Goal: Transaction & Acquisition: Book appointment/travel/reservation

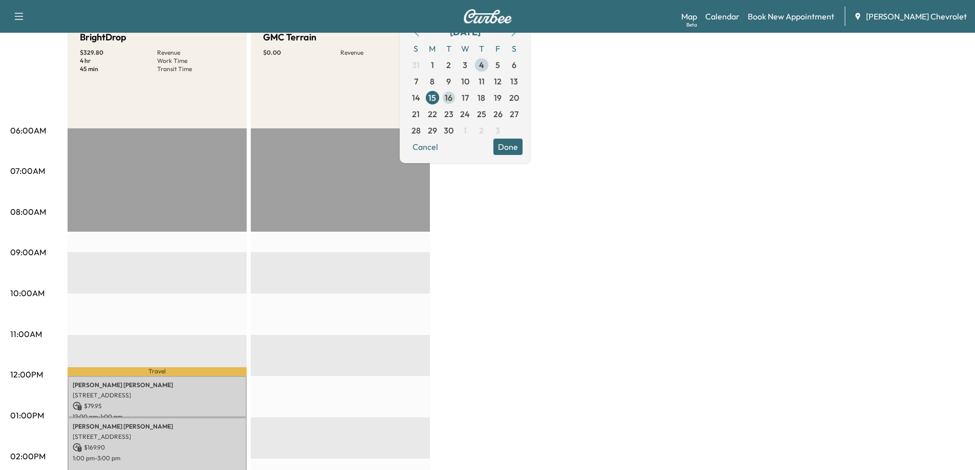
scroll to position [51, 0]
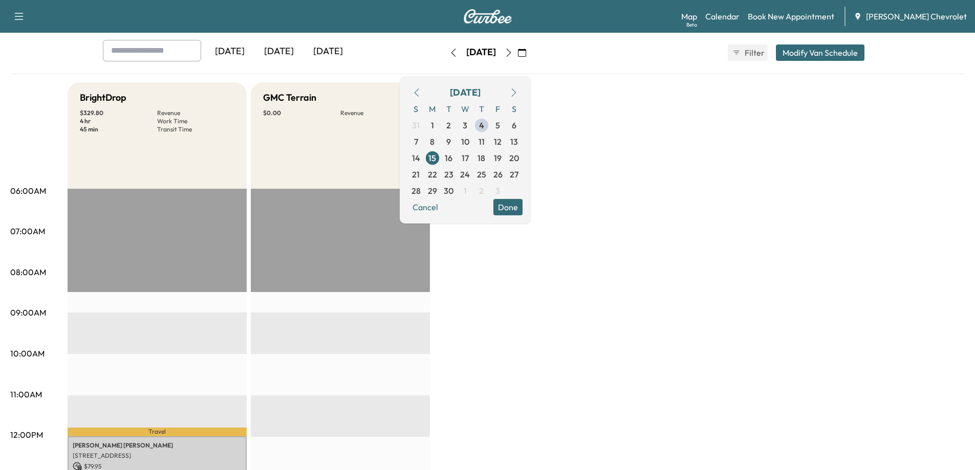
click at [457, 148] on span "9" at bounding box center [449, 142] width 16 height 16
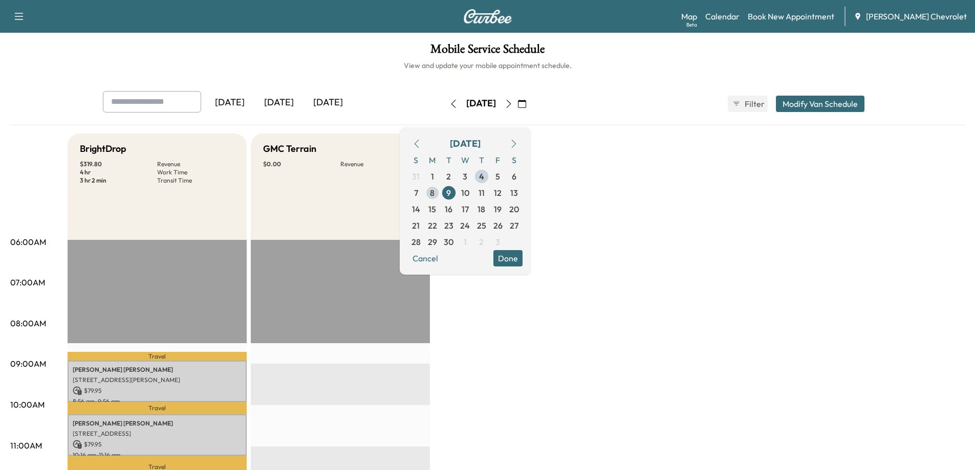
click at [435, 193] on span "8" at bounding box center [432, 193] width 5 height 12
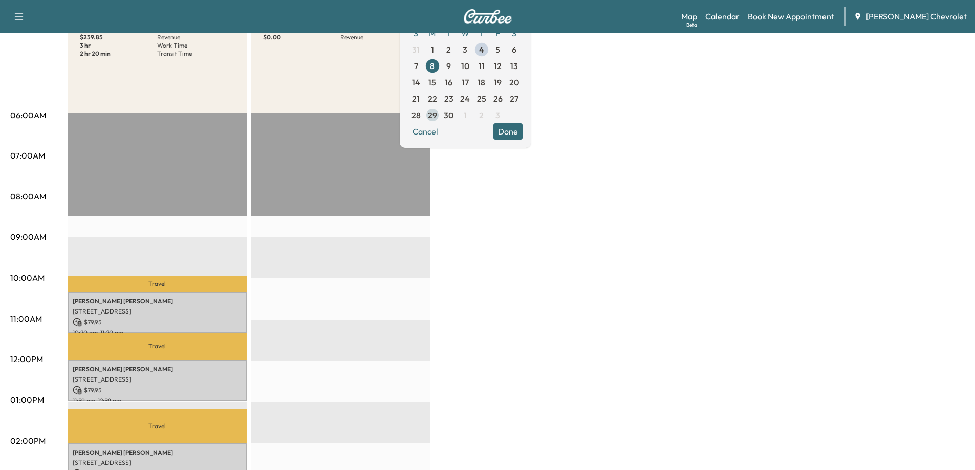
scroll to position [102, 0]
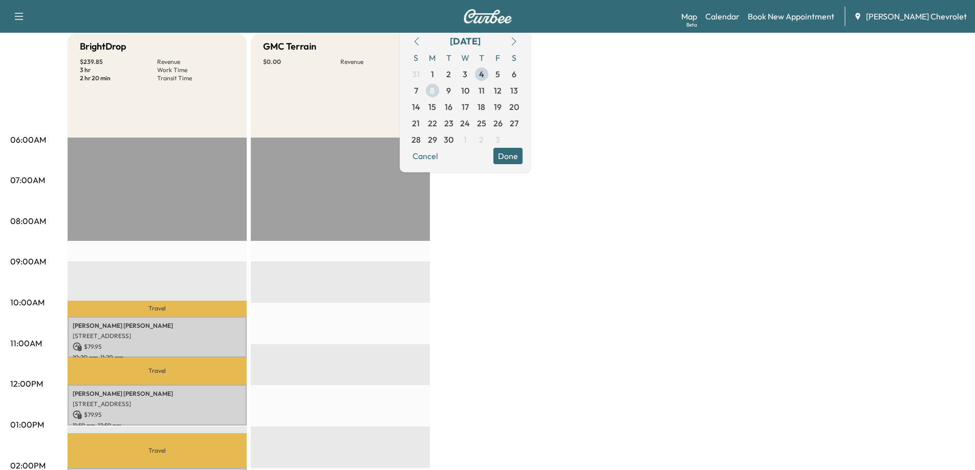
click at [441, 87] on span "8" at bounding box center [432, 90] width 16 height 16
click at [435, 91] on span "8" at bounding box center [432, 90] width 5 height 12
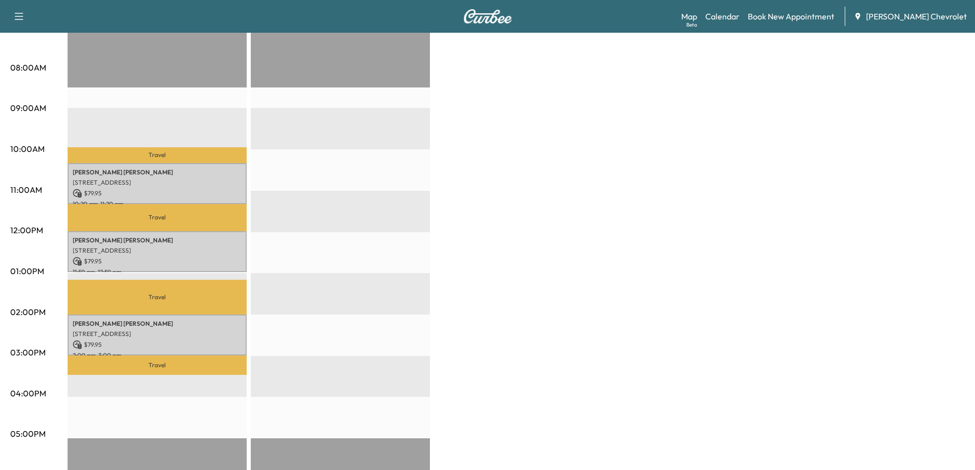
scroll to position [205, 0]
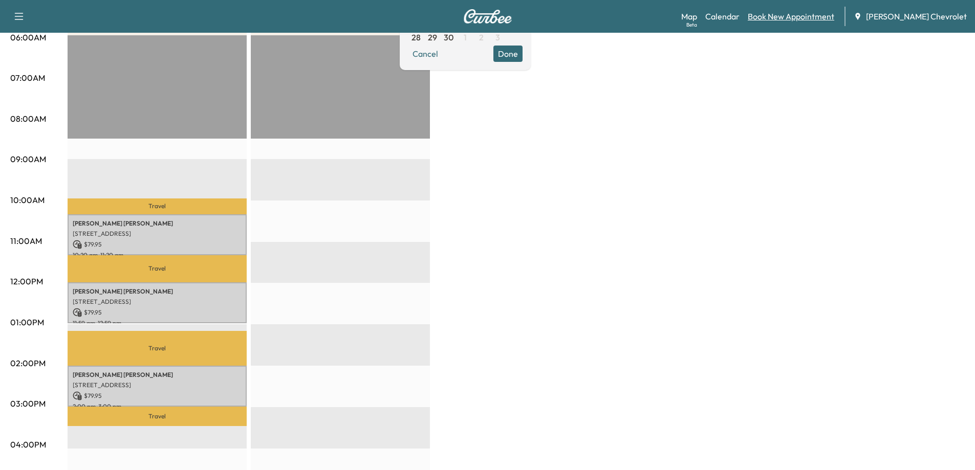
click at [815, 14] on link "Book New Appointment" at bounding box center [791, 16] width 86 height 12
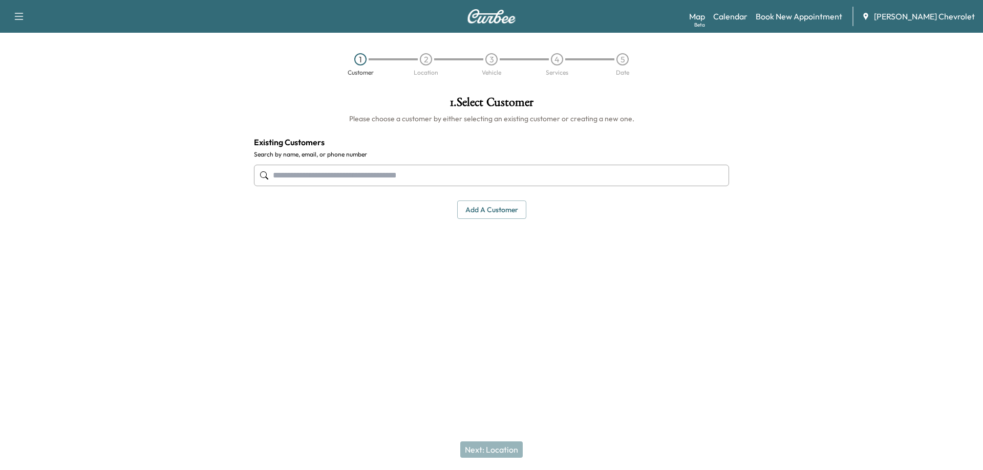
click at [451, 178] on input "text" at bounding box center [491, 175] width 475 height 21
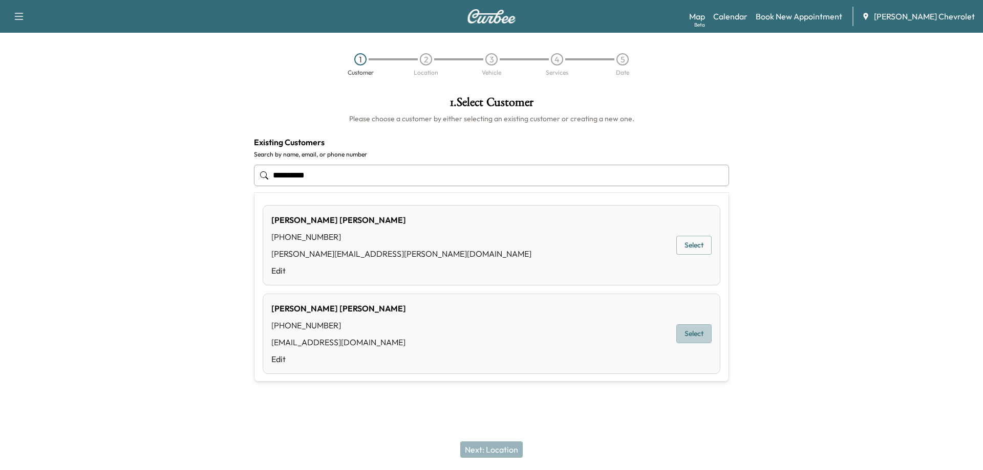
click at [685, 338] on button "Select" at bounding box center [693, 333] width 35 height 19
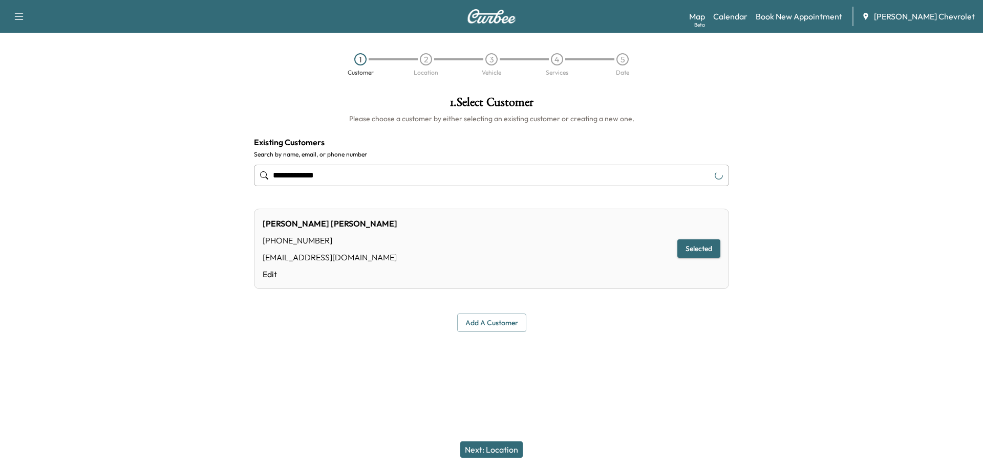
type input "**********"
click at [504, 447] on button "Next: Location" at bounding box center [491, 450] width 62 height 16
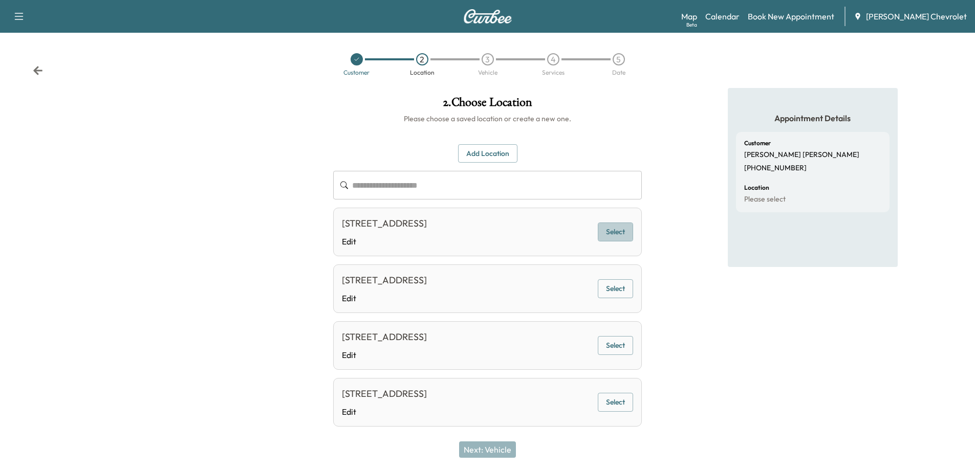
click at [619, 237] on button "Select" at bounding box center [615, 232] width 35 height 19
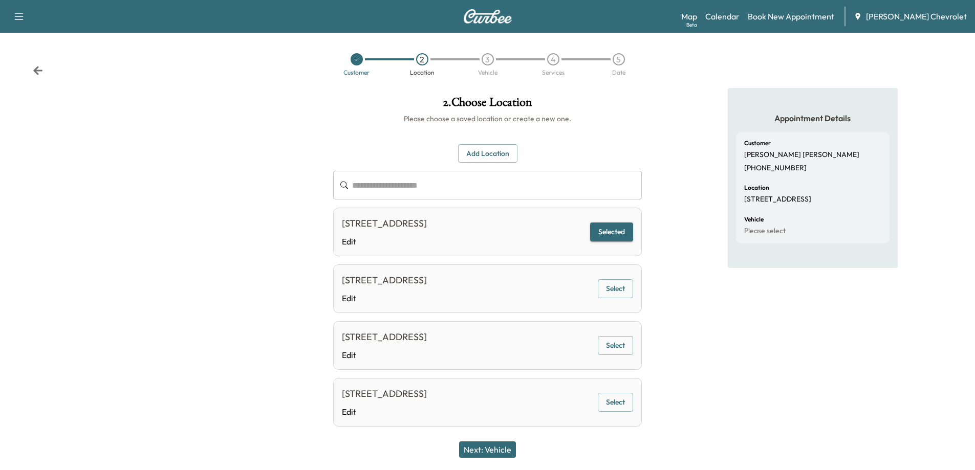
click at [503, 451] on button "Next: Vehicle" at bounding box center [487, 450] width 57 height 16
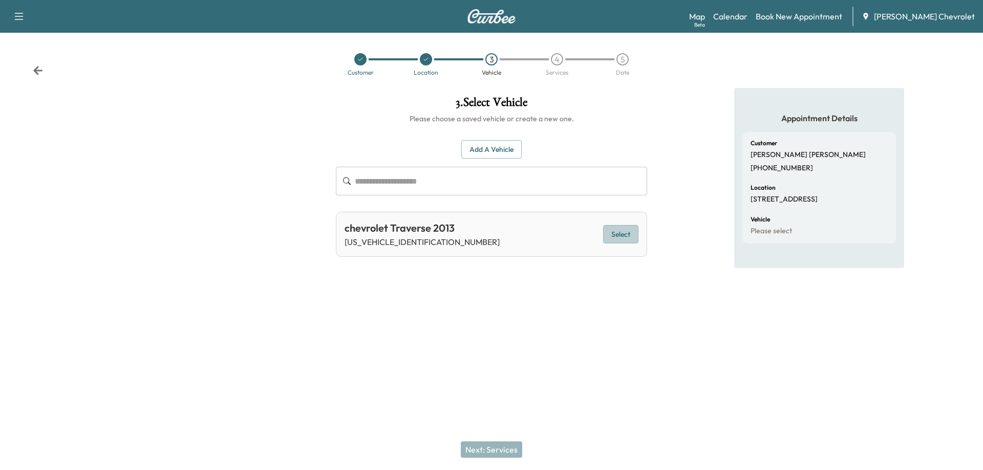
click at [612, 235] on button "Select" at bounding box center [620, 234] width 35 height 19
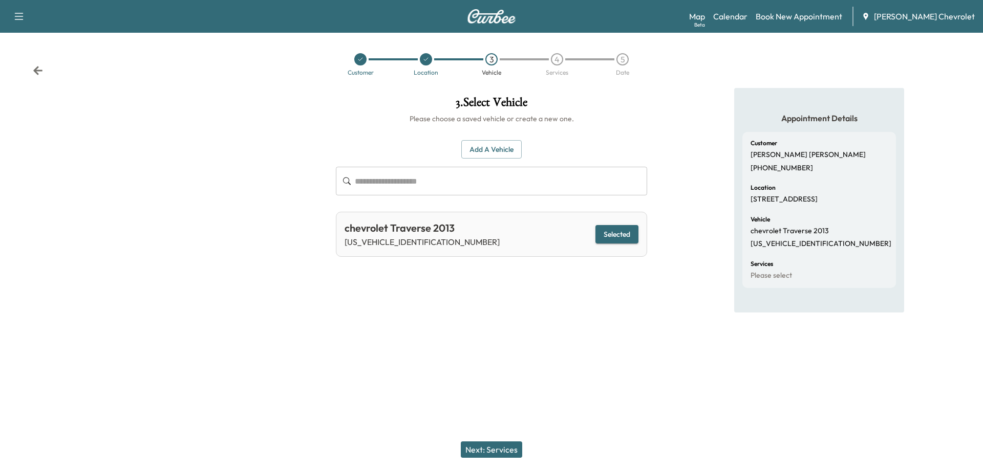
click at [502, 451] on button "Next: Services" at bounding box center [491, 450] width 61 height 16
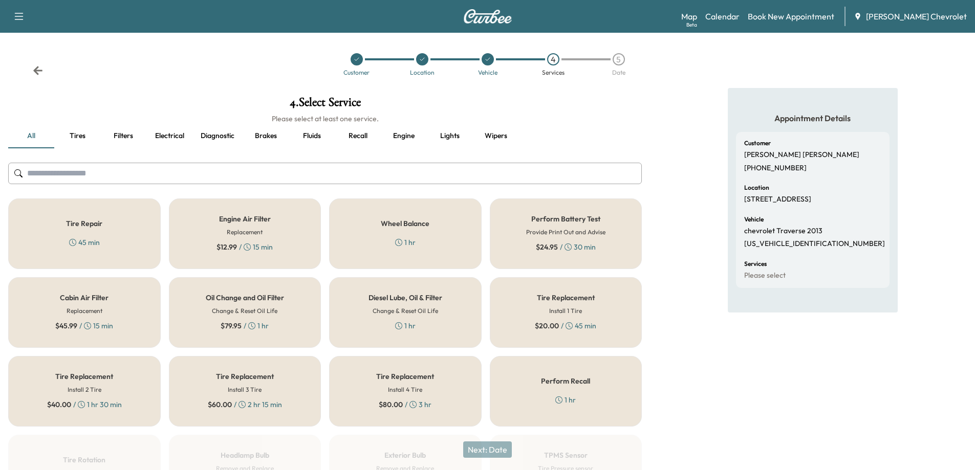
click at [259, 313] on h6 "Change & Reset Oil Life" at bounding box center [245, 311] width 66 height 9
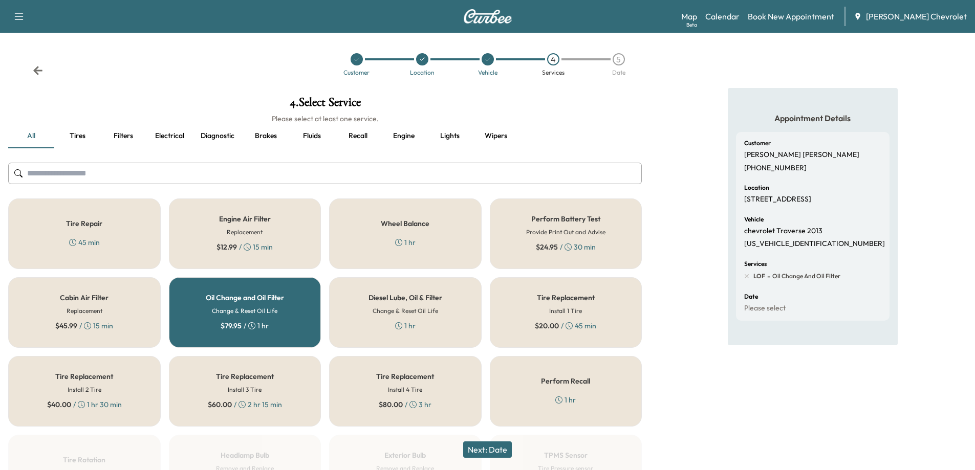
click at [501, 454] on button "Next: Date" at bounding box center [487, 450] width 49 height 16
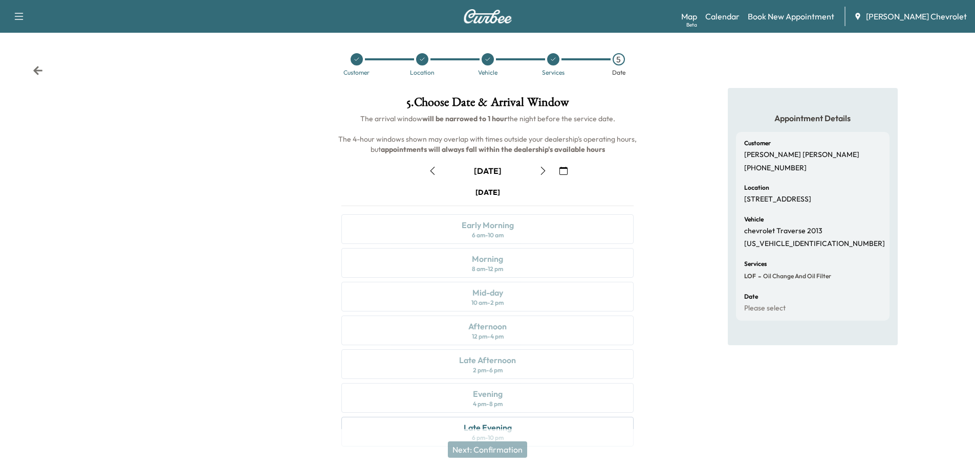
click at [542, 170] on icon "button" at bounding box center [543, 171] width 8 height 8
click at [543, 170] on icon "button" at bounding box center [543, 171] width 8 height 8
click at [542, 170] on icon "button" at bounding box center [543, 171] width 8 height 8
click at [541, 170] on icon "button" at bounding box center [543, 171] width 8 height 8
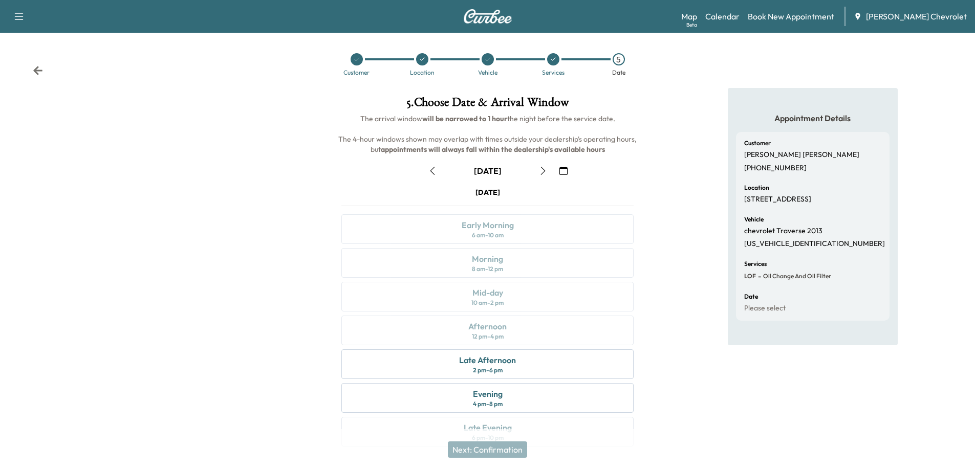
click at [541, 170] on icon "button" at bounding box center [543, 171] width 8 height 8
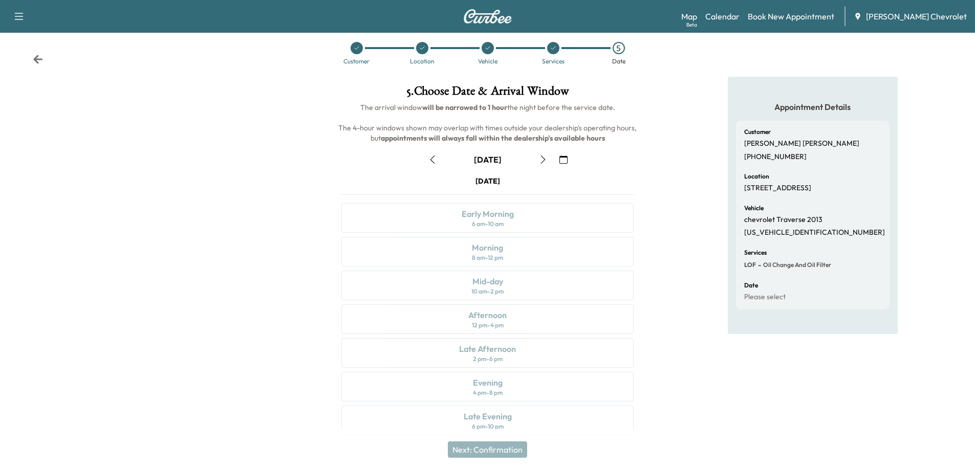
scroll to position [21, 0]
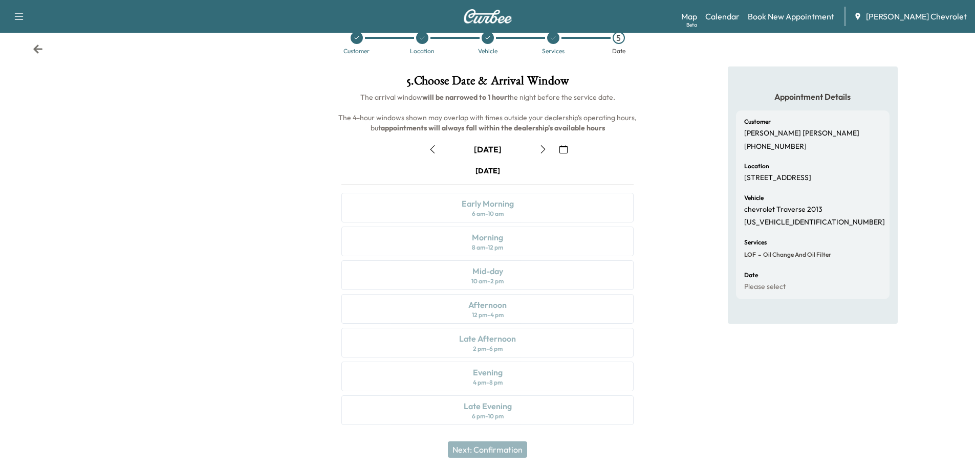
click at [544, 147] on icon "button" at bounding box center [543, 149] width 8 height 8
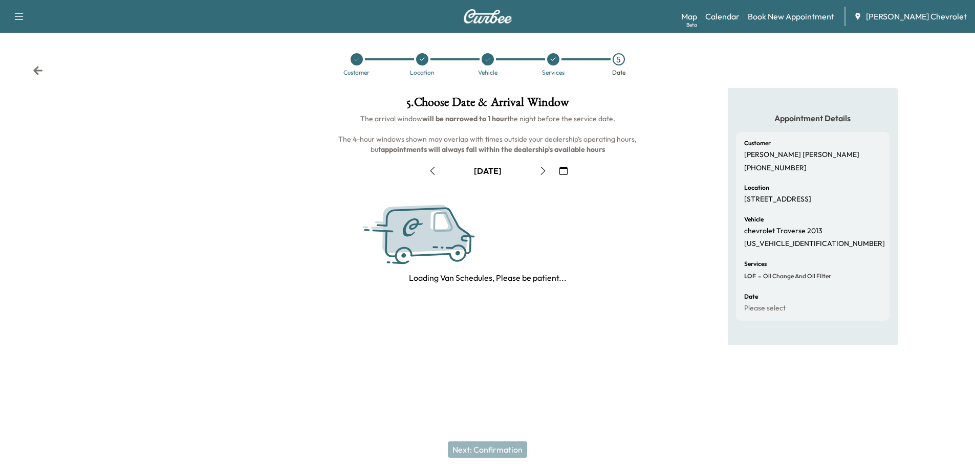
scroll to position [0, 0]
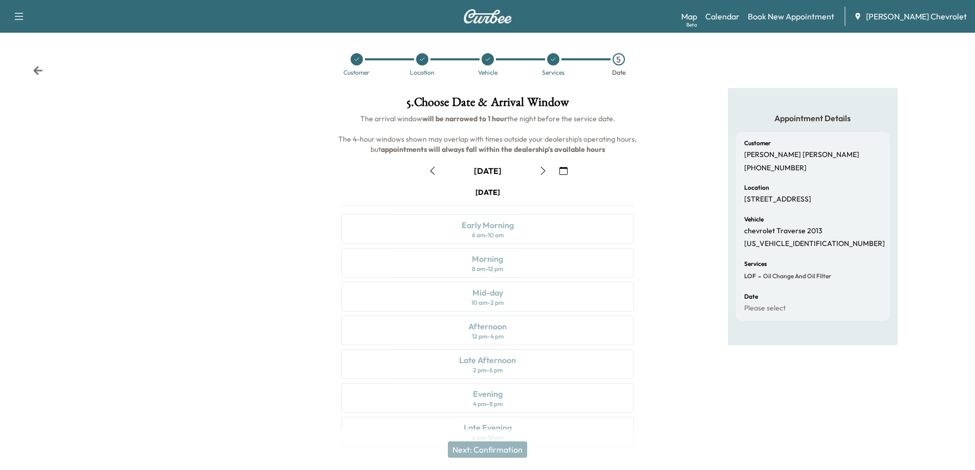
click at [543, 173] on icon "button" at bounding box center [543, 171] width 8 height 8
click at [544, 171] on icon "button" at bounding box center [542, 171] width 5 height 8
click at [543, 172] on icon "button" at bounding box center [543, 171] width 8 height 8
click at [542, 172] on icon "button" at bounding box center [543, 171] width 8 height 8
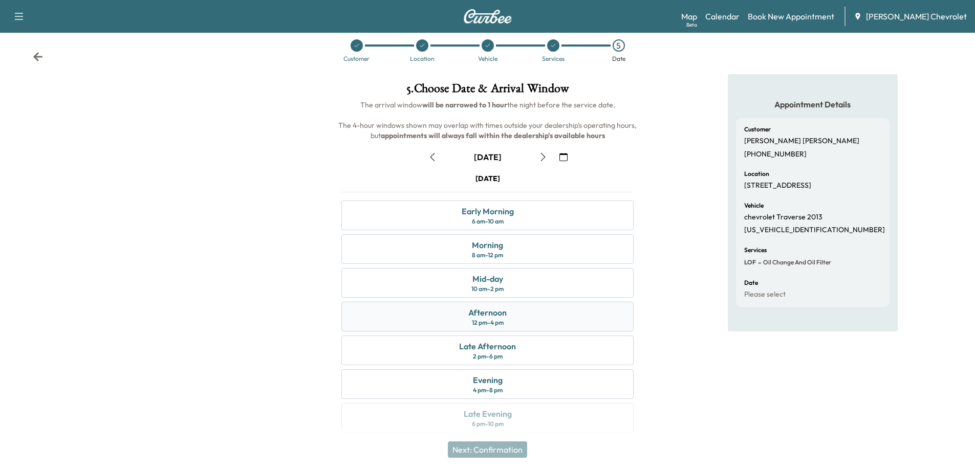
scroll to position [21, 0]
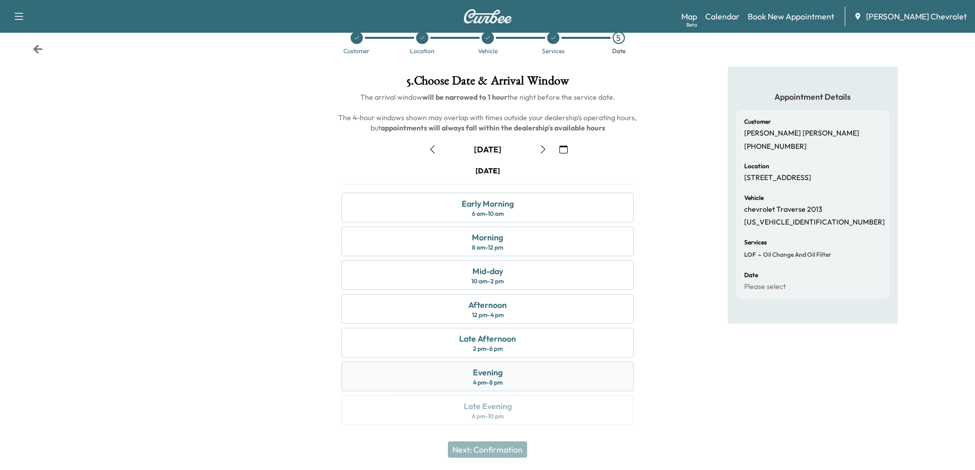
drag, startPoint x: 479, startPoint y: 381, endPoint x: 491, endPoint y: 394, distance: 17.7
click at [480, 381] on div "4 pm - 8 pm" at bounding box center [488, 383] width 30 height 8
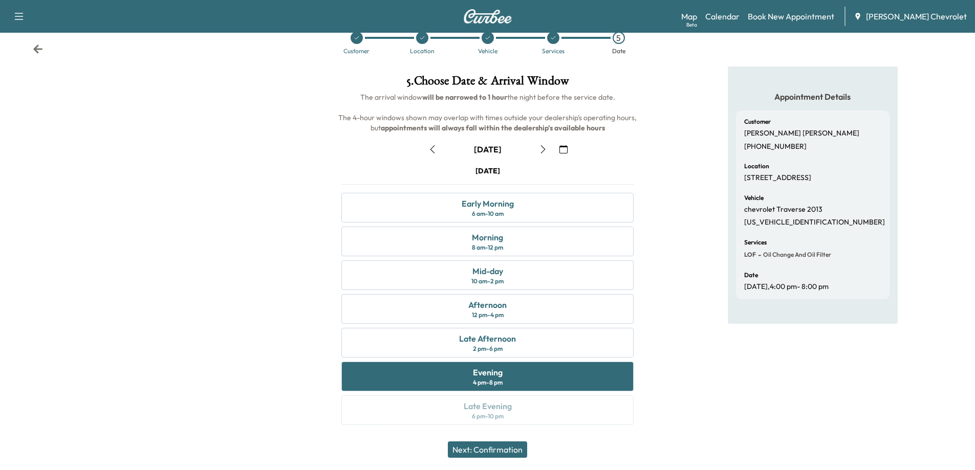
click at [509, 447] on button "Next: Confirmation" at bounding box center [487, 450] width 79 height 16
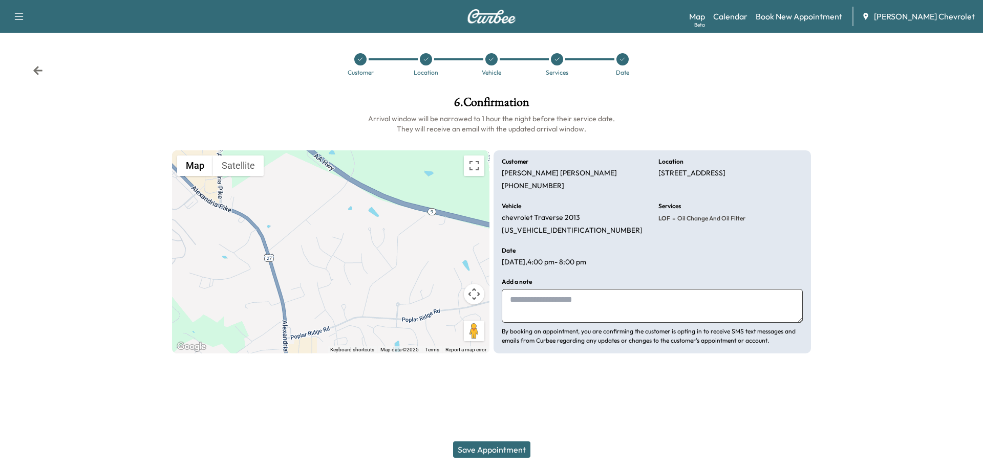
click at [514, 451] on button "Save Appointment" at bounding box center [491, 450] width 77 height 16
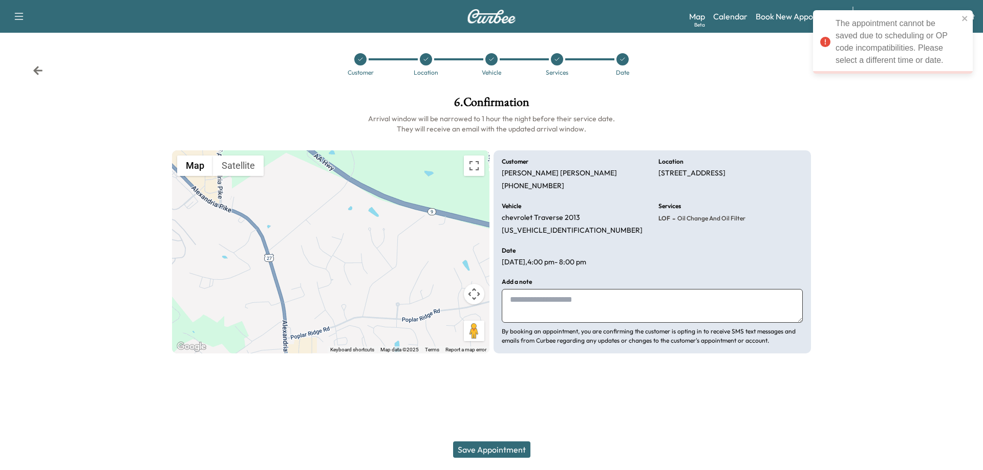
click at [619, 61] on div at bounding box center [622, 59] width 12 height 12
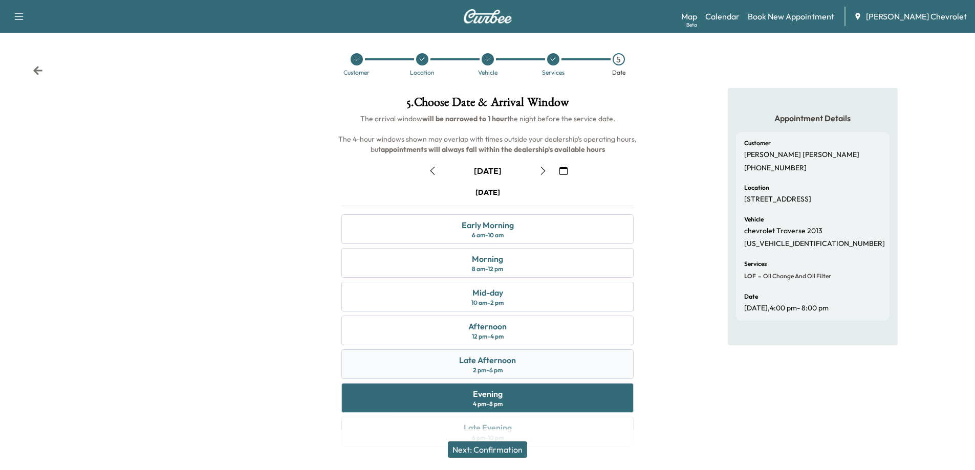
click at [536, 370] on div "Late Afternoon 2 pm - 6 pm" at bounding box center [487, 365] width 292 height 30
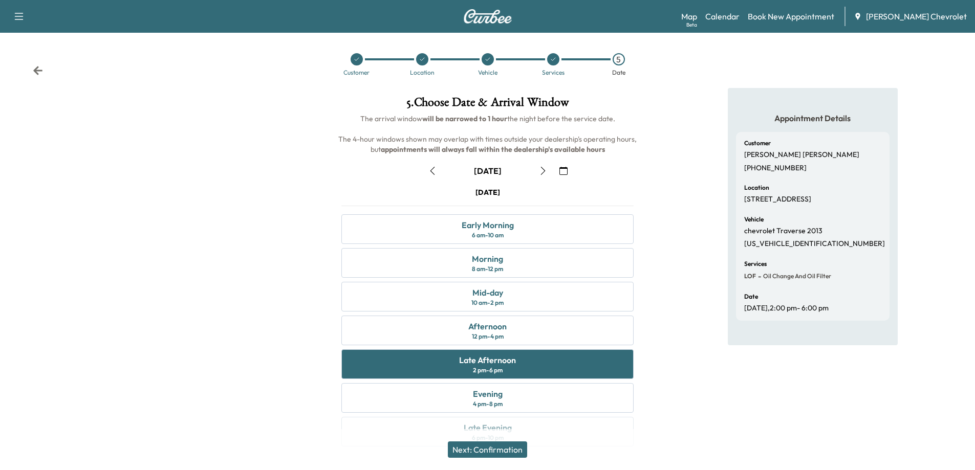
drag, startPoint x: 504, startPoint y: 451, endPoint x: 509, endPoint y: 448, distance: 6.7
click at [504, 451] on button "Next: Confirmation" at bounding box center [487, 450] width 79 height 16
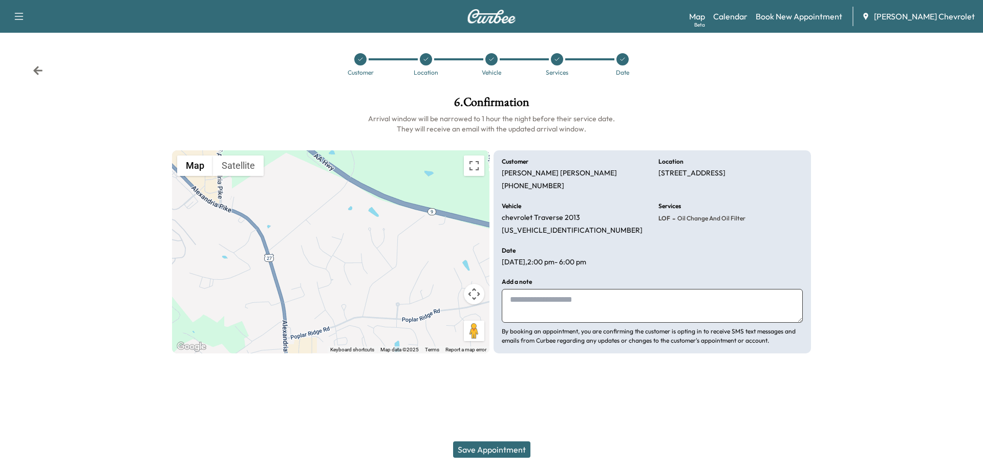
click at [504, 449] on button "Save Appointment" at bounding box center [491, 450] width 77 height 16
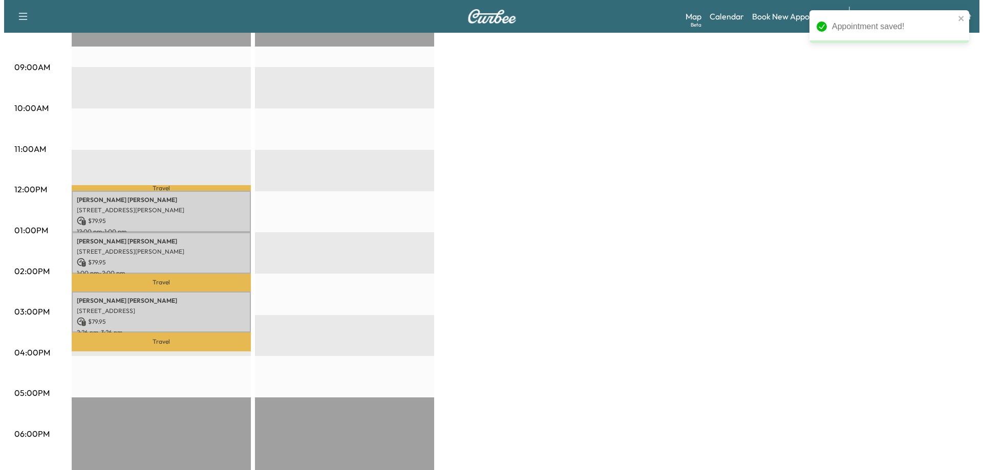
scroll to position [307, 0]
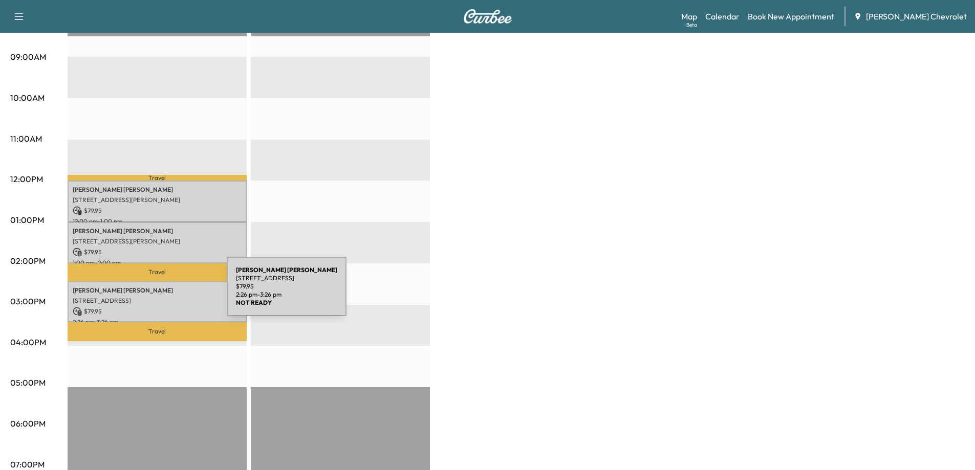
click at [150, 297] on p "7 RAINBOW LN, ALEXANDRIA, KY 41001, USA" at bounding box center [157, 301] width 169 height 8
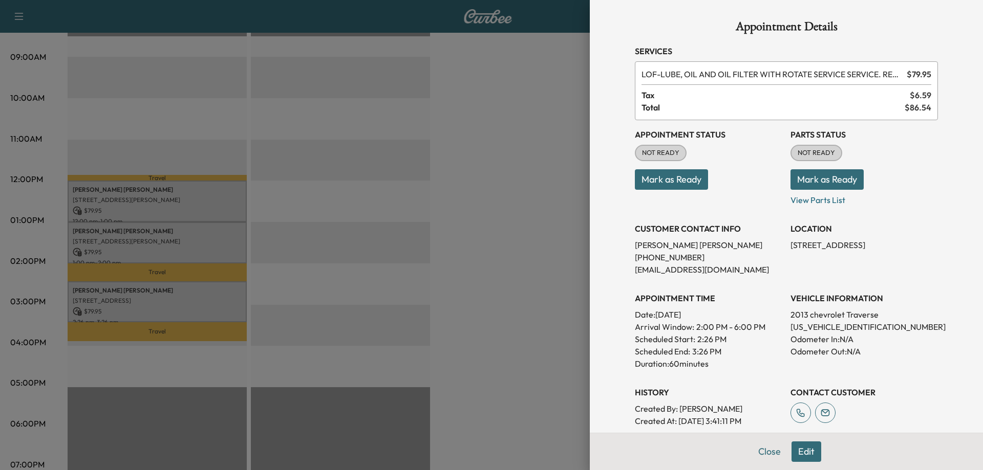
click at [801, 453] on button "Edit" at bounding box center [806, 452] width 30 height 20
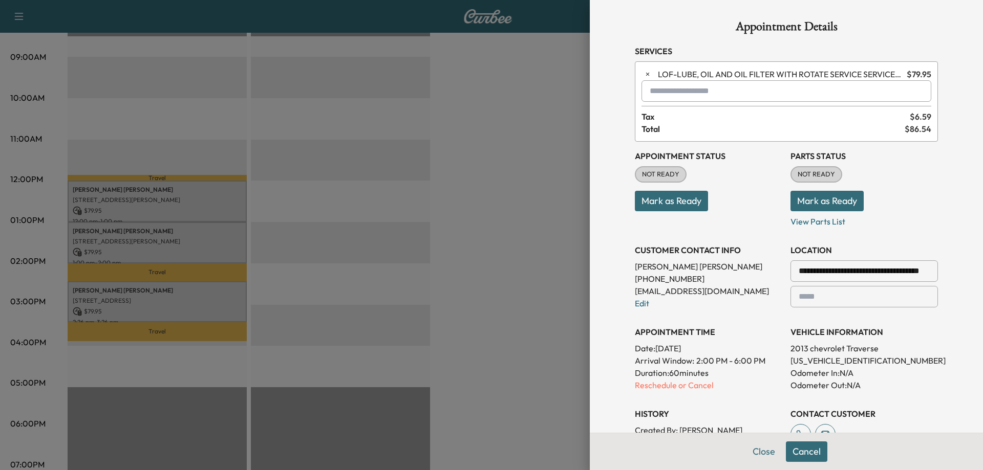
click at [801, 453] on button "Cancel" at bounding box center [806, 452] width 41 height 20
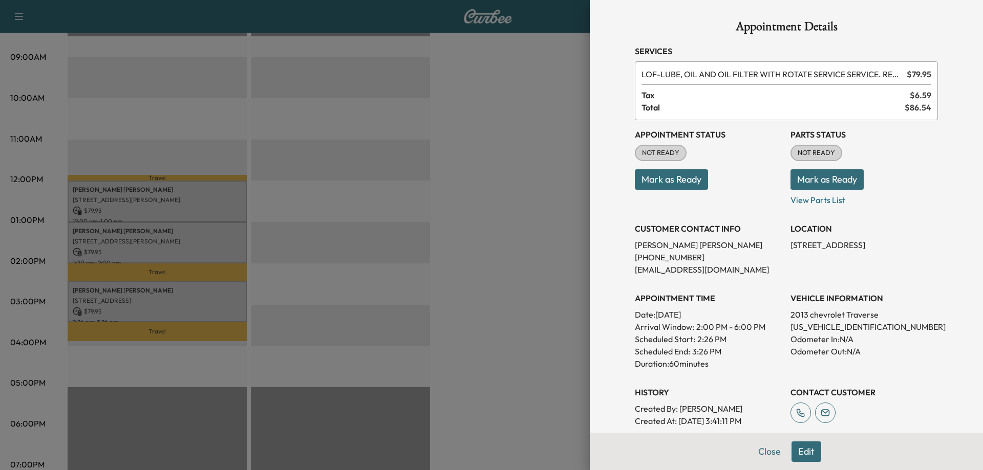
click at [793, 449] on button "Edit" at bounding box center [806, 452] width 30 height 20
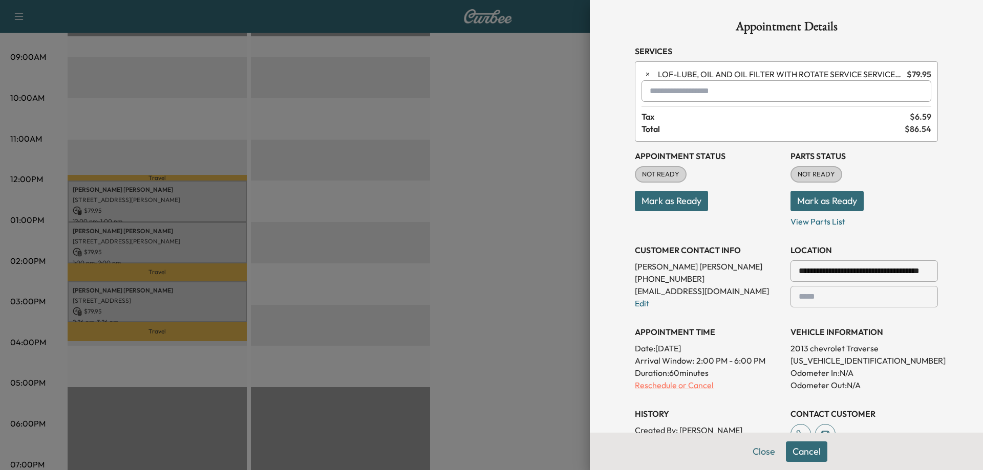
click at [681, 386] on p "Reschedule or Cancel" at bounding box center [708, 385] width 147 height 12
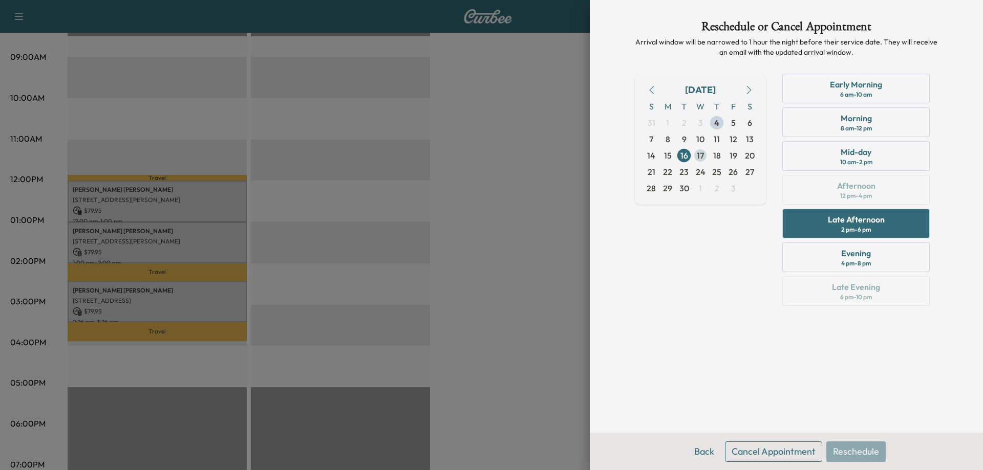
click at [707, 157] on span "17" at bounding box center [700, 155] width 16 height 16
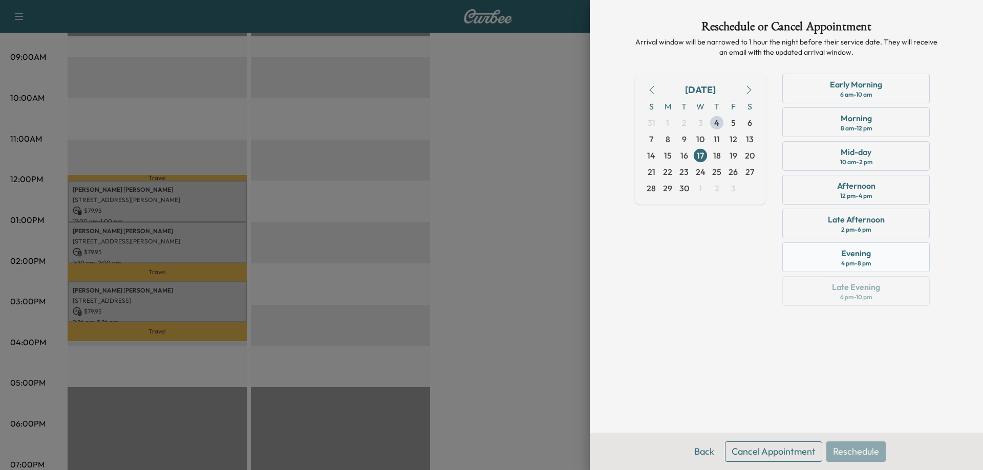
click at [858, 263] on div "4 pm - 8 pm" at bounding box center [856, 263] width 30 height 8
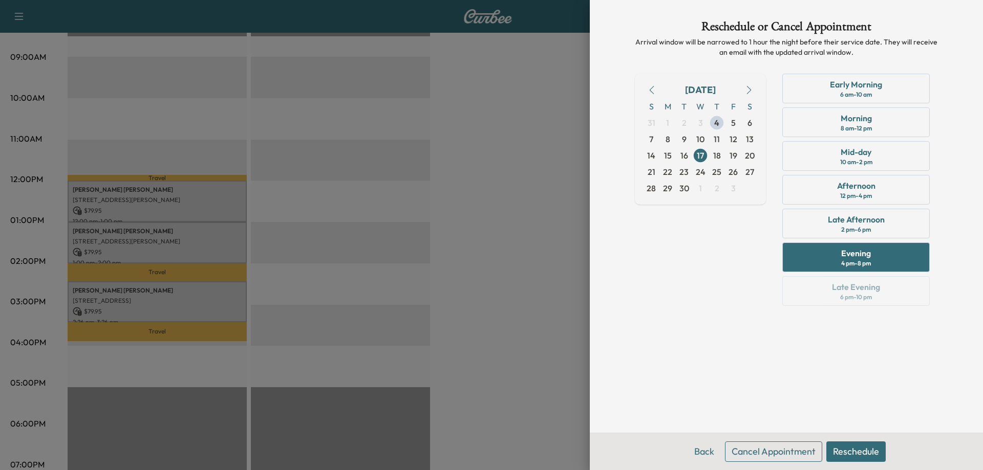
click at [857, 448] on button "Reschedule" at bounding box center [855, 452] width 59 height 20
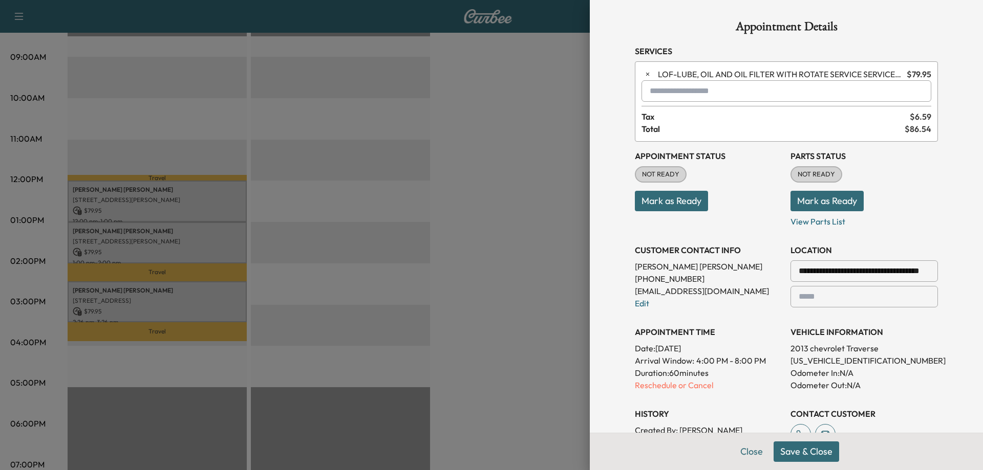
click at [792, 452] on button "Save & Close" at bounding box center [806, 452] width 66 height 20
click at [965, 20] on icon "close" at bounding box center [964, 18] width 7 height 8
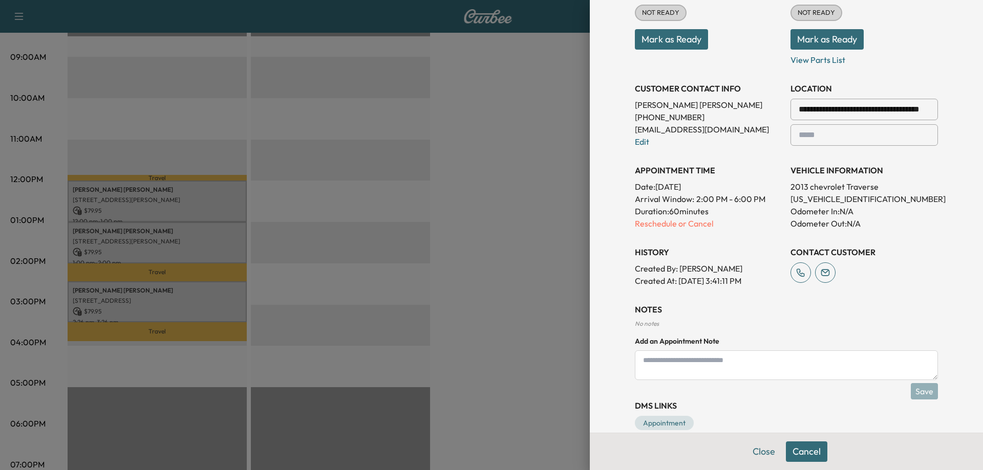
scroll to position [180, 0]
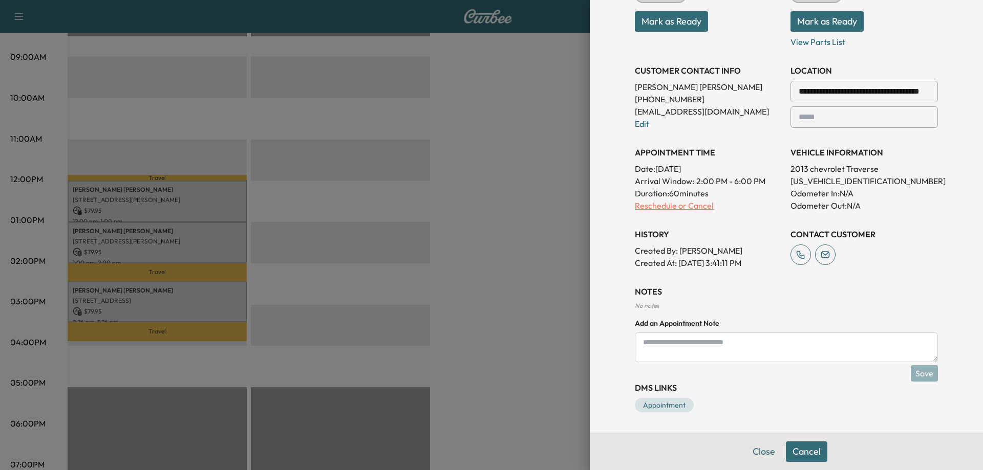
click at [691, 209] on p "Reschedule or Cancel" at bounding box center [708, 206] width 147 height 12
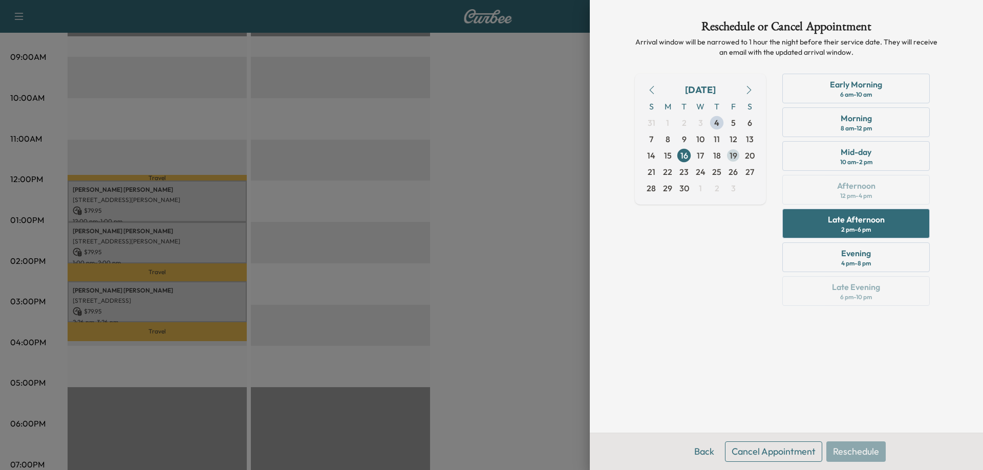
click at [732, 154] on span "19" at bounding box center [733, 155] width 8 height 12
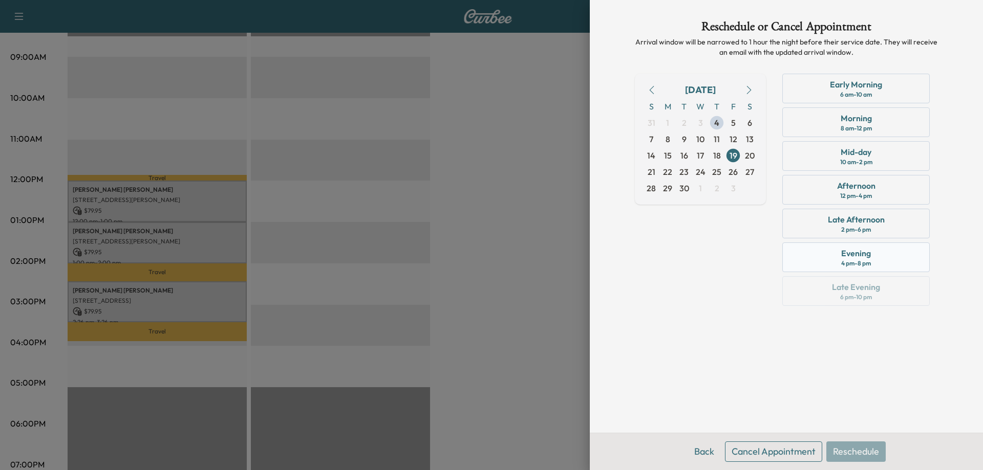
click at [855, 262] on div "4 pm - 8 pm" at bounding box center [856, 263] width 30 height 8
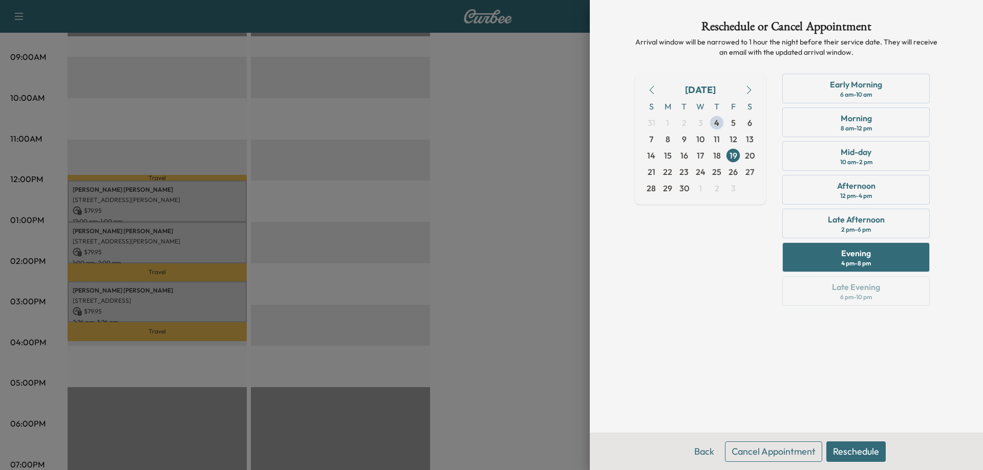
click at [858, 448] on button "Reschedule" at bounding box center [855, 452] width 59 height 20
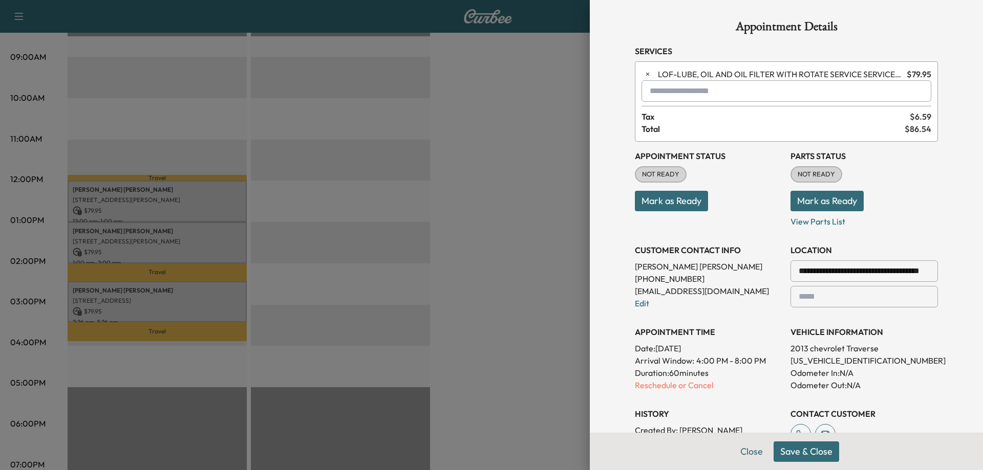
click at [809, 450] on button "Save & Close" at bounding box center [806, 452] width 66 height 20
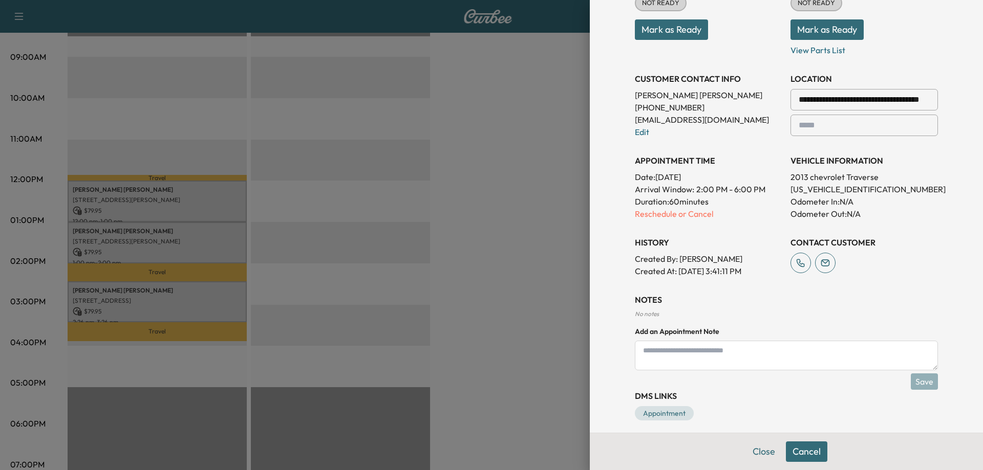
scroll to position [180, 0]
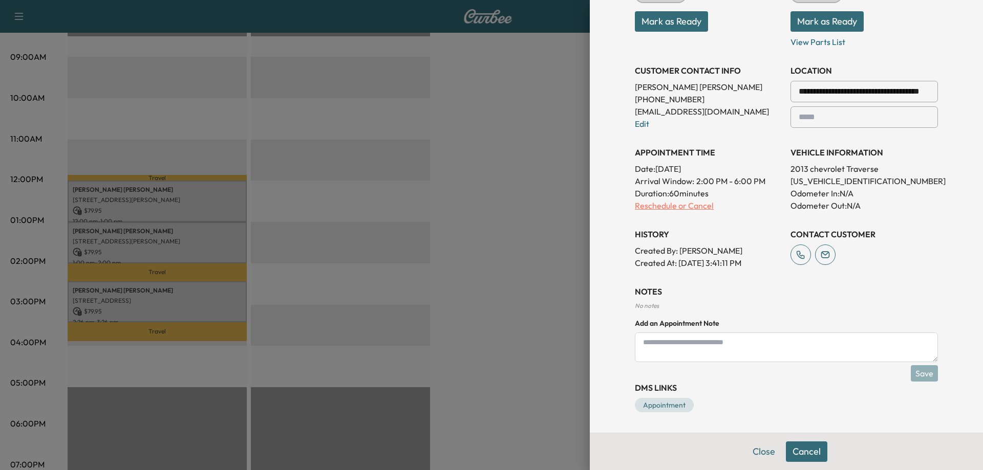
click at [695, 209] on p "Reschedule or Cancel" at bounding box center [708, 206] width 147 height 12
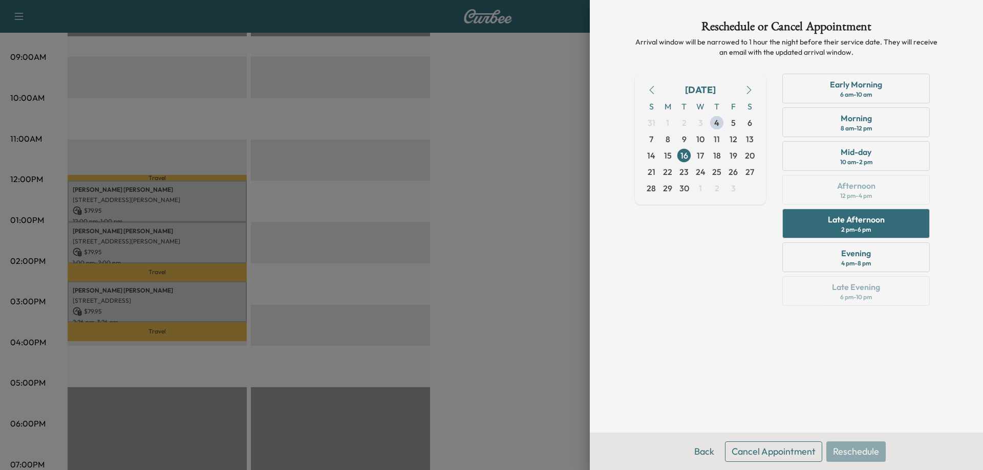
scroll to position [0, 0]
click at [837, 261] on div "Evening 4 pm - 8 pm" at bounding box center [855, 258] width 147 height 30
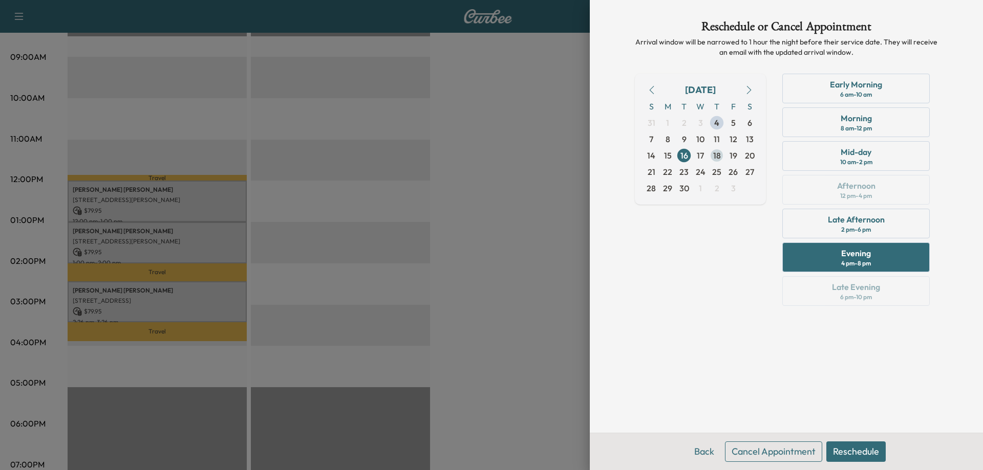
click at [718, 154] on span "18" at bounding box center [717, 155] width 8 height 12
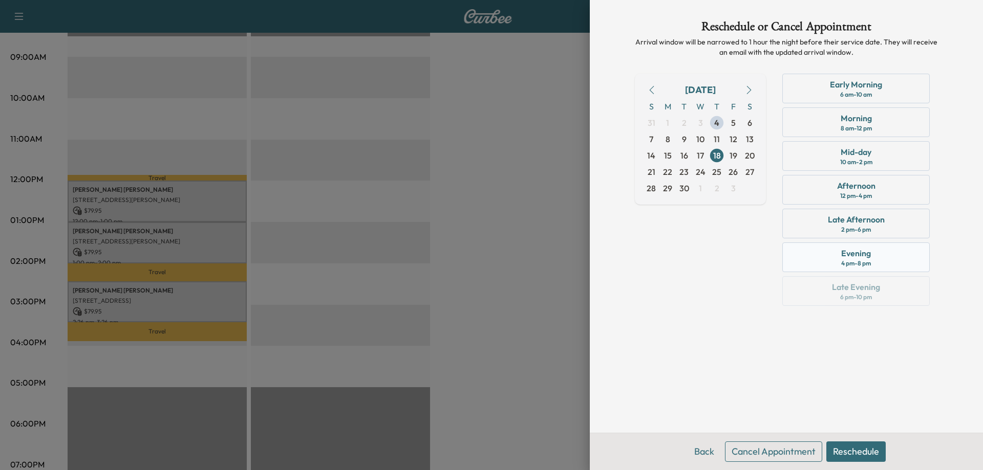
click at [849, 258] on div "Evening" at bounding box center [856, 253] width 30 height 12
click at [856, 462] on div "Back Cancel Appointment Reschedule" at bounding box center [786, 451] width 393 height 37
click at [852, 451] on button "Reschedule" at bounding box center [855, 452] width 59 height 20
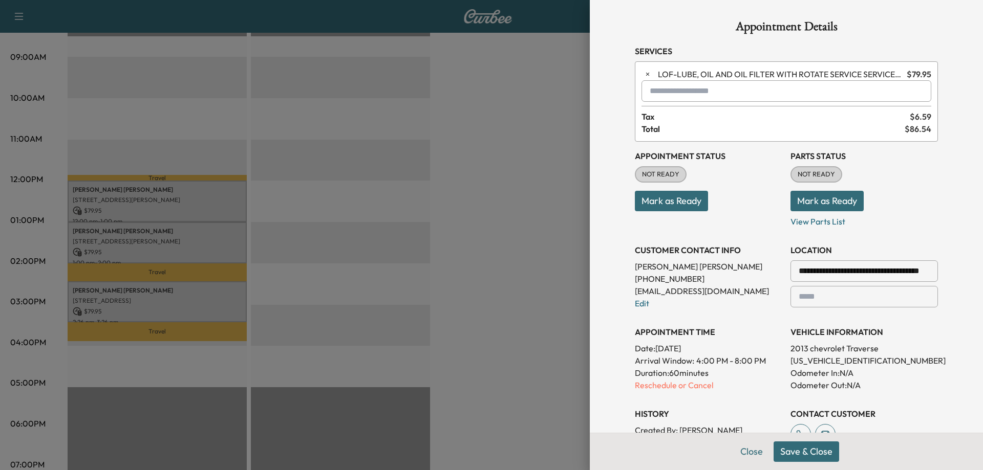
click at [787, 451] on button "Save & Close" at bounding box center [806, 452] width 66 height 20
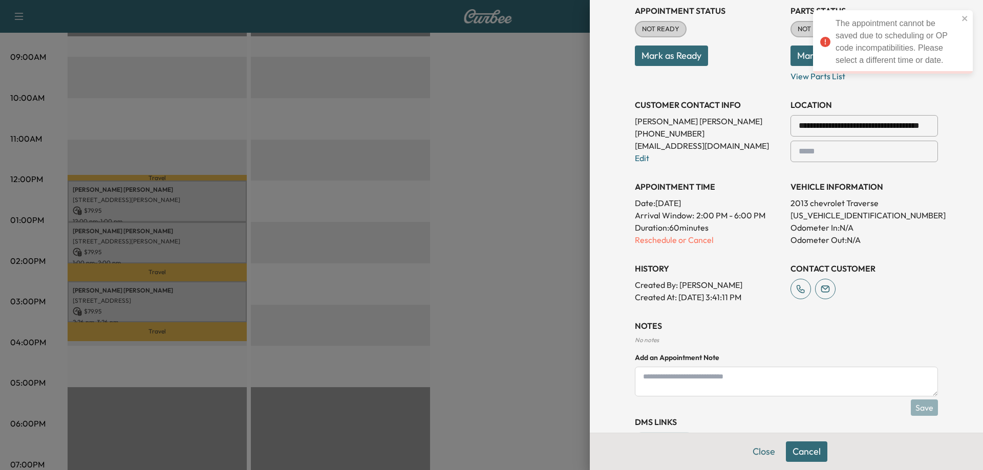
scroll to position [154, 0]
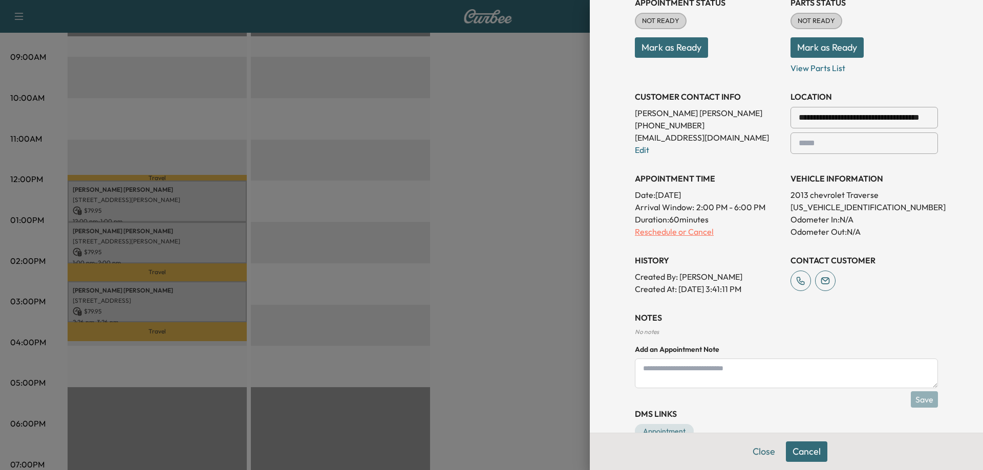
click at [698, 236] on p "Reschedule or Cancel" at bounding box center [708, 232] width 147 height 12
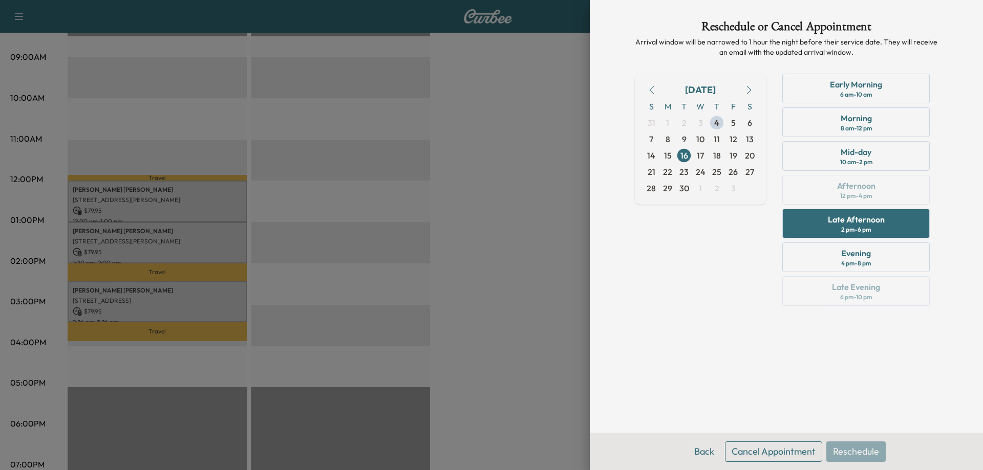
scroll to position [0, 0]
click at [800, 449] on button "Cancel Appointment" at bounding box center [773, 452] width 97 height 20
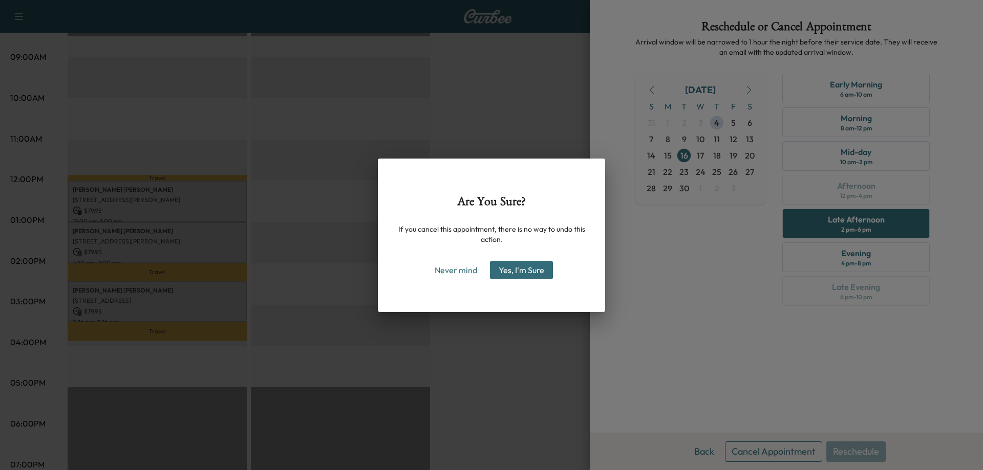
click at [535, 270] on button "Yes, I'm Sure" at bounding box center [521, 270] width 63 height 18
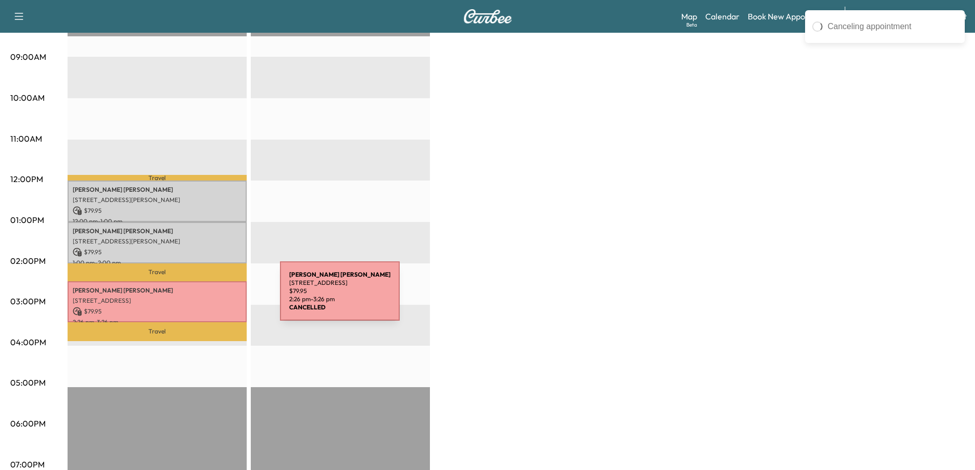
click at [203, 297] on p "7 RAINBOW LN, ALEXANDRIA, KY 41001, USA" at bounding box center [157, 301] width 169 height 8
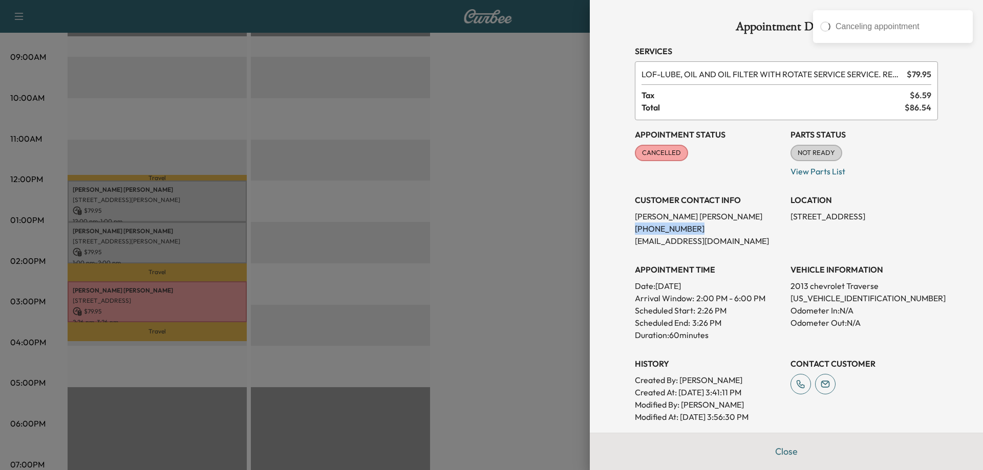
drag, startPoint x: 686, startPoint y: 226, endPoint x: 626, endPoint y: 234, distance: 60.9
click at [626, 234] on div "Appointment Details Services LOF - LUBE, OIL AND OIL FILTER WITH ROTATE SERVICE…" at bounding box center [786, 286] width 328 height 573
copy p "(859) 743-4346"
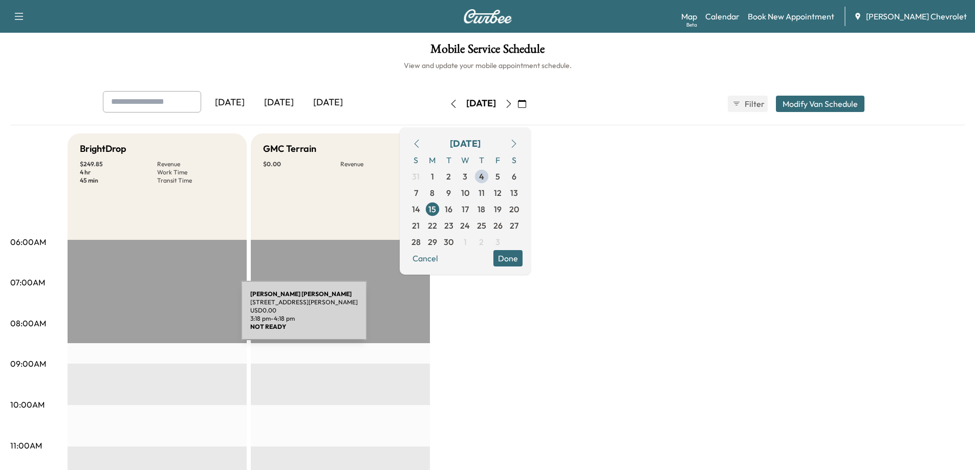
scroll to position [307, 0]
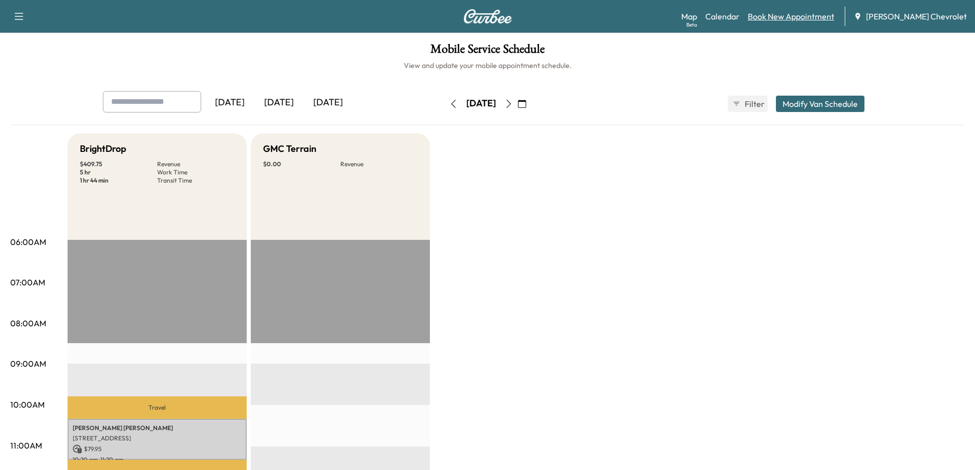
click at [806, 17] on link "Book New Appointment" at bounding box center [791, 16] width 86 height 12
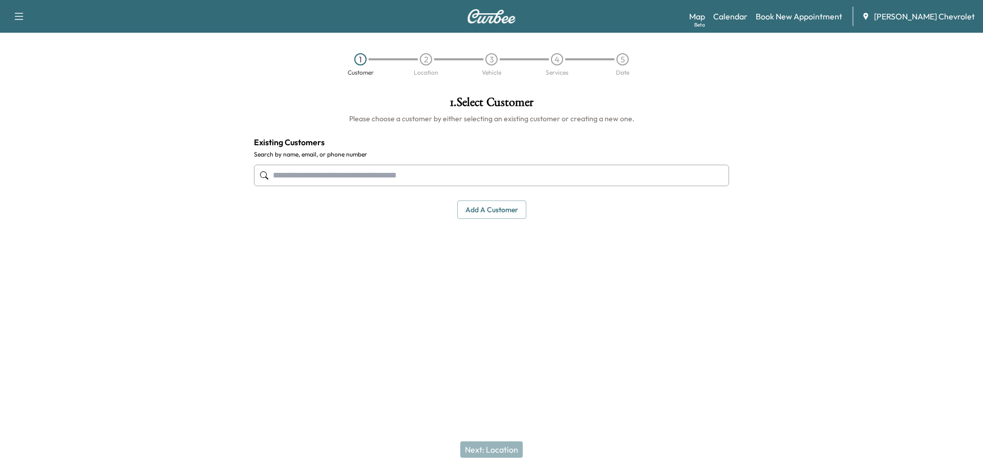
click at [444, 177] on input "text" at bounding box center [491, 175] width 475 height 21
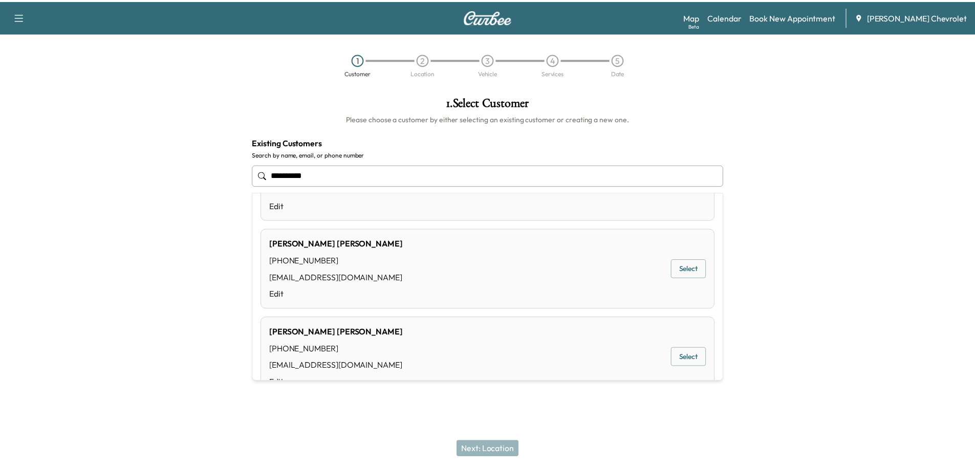
scroll to position [205, 0]
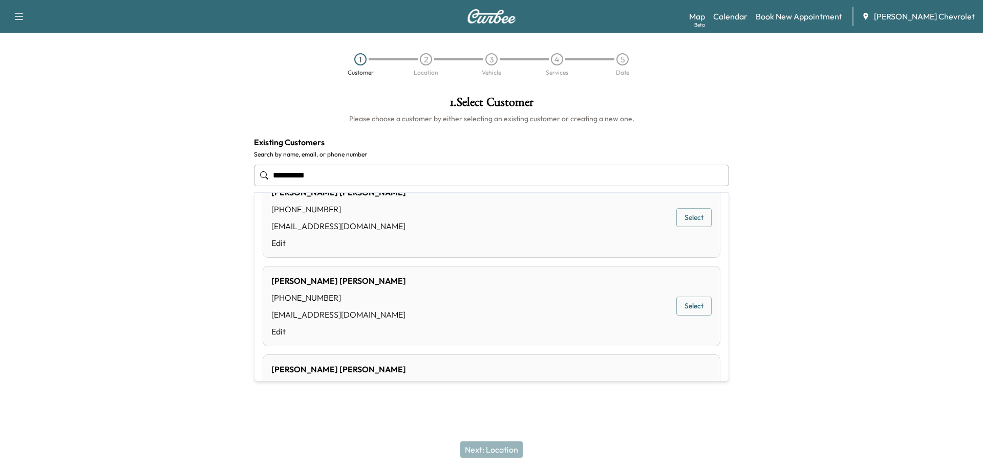
click at [685, 306] on button "Select" at bounding box center [693, 306] width 35 height 19
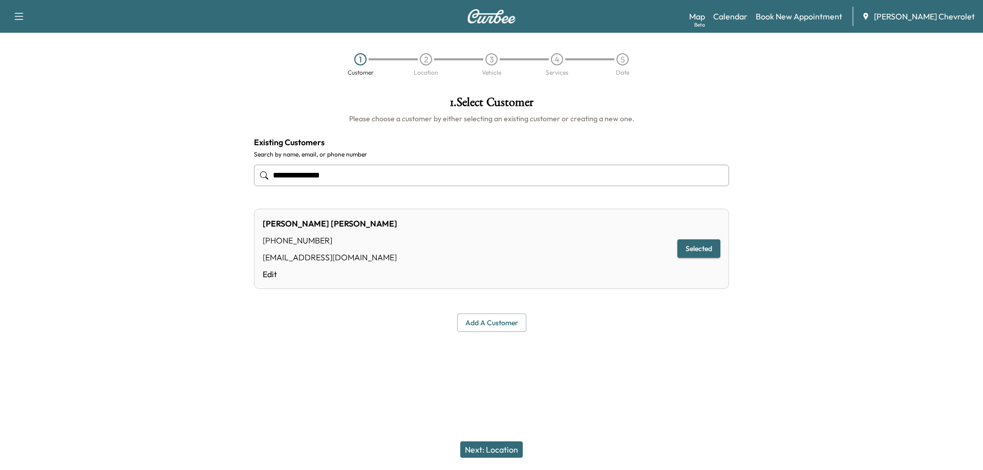
type input "**********"
click at [496, 454] on button "Next: Location" at bounding box center [491, 450] width 62 height 16
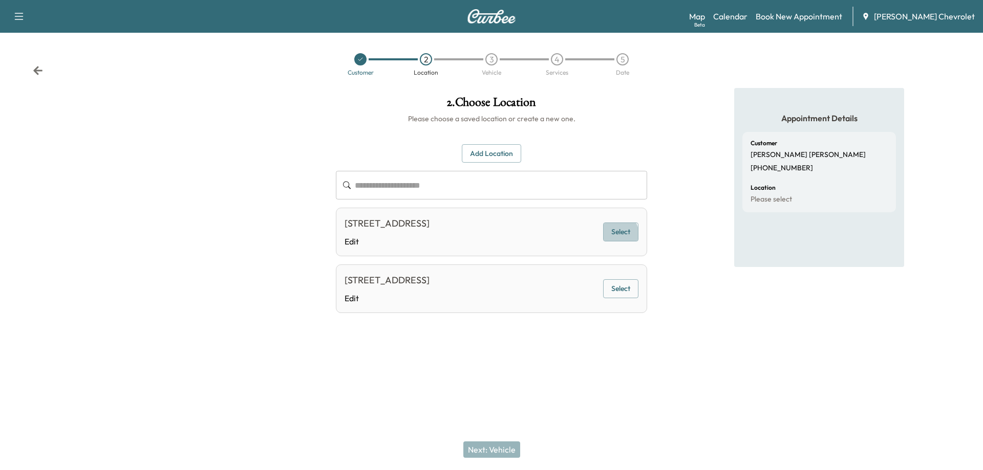
click at [618, 241] on button "Select" at bounding box center [620, 232] width 35 height 19
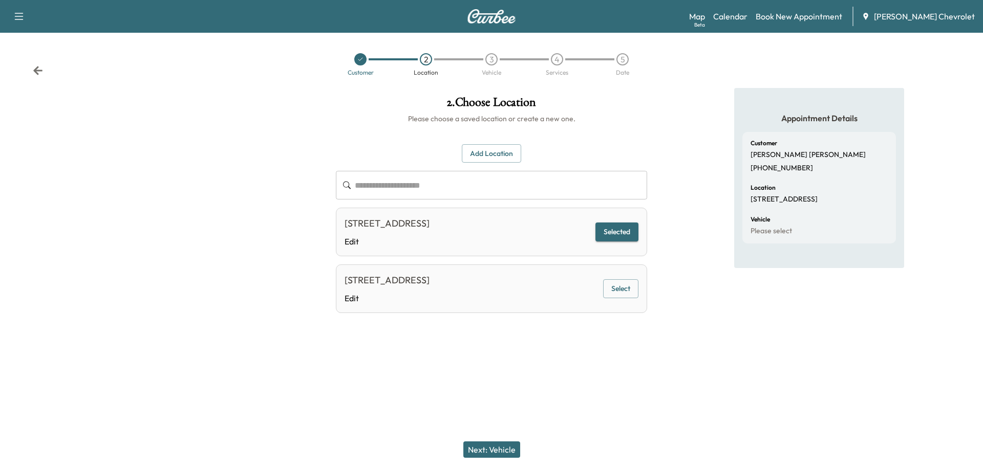
click at [501, 457] on button "Next: Vehicle" at bounding box center [491, 450] width 57 height 16
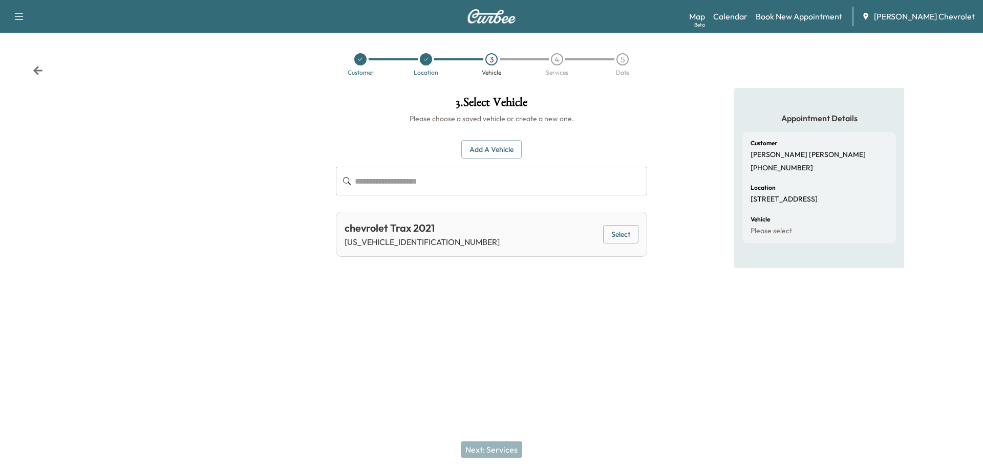
click at [619, 229] on button "Select" at bounding box center [620, 234] width 35 height 19
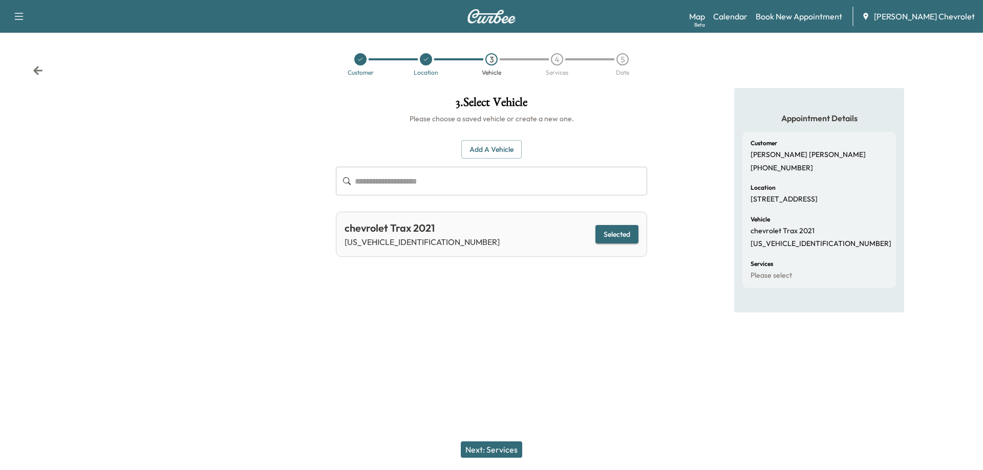
click at [503, 449] on button "Next: Services" at bounding box center [491, 450] width 61 height 16
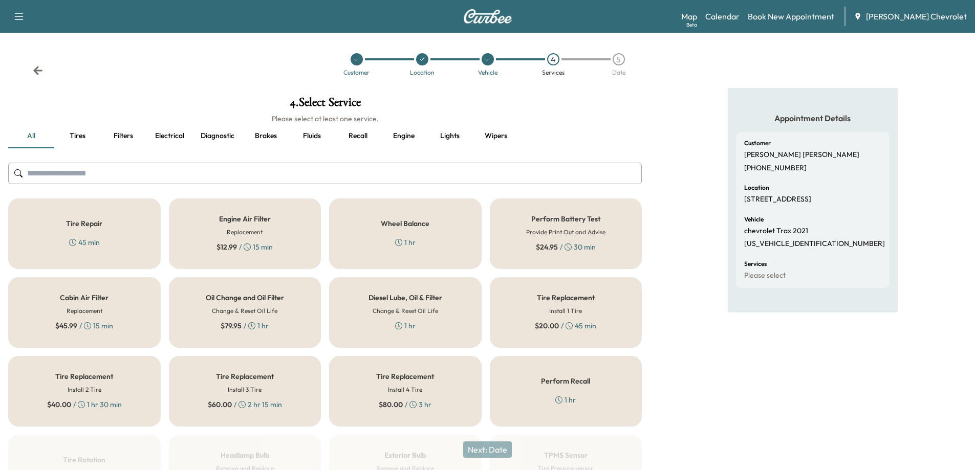
click at [262, 335] on div "Oil Change and Oil Filter Change & Reset Oil Life $ 79.95 / 1 hr" at bounding box center [245, 312] width 153 height 71
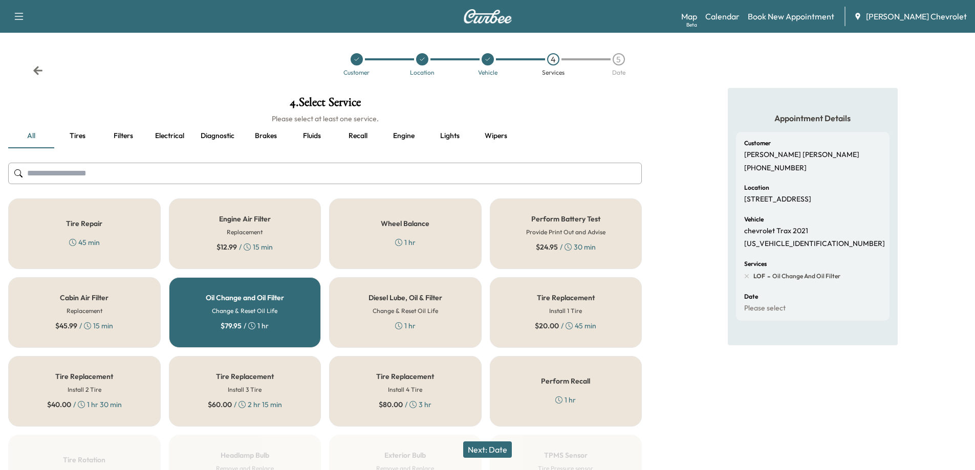
click at [500, 447] on button "Next: Date" at bounding box center [487, 450] width 49 height 16
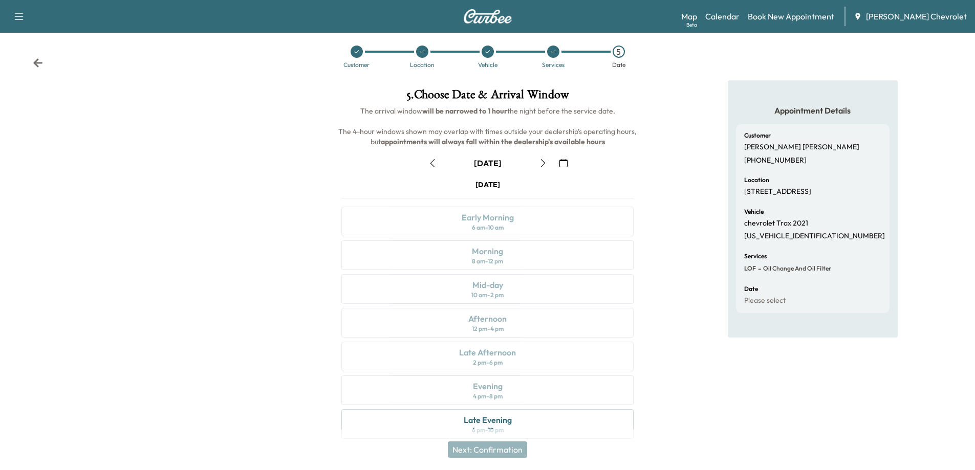
scroll to position [21, 0]
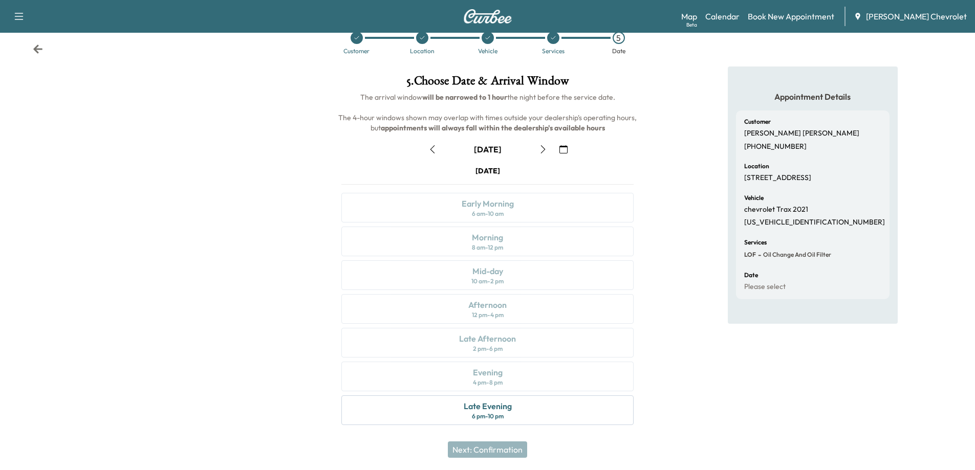
click at [542, 149] on icon "button" at bounding box center [543, 149] width 8 height 8
click at [544, 147] on icon "button" at bounding box center [543, 149] width 8 height 8
click at [545, 145] on icon "button" at bounding box center [543, 149] width 8 height 8
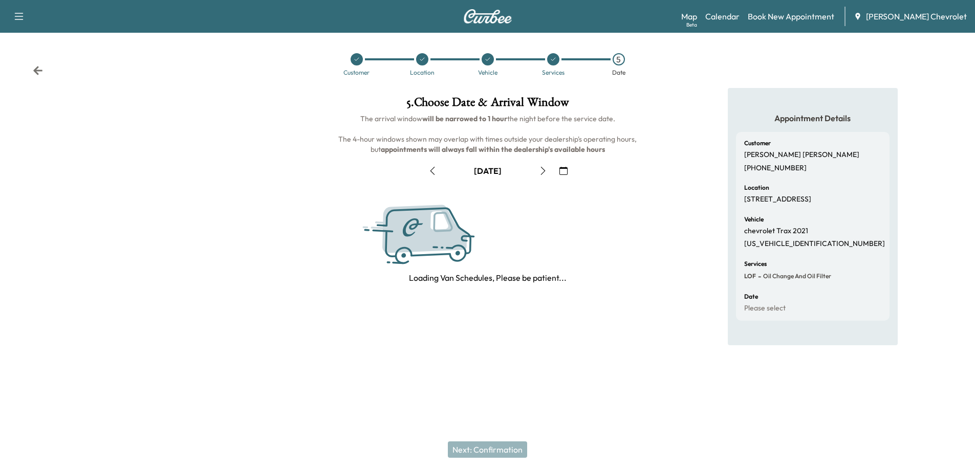
scroll to position [0, 0]
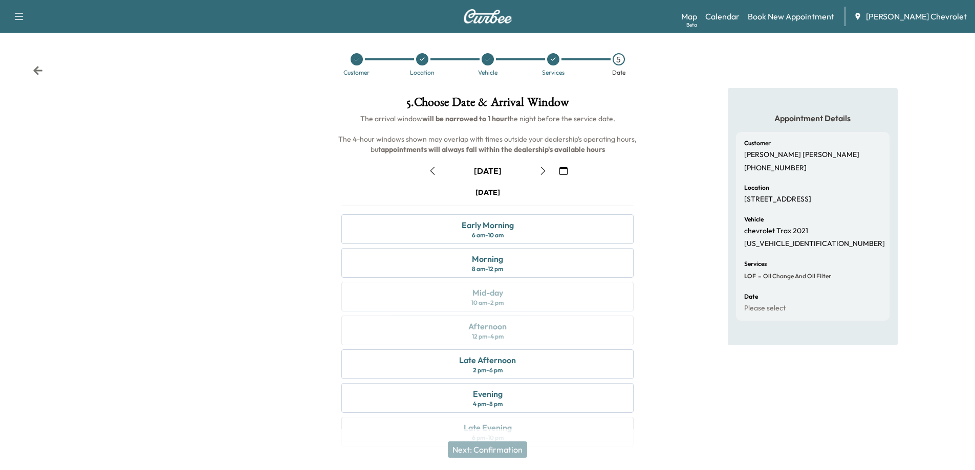
click at [540, 172] on icon "button" at bounding box center [543, 171] width 8 height 8
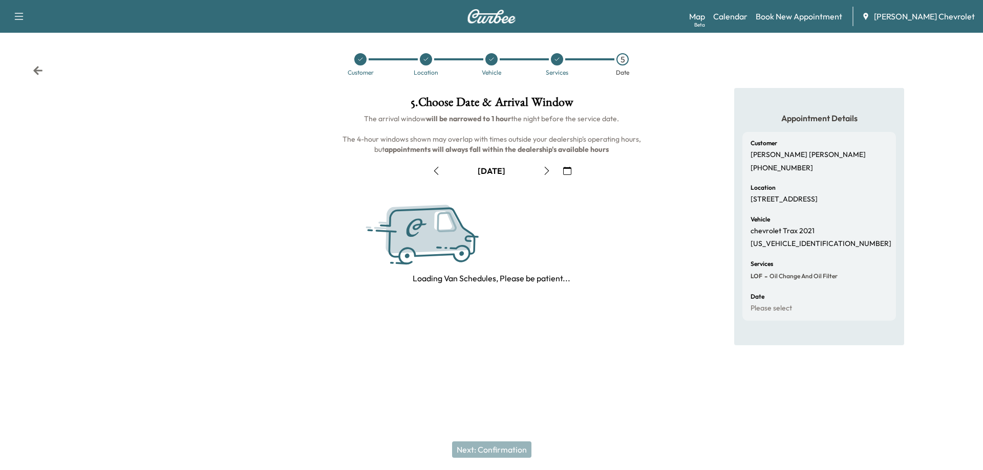
click at [540, 172] on button "button" at bounding box center [546, 171] width 17 height 16
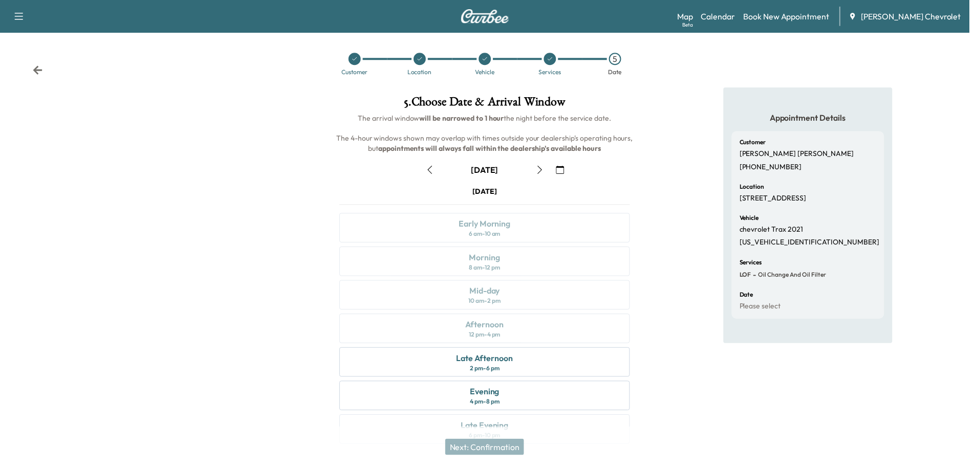
click at [540, 172] on button "button" at bounding box center [542, 171] width 17 height 16
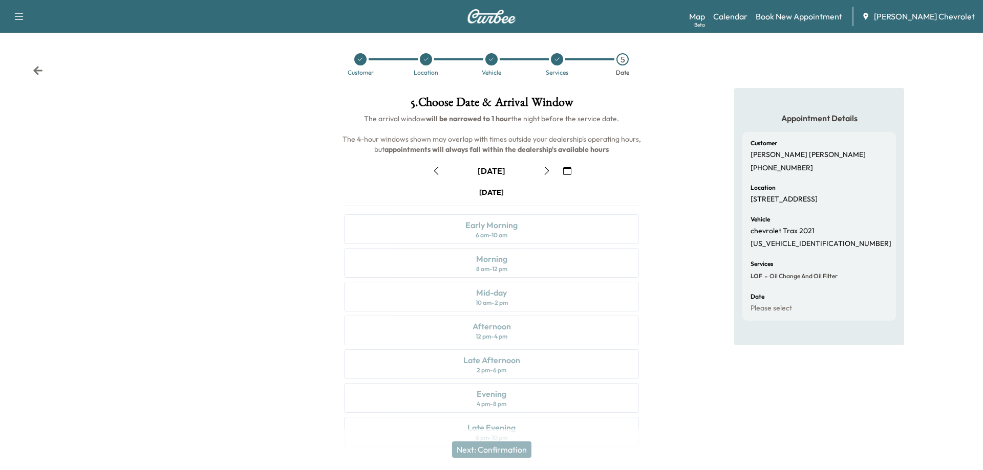
click at [542, 172] on icon "button" at bounding box center [546, 171] width 8 height 8
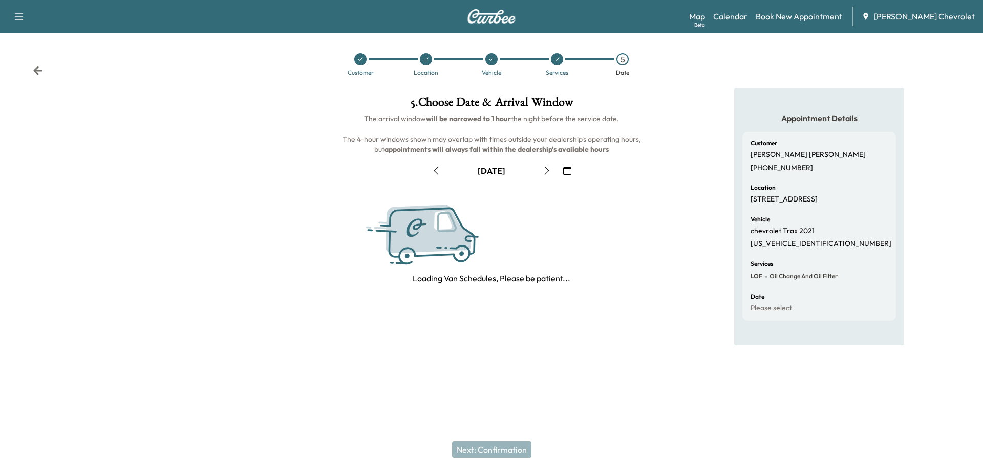
click at [540, 172] on button "button" at bounding box center [546, 171] width 17 height 16
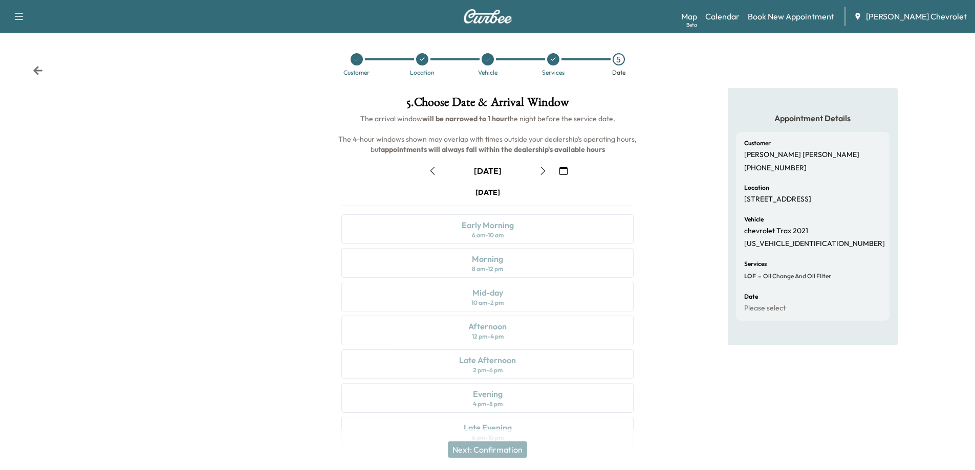
click at [540, 172] on icon "button" at bounding box center [543, 171] width 8 height 8
click at [542, 175] on icon "button" at bounding box center [543, 171] width 8 height 8
click at [545, 173] on icon "button" at bounding box center [543, 171] width 8 height 8
click at [355, 66] on div "Customer" at bounding box center [357, 64] width 66 height 23
click at [355, 58] on icon at bounding box center [357, 59] width 6 height 6
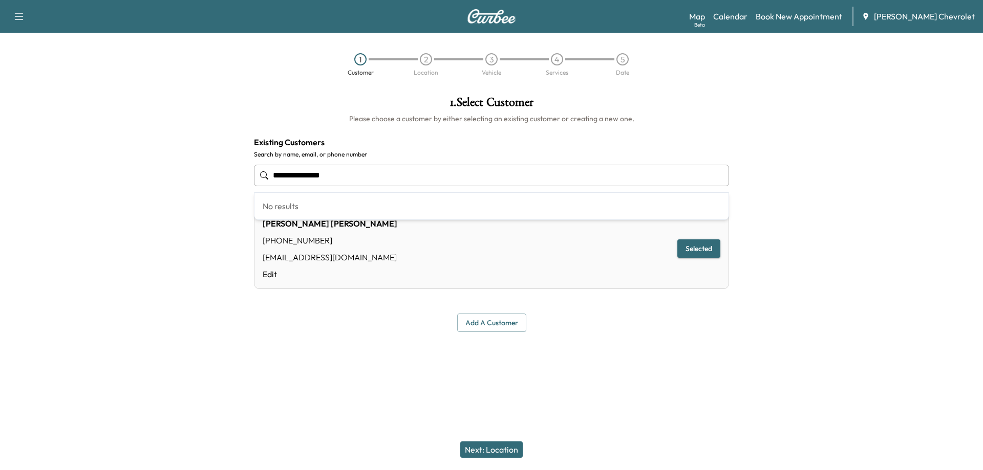
drag, startPoint x: 380, startPoint y: 177, endPoint x: 258, endPoint y: 196, distance: 122.7
click at [258, 196] on body "**********" at bounding box center [491, 235] width 983 height 470
click at [348, 181] on input "text" at bounding box center [491, 175] width 475 height 21
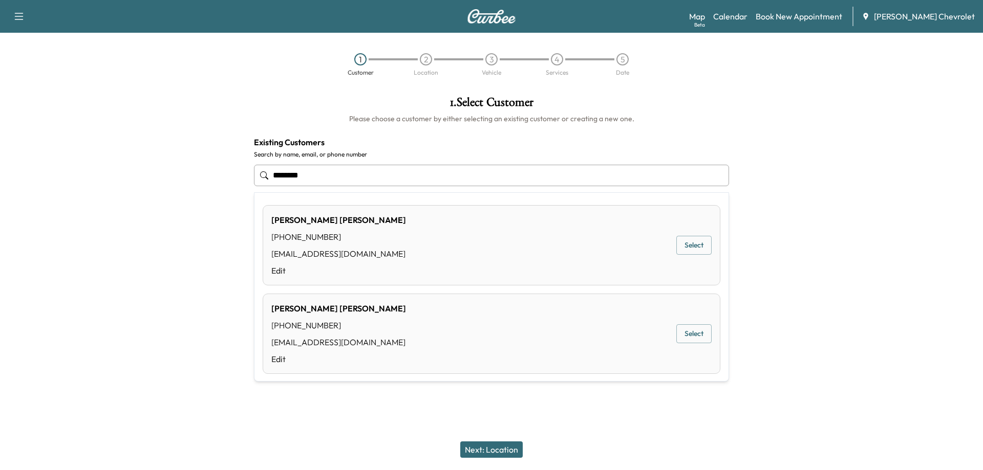
type input "**********"
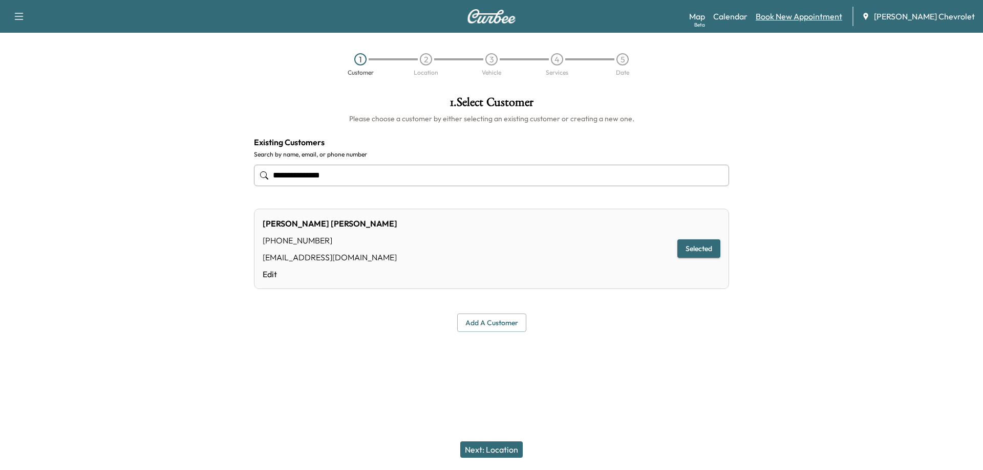
click at [783, 13] on link "Book New Appointment" at bounding box center [798, 16] width 86 height 12
click at [737, 21] on link "Calendar" at bounding box center [730, 16] width 34 height 12
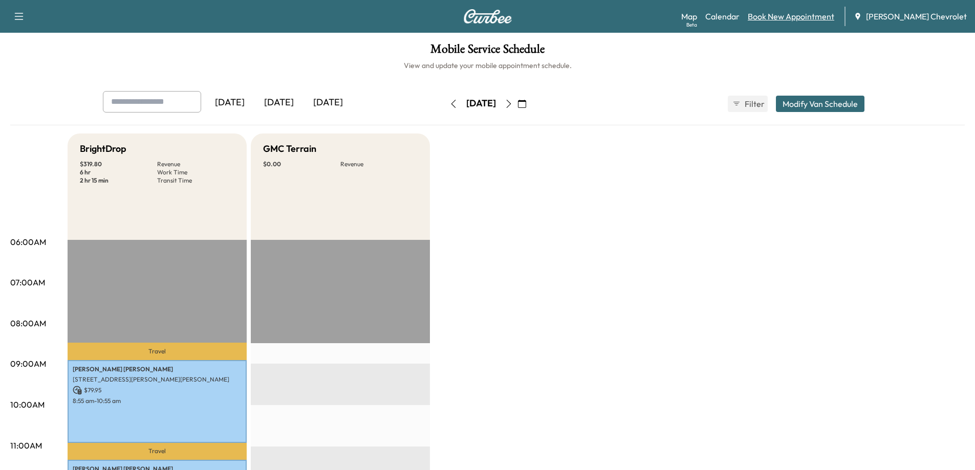
click at [806, 14] on link "Book New Appointment" at bounding box center [791, 16] width 86 height 12
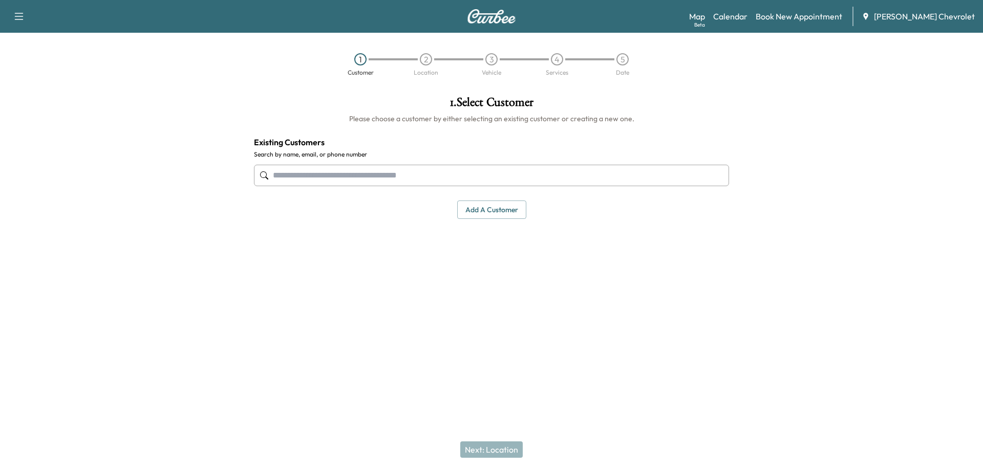
paste input "**********"
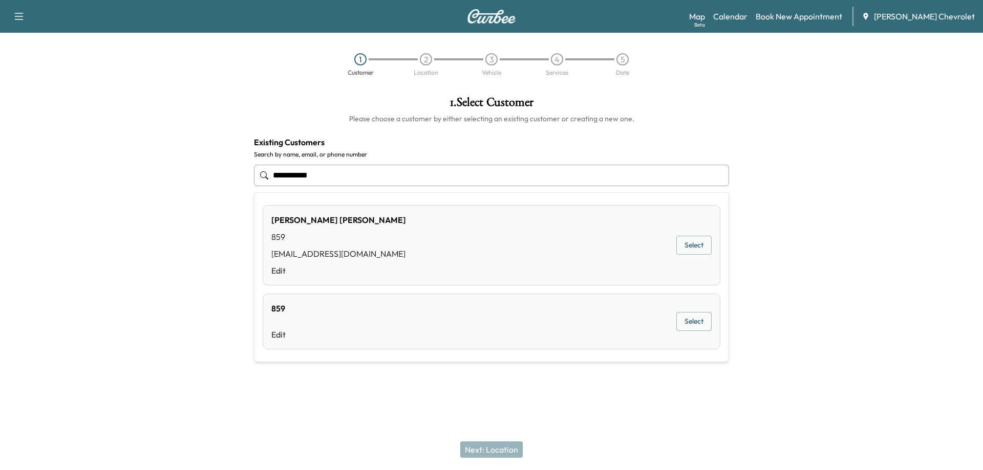
type input "**********"
drag, startPoint x: 314, startPoint y: 183, endPoint x: 261, endPoint y: 180, distance: 53.8
click at [261, 180] on div "**********" at bounding box center [491, 176] width 475 height 34
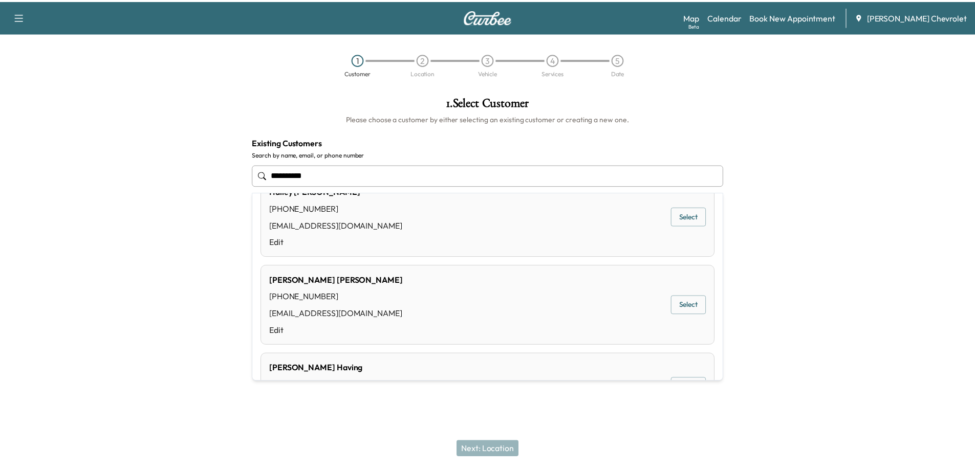
scroll to position [119, 0]
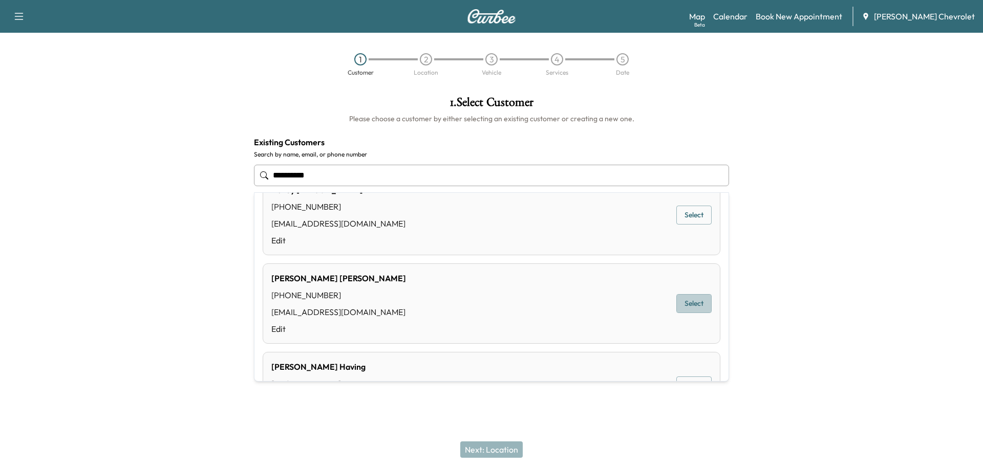
click at [690, 300] on button "Select" at bounding box center [693, 303] width 35 height 19
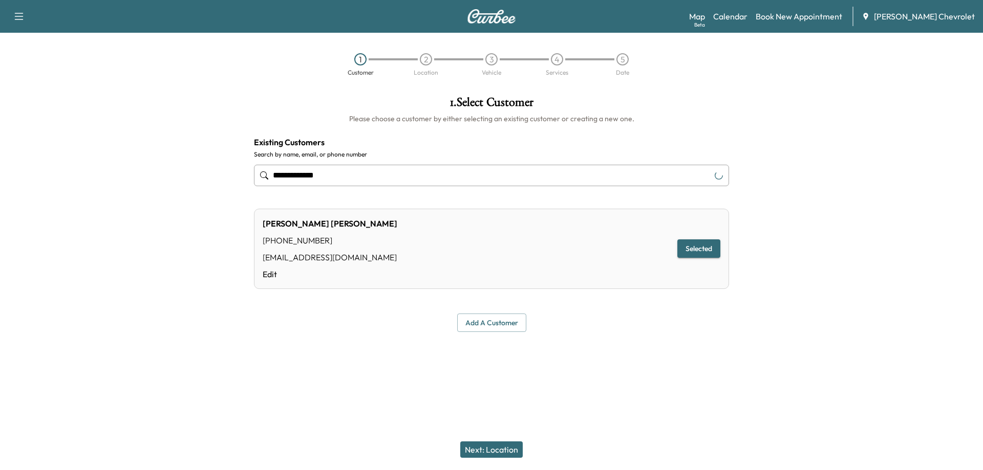
type input "**********"
click at [499, 451] on button "Next: Location" at bounding box center [491, 450] width 62 height 16
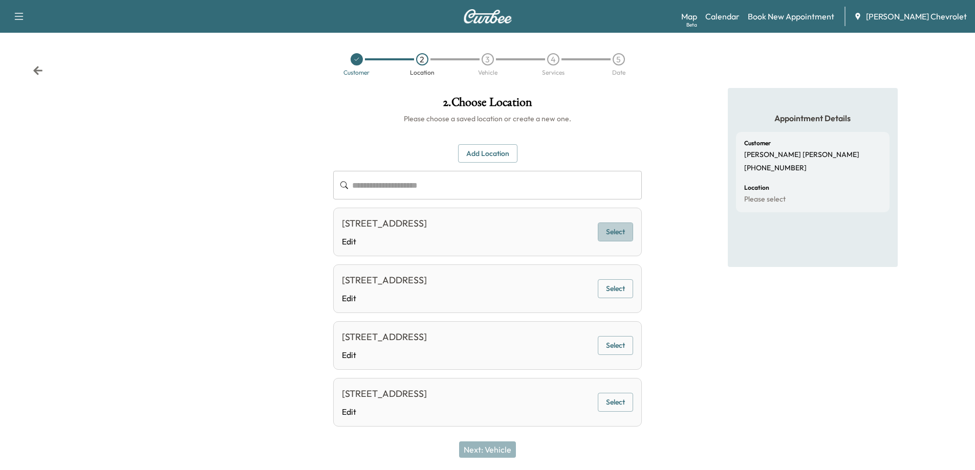
click at [614, 230] on button "Select" at bounding box center [615, 232] width 35 height 19
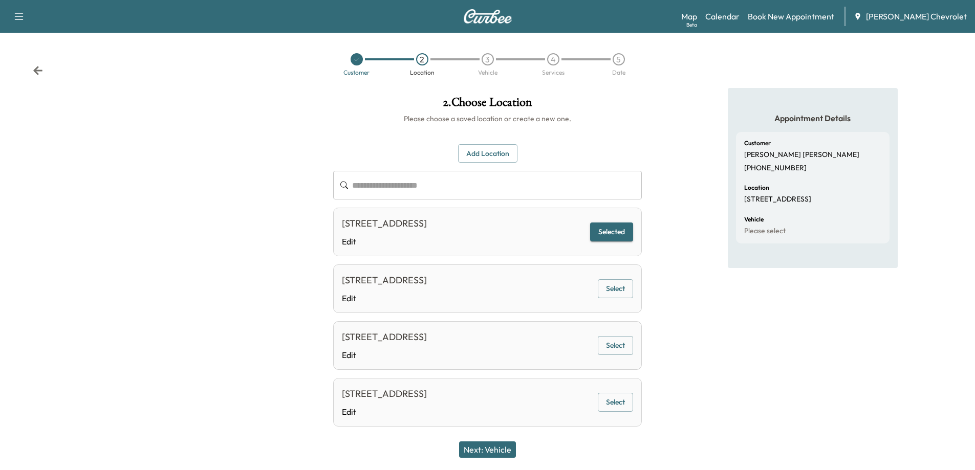
click at [488, 454] on button "Next: Vehicle" at bounding box center [487, 450] width 57 height 16
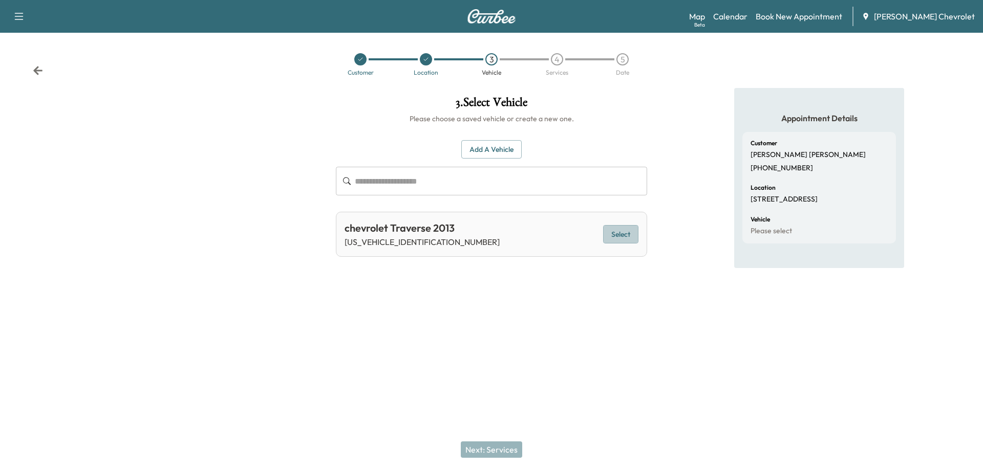
click at [623, 234] on button "Select" at bounding box center [620, 234] width 35 height 19
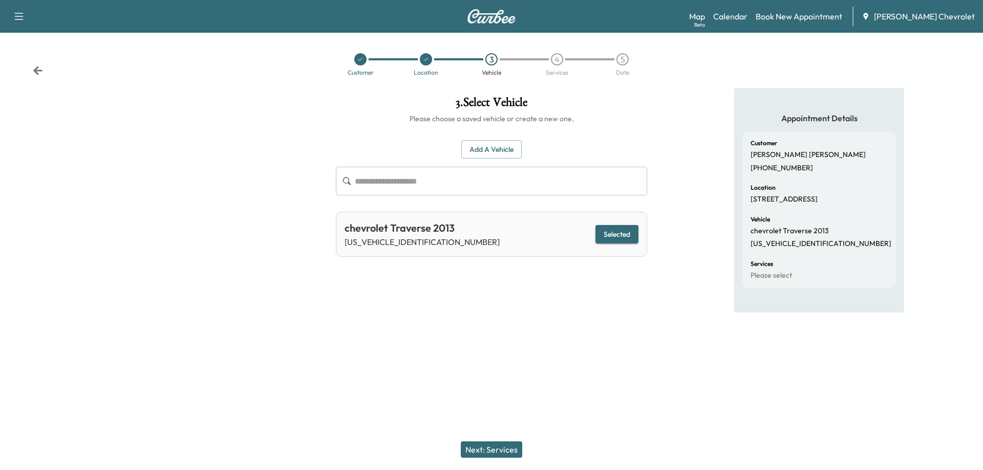
click at [510, 449] on button "Next: Services" at bounding box center [491, 450] width 61 height 16
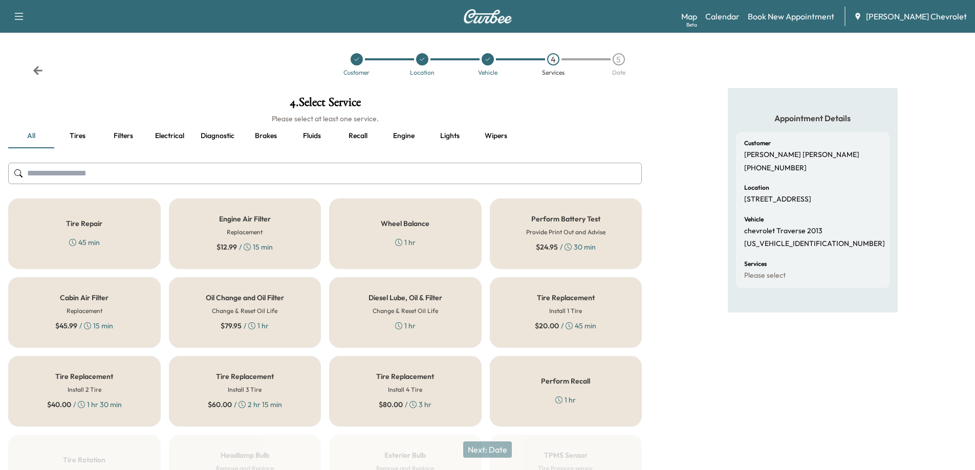
click at [224, 295] on h5 "Oil Change and Oil Filter" at bounding box center [245, 297] width 78 height 7
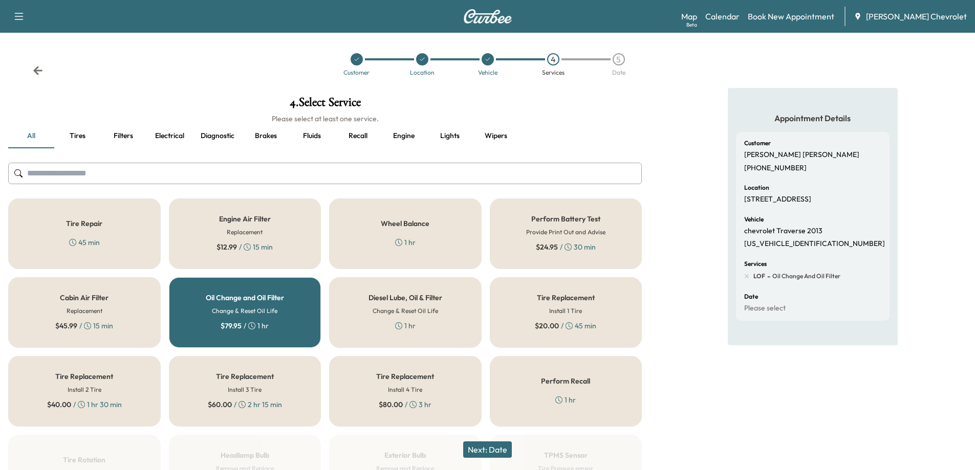
click at [498, 450] on button "Next: Date" at bounding box center [487, 450] width 49 height 16
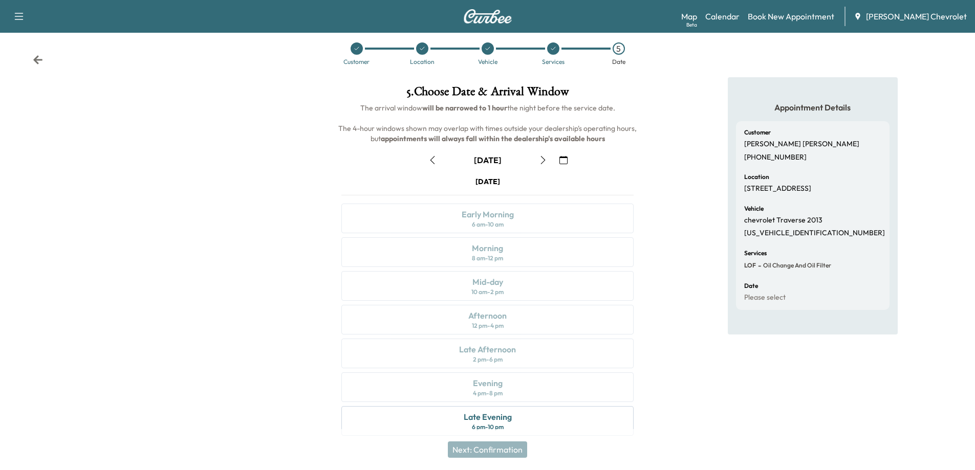
scroll to position [0, 0]
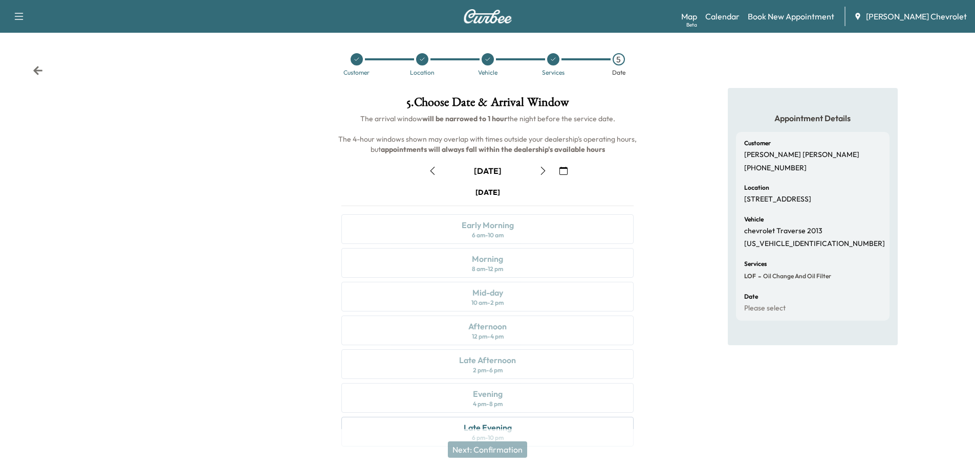
click at [542, 171] on icon "button" at bounding box center [543, 171] width 8 height 8
click at [541, 171] on icon "button" at bounding box center [543, 171] width 8 height 8
click at [540, 172] on icon "button" at bounding box center [543, 171] width 8 height 8
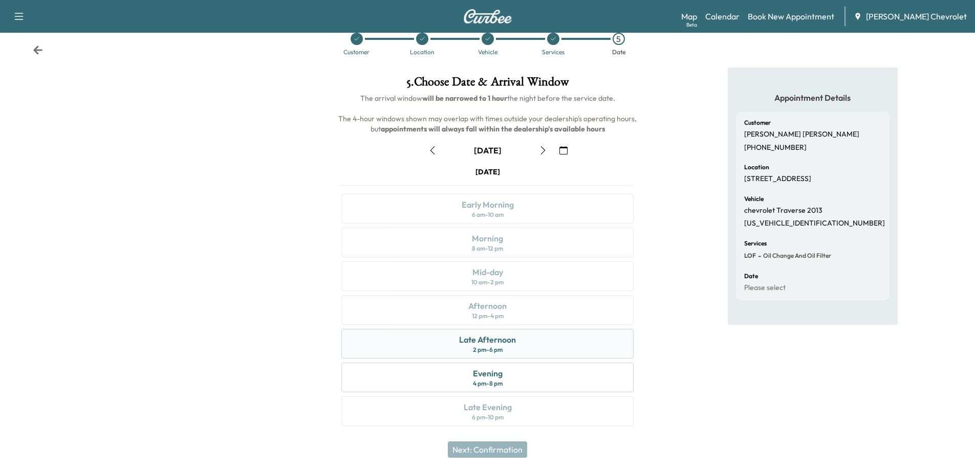
scroll to position [21, 0]
click at [542, 150] on icon "button" at bounding box center [543, 149] width 8 height 8
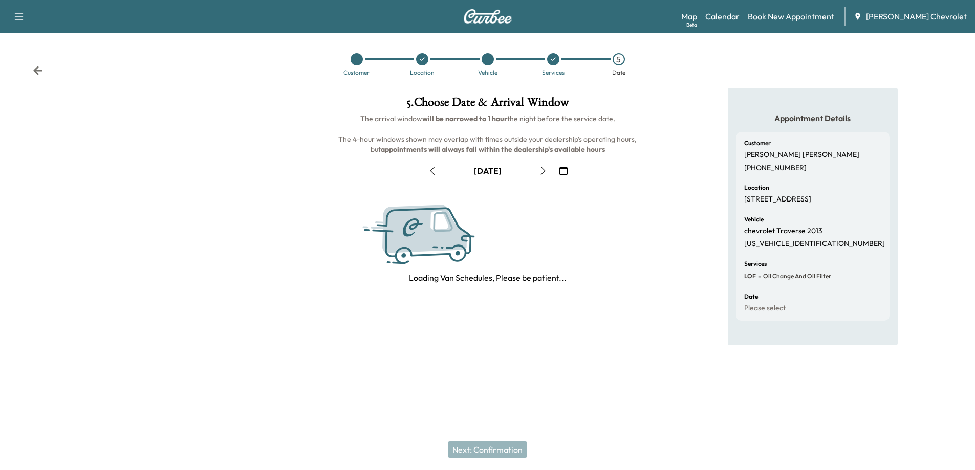
scroll to position [0, 0]
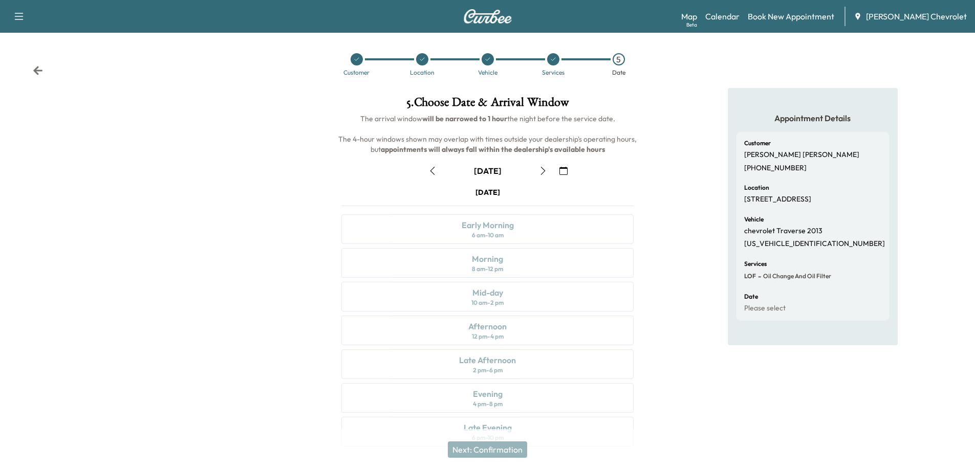
click at [542, 173] on icon "button" at bounding box center [543, 171] width 8 height 8
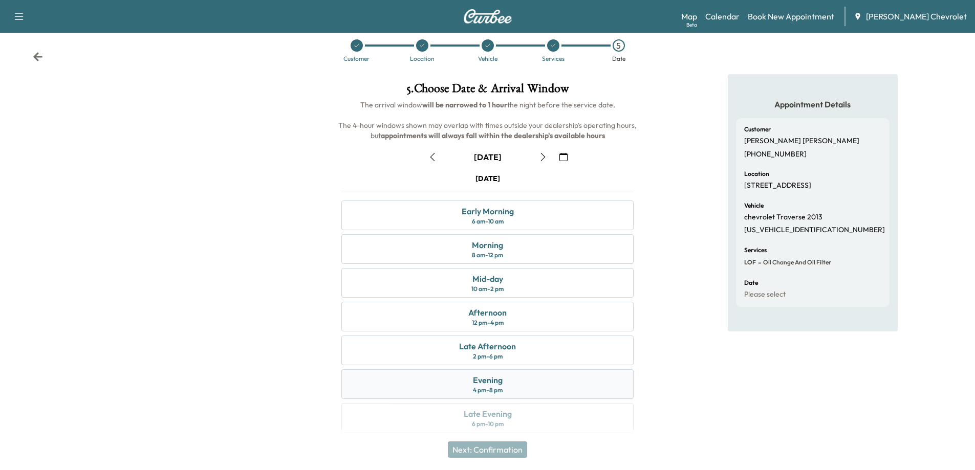
scroll to position [21, 0]
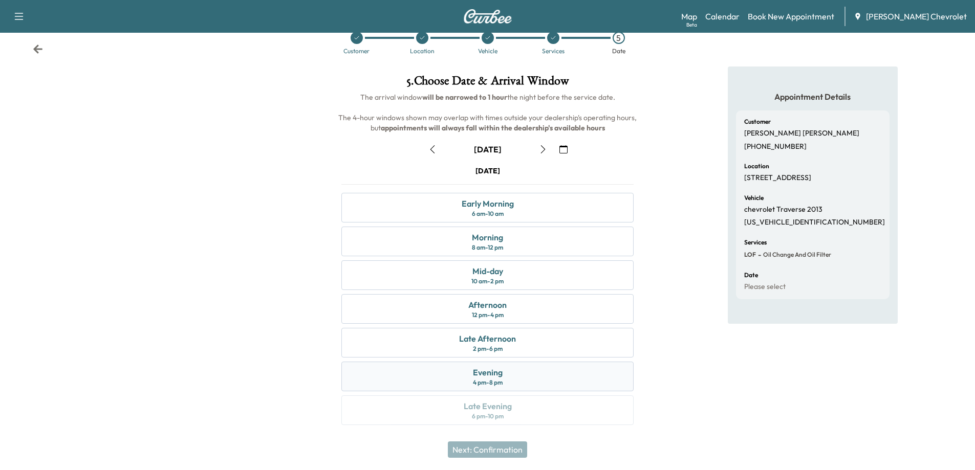
click at [498, 380] on div "4 pm - 8 pm" at bounding box center [488, 383] width 30 height 8
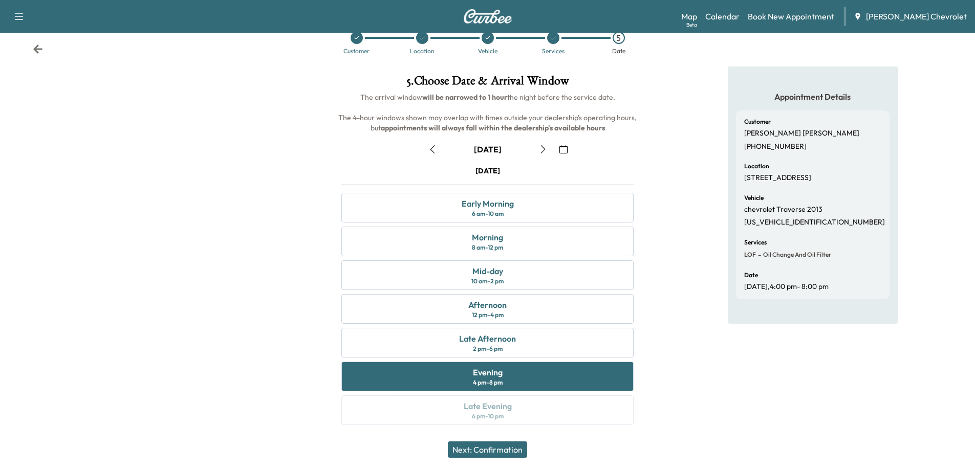
click at [509, 447] on button "Next: Confirmation" at bounding box center [487, 450] width 79 height 16
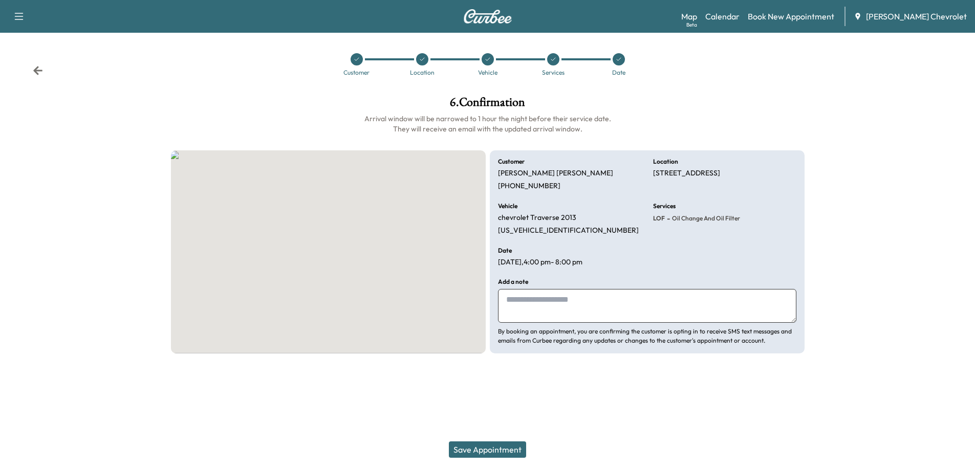
scroll to position [0, 0]
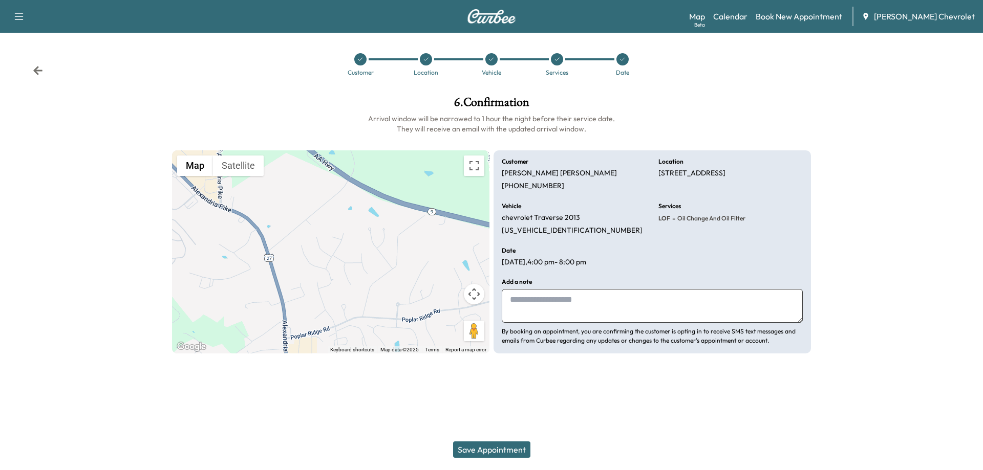
click at [512, 451] on button "Save Appointment" at bounding box center [491, 450] width 77 height 16
click at [706, 95] on div "6 . Confirmation Arrival window will be narrowed to 1 hour the night before the…" at bounding box center [491, 225] width 655 height 274
click at [620, 63] on div at bounding box center [622, 59] width 12 height 12
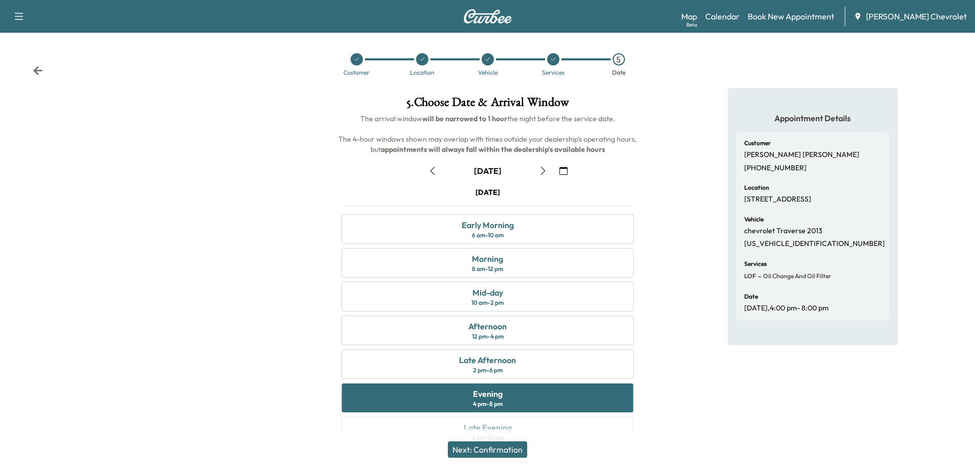
click at [546, 173] on icon "button" at bounding box center [543, 171] width 8 height 8
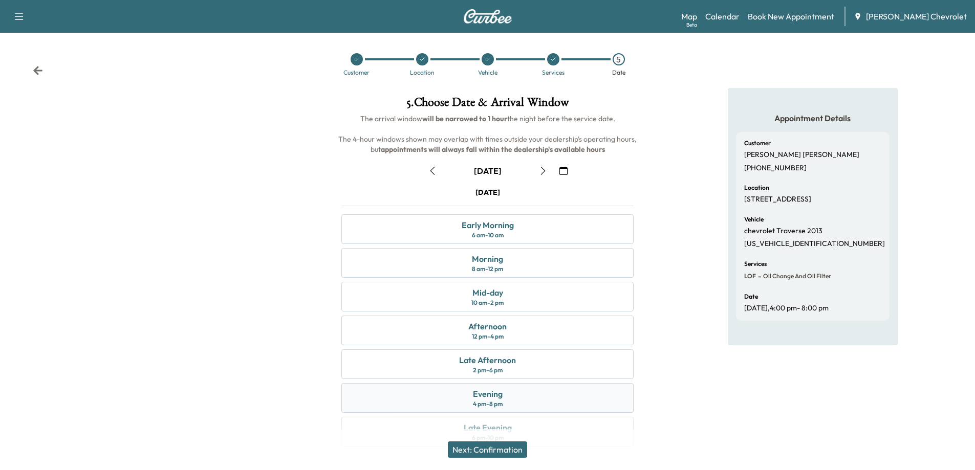
click at [525, 393] on div "Evening 4 pm - 8 pm" at bounding box center [487, 398] width 292 height 30
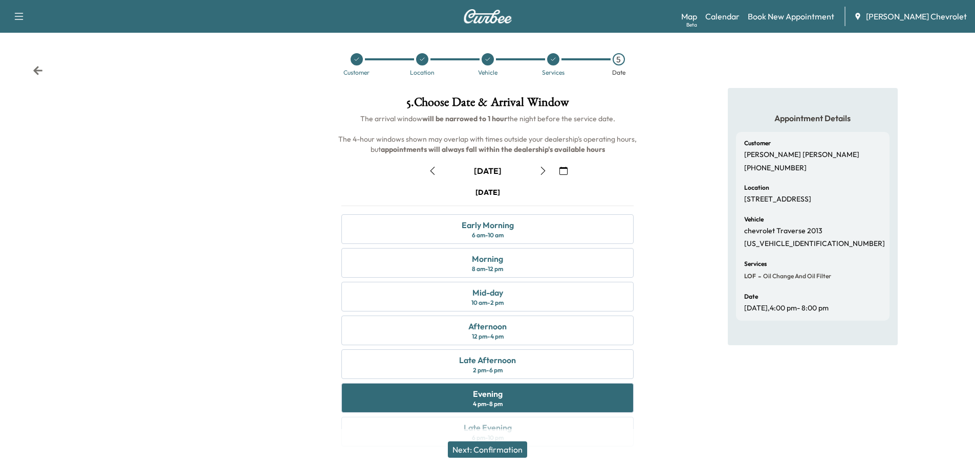
click at [503, 445] on button "Next: Confirmation" at bounding box center [487, 450] width 79 height 16
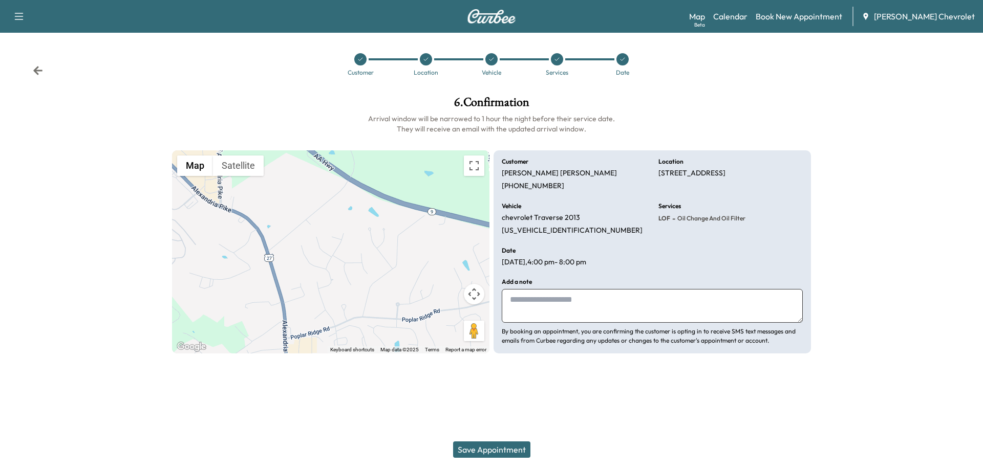
click at [501, 448] on button "Save Appointment" at bounding box center [491, 450] width 77 height 16
click at [558, 65] on div at bounding box center [557, 59] width 12 height 12
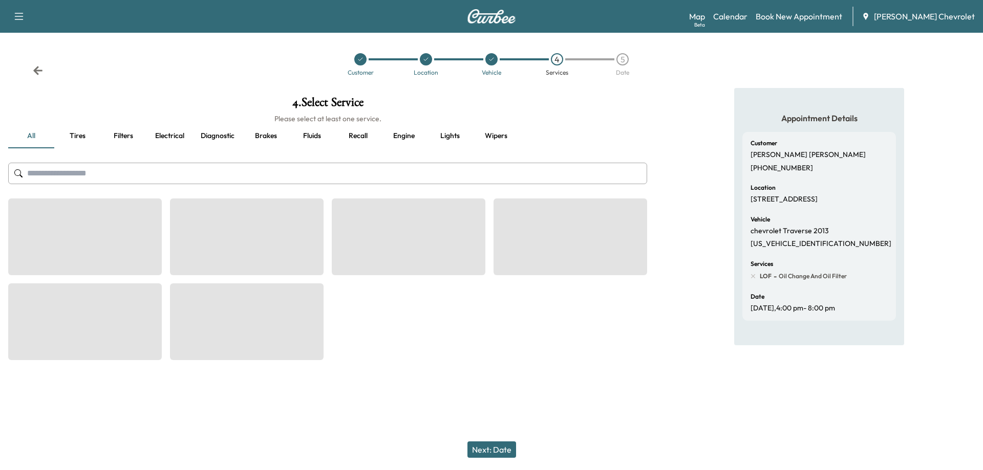
click at [490, 60] on icon at bounding box center [491, 59] width 4 height 3
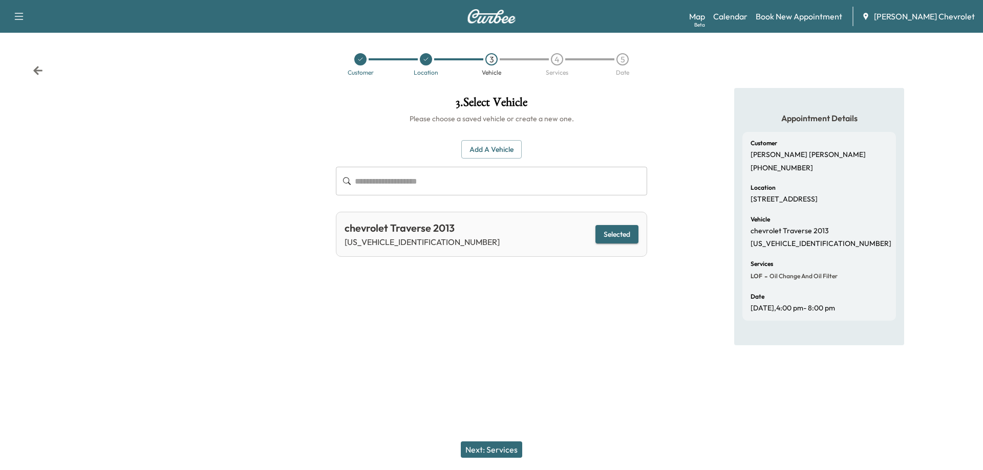
click at [502, 454] on button "Next: Services" at bounding box center [491, 450] width 61 height 16
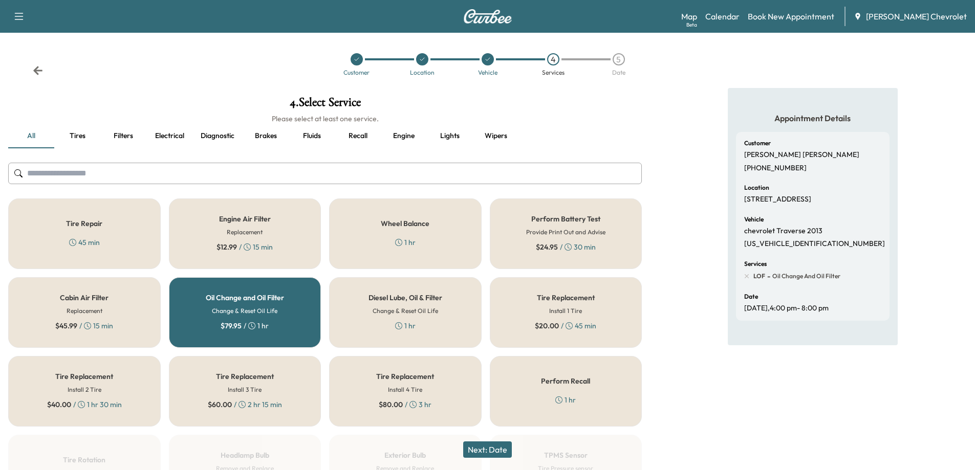
click at [498, 453] on button "Next: Date" at bounding box center [487, 450] width 49 height 16
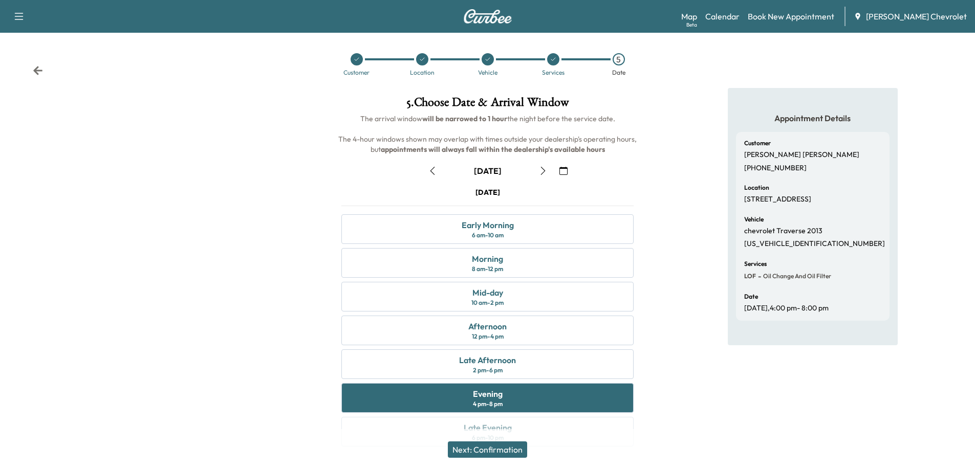
click at [498, 453] on button "Next: Confirmation" at bounding box center [487, 450] width 79 height 16
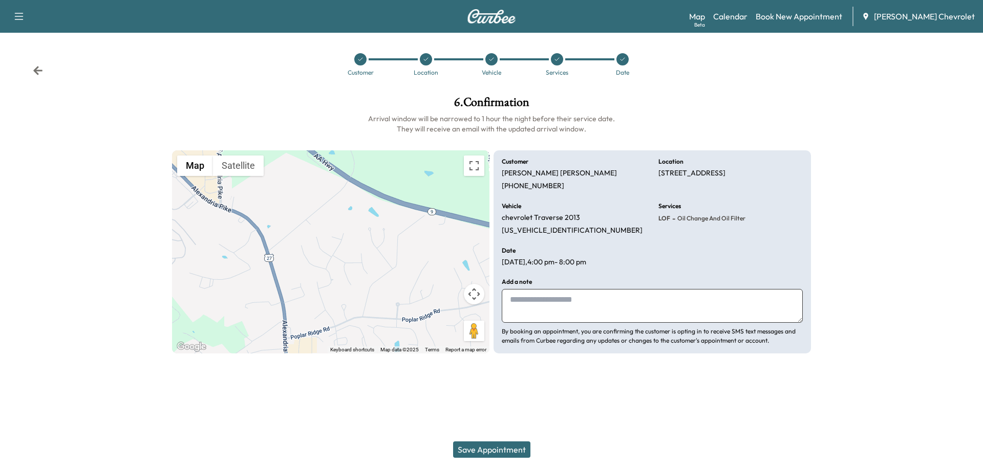
click at [624, 61] on icon at bounding box center [622, 59] width 6 height 6
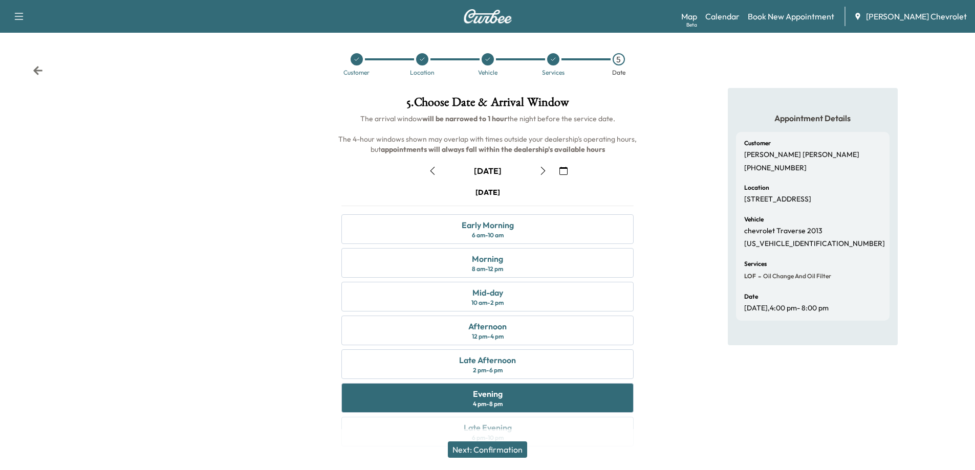
click at [433, 176] on button "button" at bounding box center [432, 171] width 17 height 16
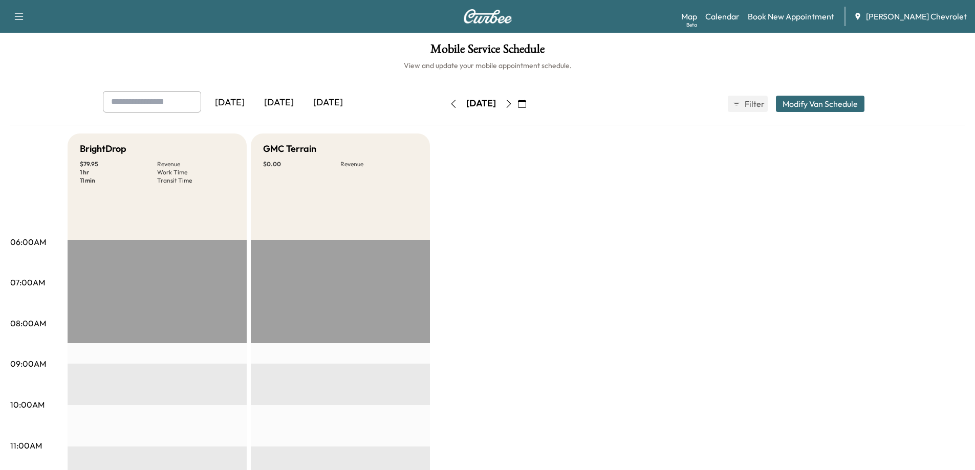
click at [289, 103] on div "[DATE]" at bounding box center [278, 103] width 49 height 24
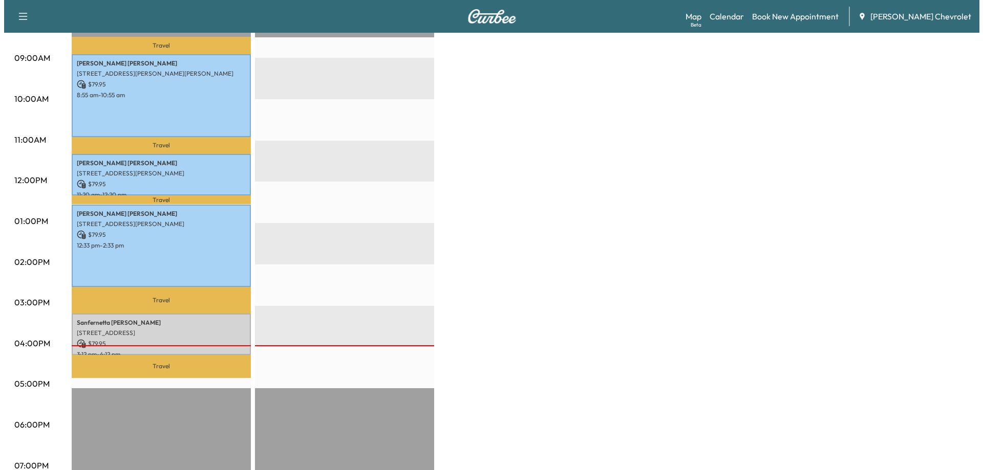
scroll to position [307, 0]
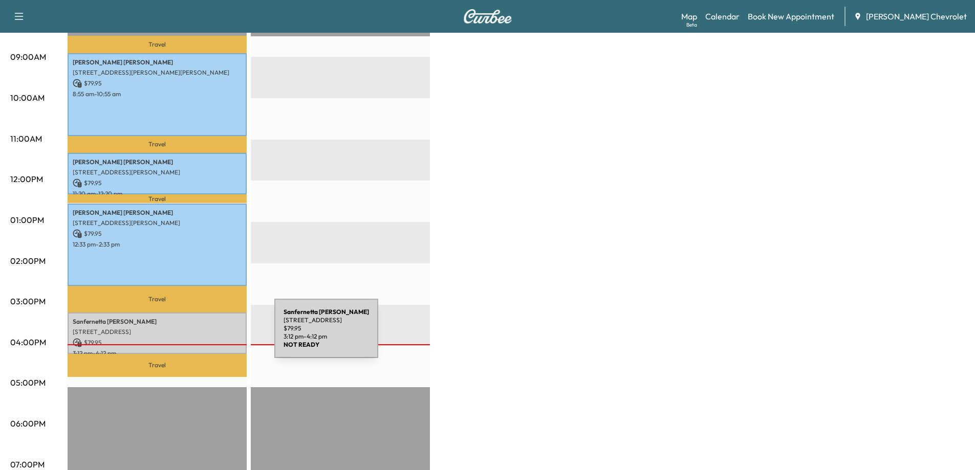
click at [198, 338] on p "$ 79.95" at bounding box center [157, 342] width 169 height 9
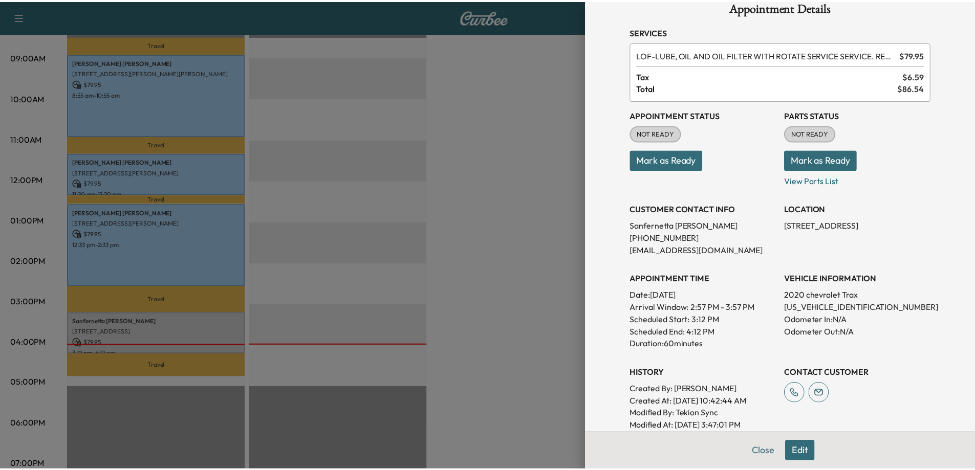
scroll to position [51, 0]
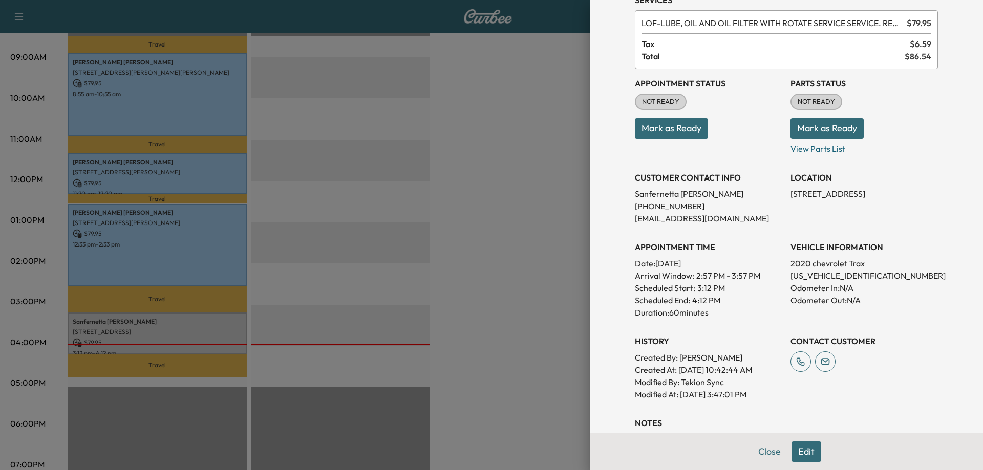
click at [505, 303] on div at bounding box center [491, 235] width 983 height 470
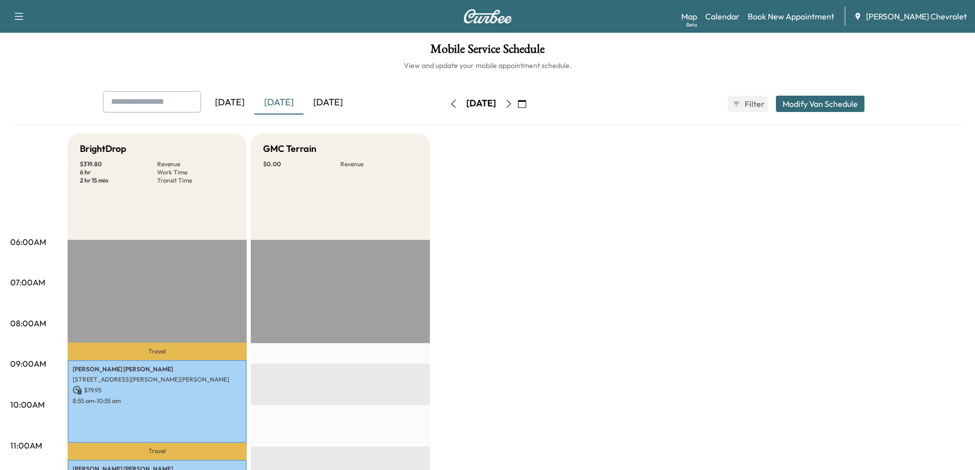
scroll to position [0, 0]
click at [788, 18] on link "Book New Appointment" at bounding box center [791, 16] width 86 height 12
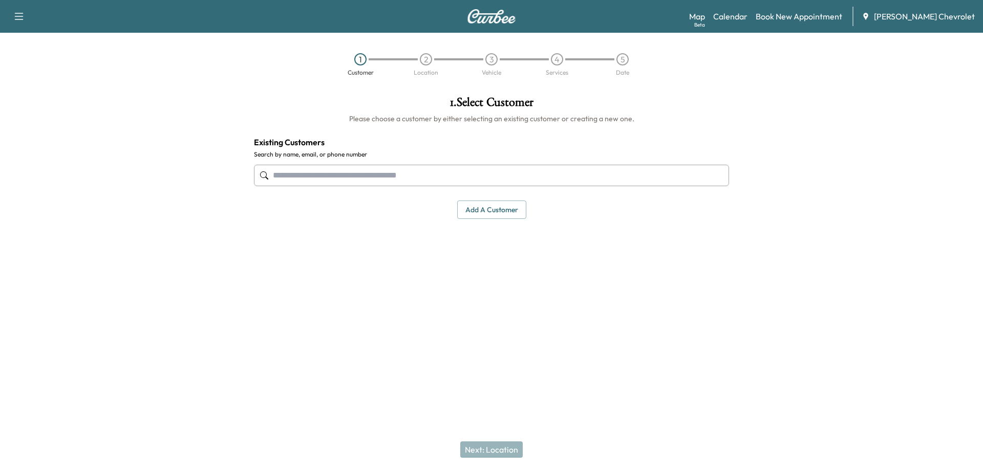
click at [492, 171] on input "text" at bounding box center [491, 175] width 475 height 21
click at [732, 13] on link "Calendar" at bounding box center [730, 16] width 34 height 12
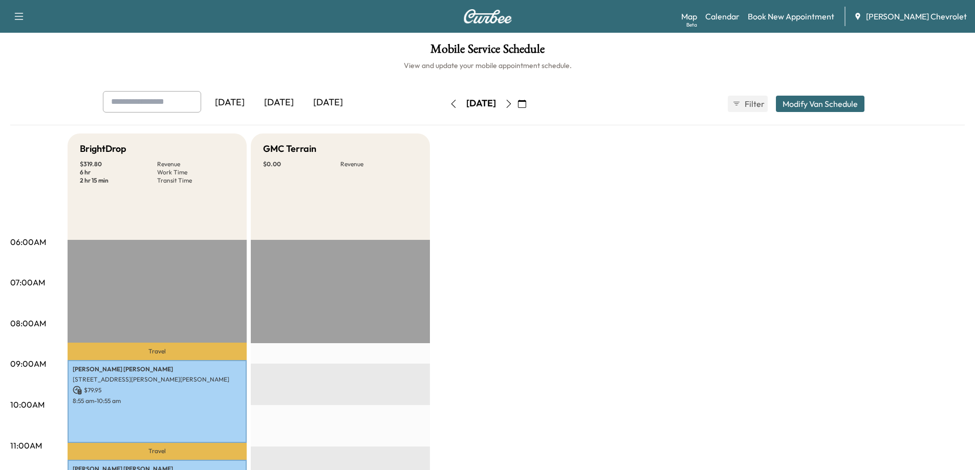
click at [513, 103] on icon "button" at bounding box center [509, 104] width 8 height 8
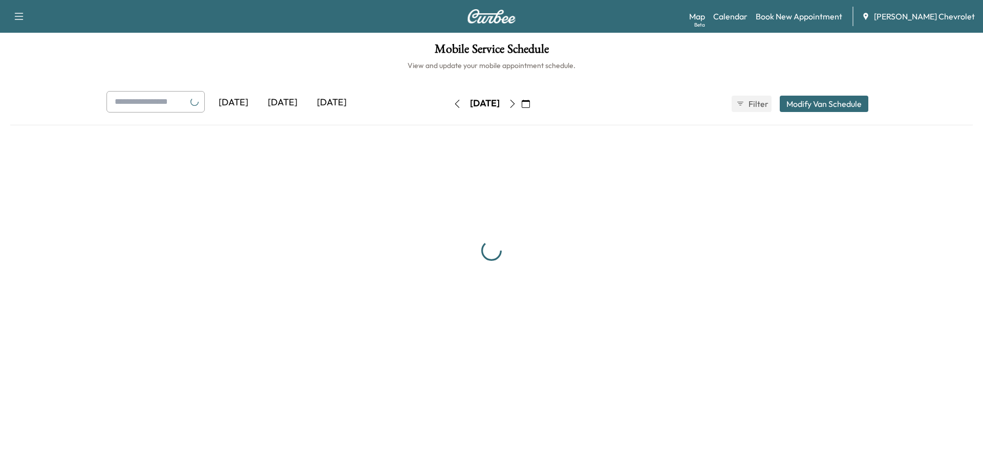
click at [516, 103] on icon "button" at bounding box center [512, 104] width 8 height 8
click at [513, 103] on icon "button" at bounding box center [509, 104] width 8 height 8
click at [511, 103] on icon "button" at bounding box center [508, 104] width 5 height 8
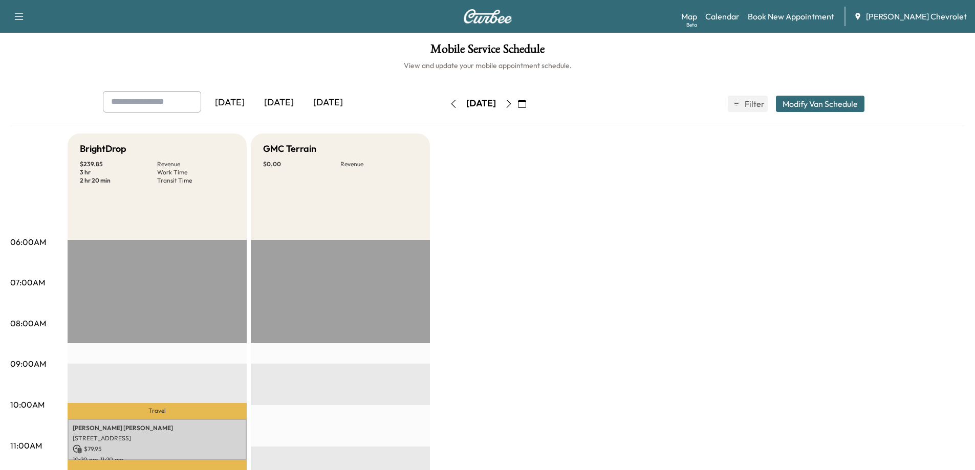
click at [513, 103] on icon "button" at bounding box center [509, 104] width 8 height 8
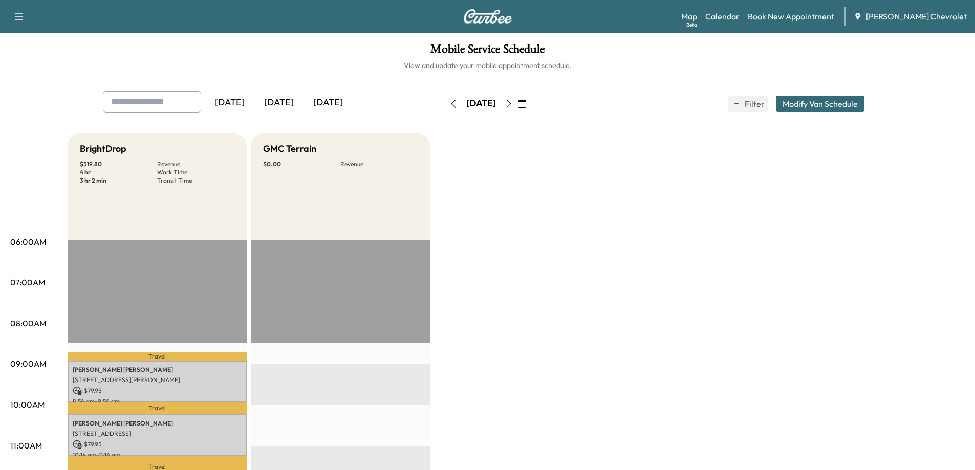
click at [513, 103] on icon "button" at bounding box center [509, 104] width 8 height 8
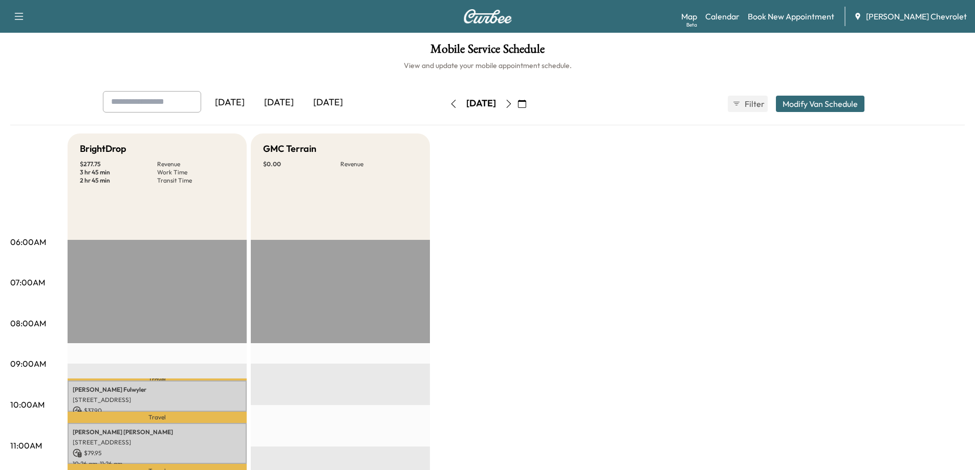
click at [513, 103] on icon "button" at bounding box center [509, 104] width 8 height 8
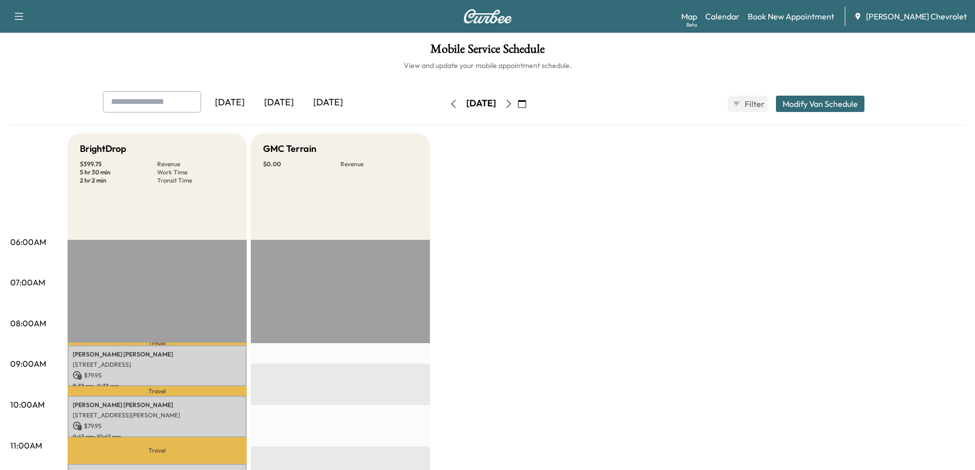
click at [517, 108] on button "button" at bounding box center [508, 104] width 17 height 16
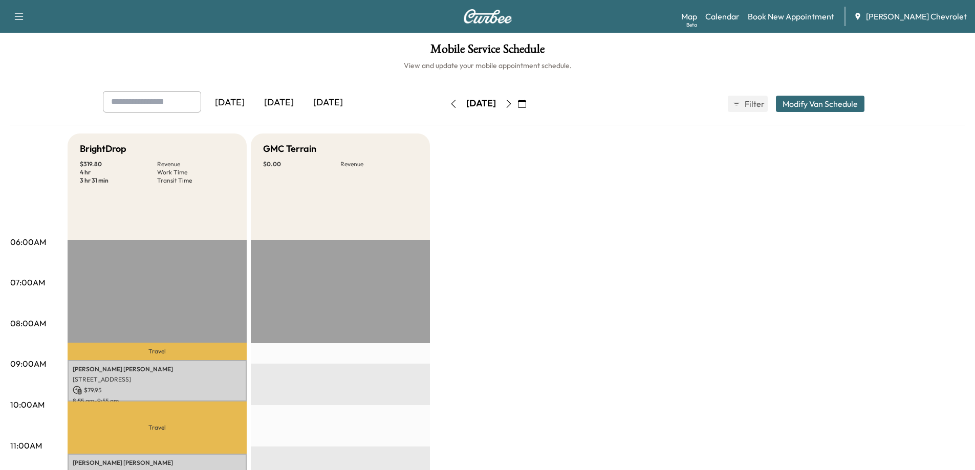
click at [513, 104] on icon "button" at bounding box center [509, 104] width 8 height 8
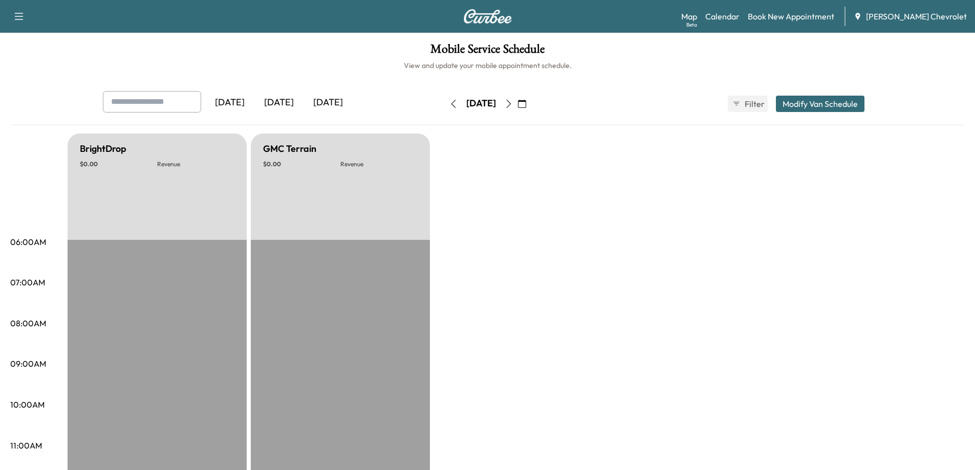
click at [513, 107] on icon "button" at bounding box center [509, 104] width 8 height 8
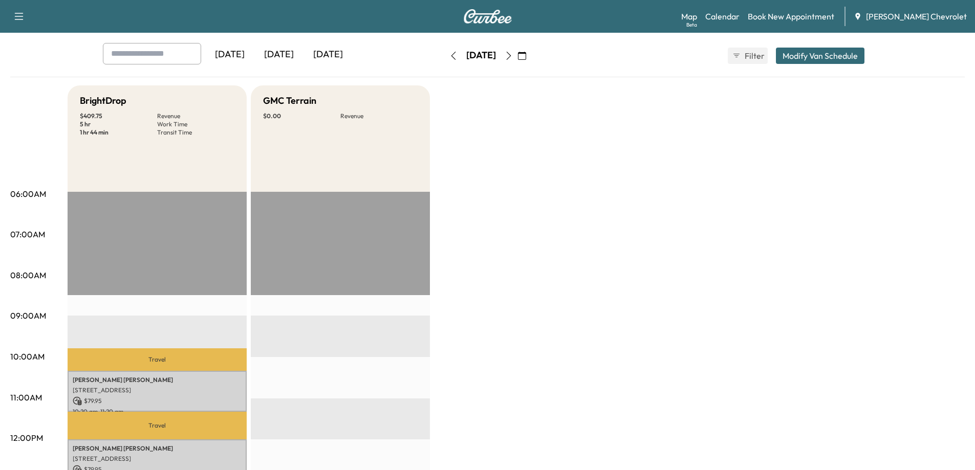
scroll to position [51, 0]
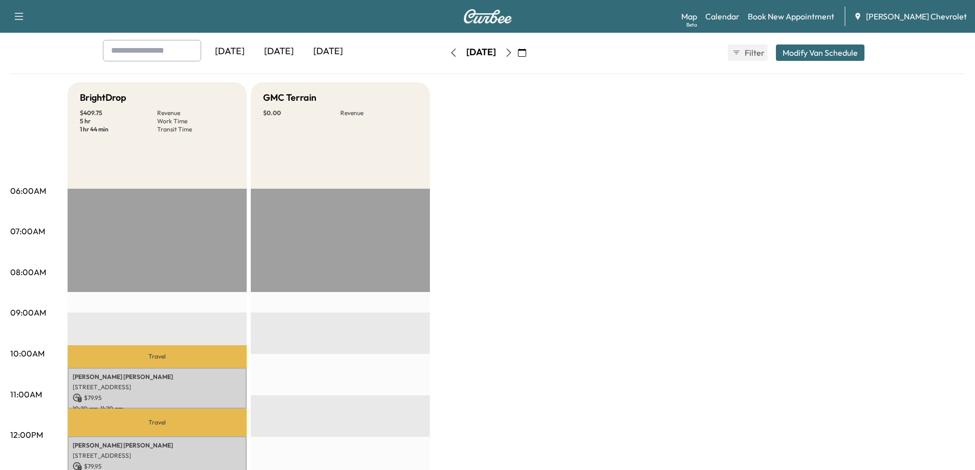
click at [513, 54] on icon "button" at bounding box center [509, 53] width 8 height 8
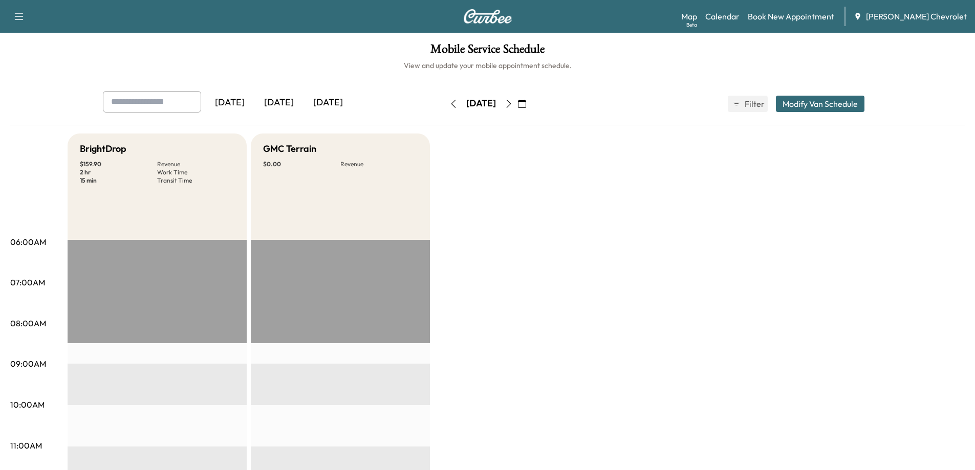
click at [513, 102] on icon "button" at bounding box center [509, 104] width 8 height 8
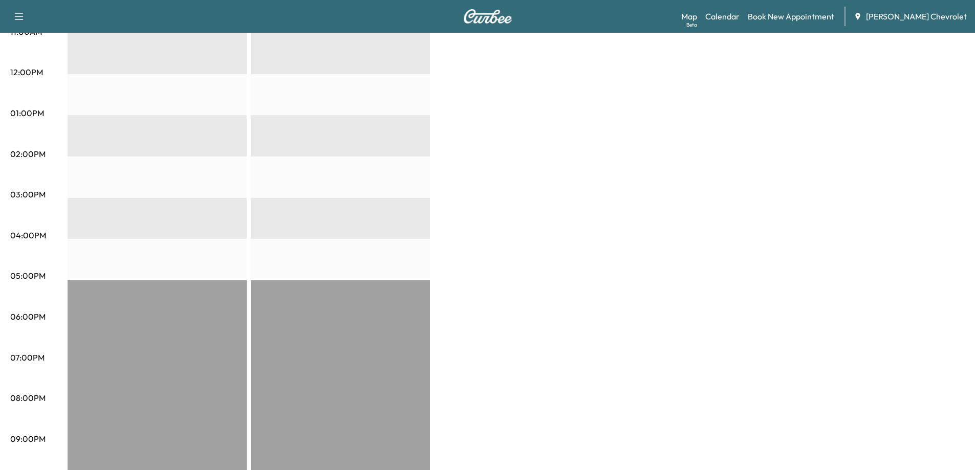
scroll to position [390, 0]
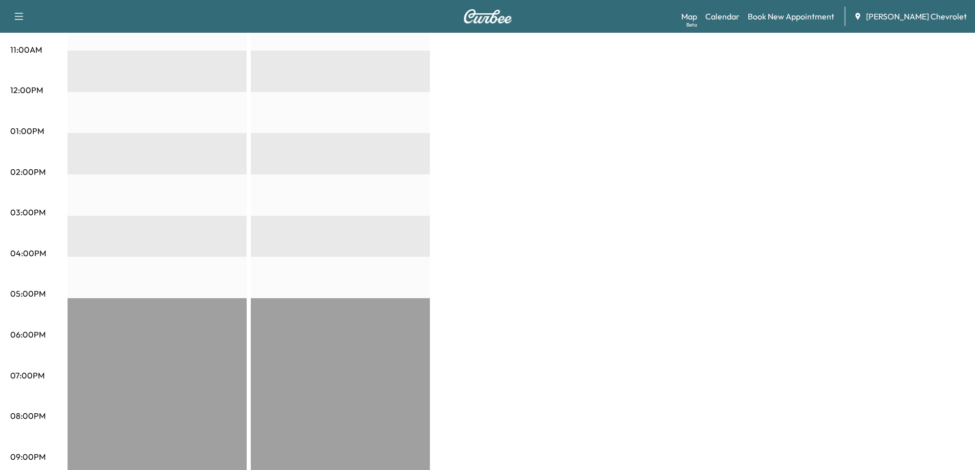
scroll to position [409, 0]
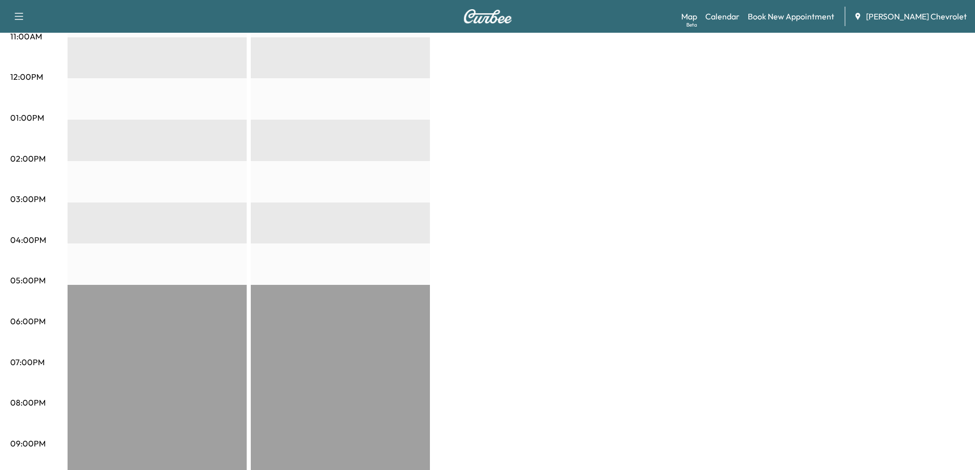
click at [114, 262] on div "EST Start" at bounding box center [157, 161] width 179 height 661
click at [77, 284] on div "EST Start" at bounding box center [157, 161] width 179 height 661
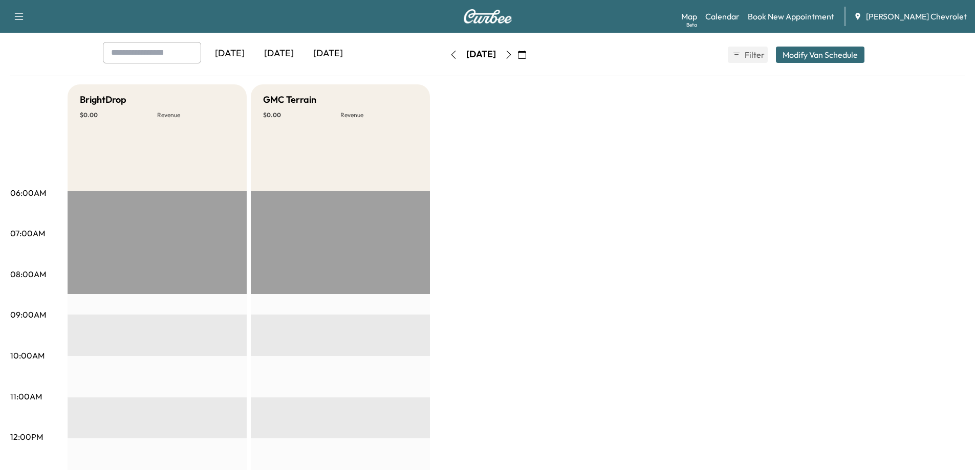
scroll to position [51, 0]
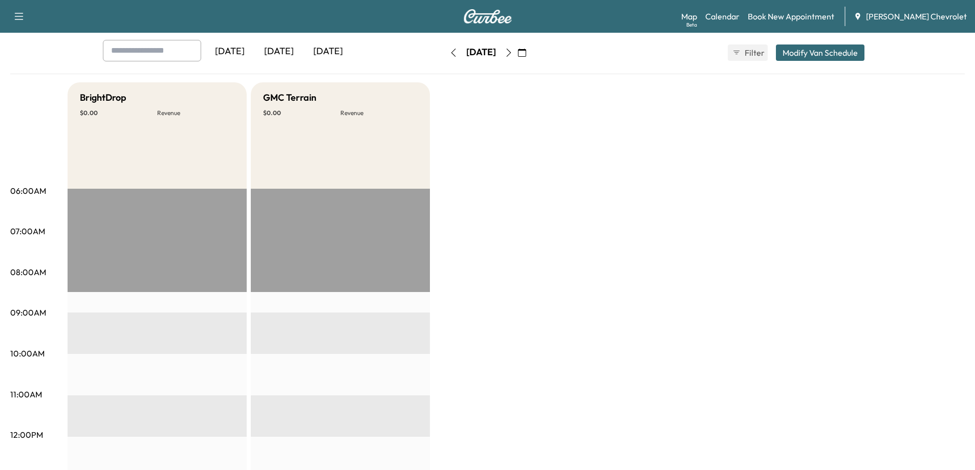
click at [445, 57] on button "button" at bounding box center [453, 53] width 17 height 16
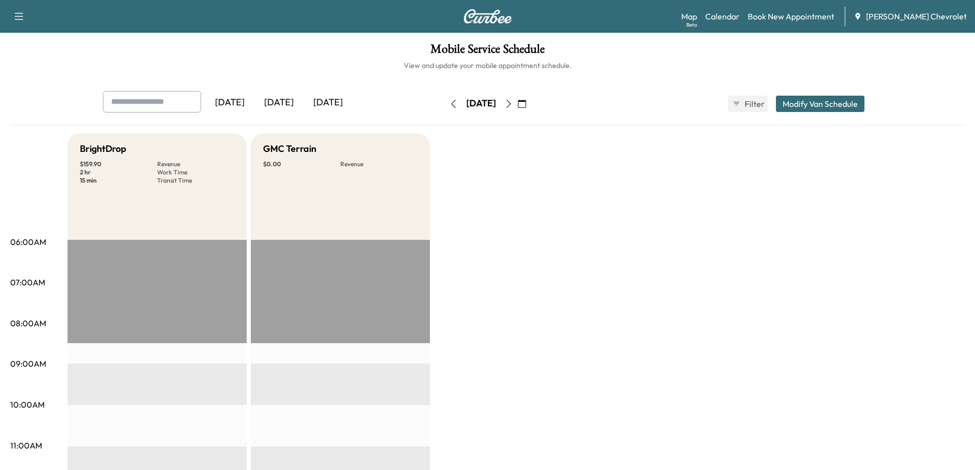
click at [291, 100] on div "[DATE]" at bounding box center [278, 103] width 49 height 24
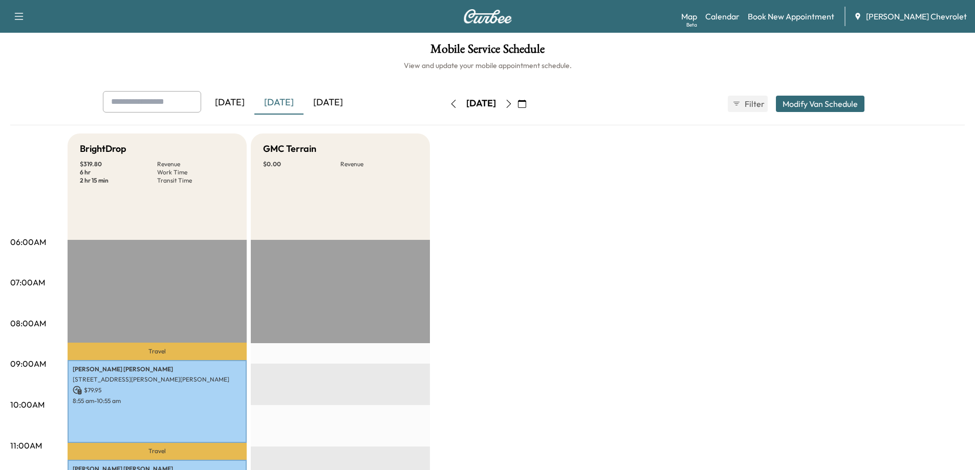
click at [351, 102] on div "[DATE]" at bounding box center [327, 103] width 49 height 24
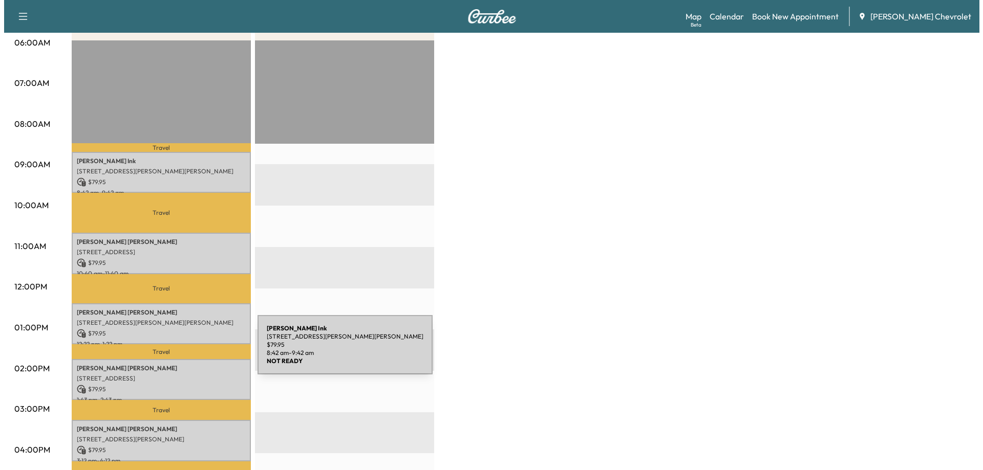
scroll to position [205, 0]
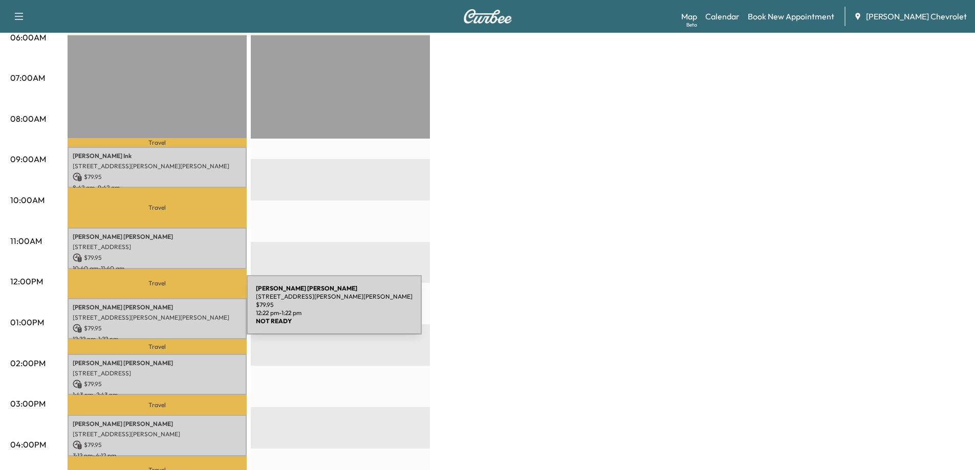
click at [170, 314] on p "[STREET_ADDRESS][PERSON_NAME][PERSON_NAME]" at bounding box center [157, 318] width 169 height 8
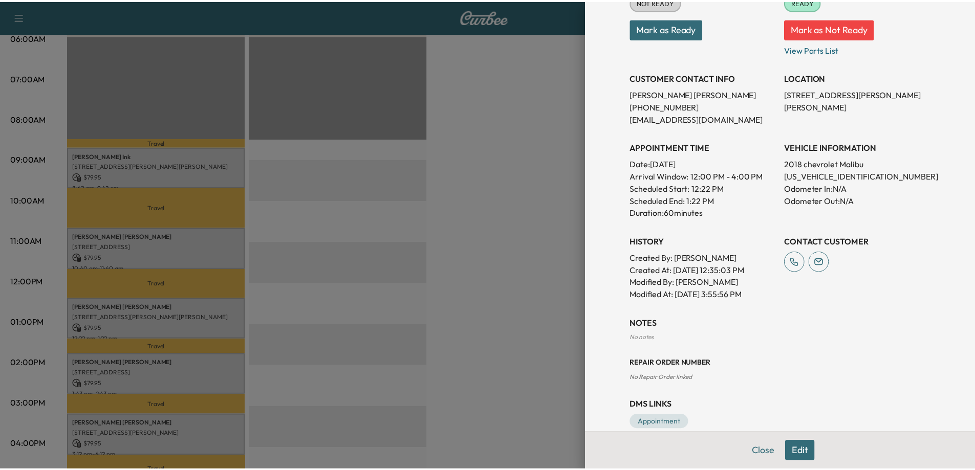
scroll to position [154, 0]
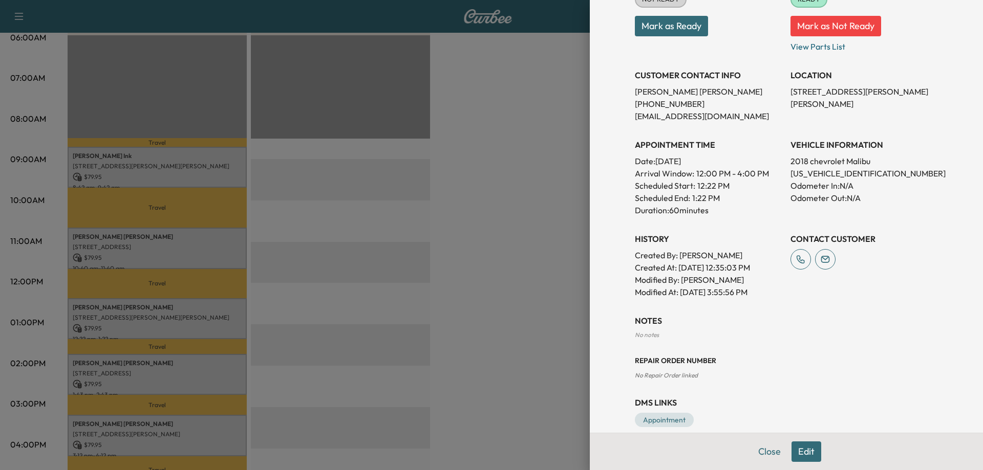
click at [554, 213] on div at bounding box center [491, 235] width 983 height 470
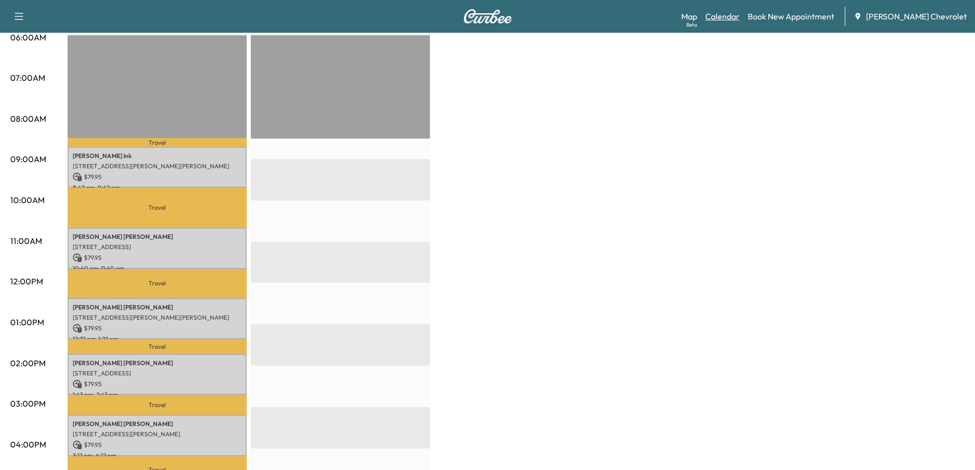
click at [740, 14] on link "Calendar" at bounding box center [722, 16] width 34 height 12
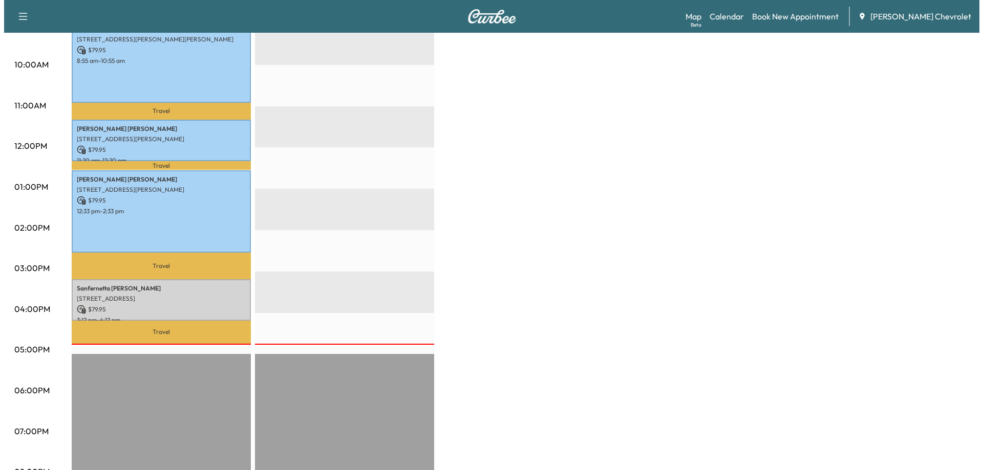
scroll to position [350, 0]
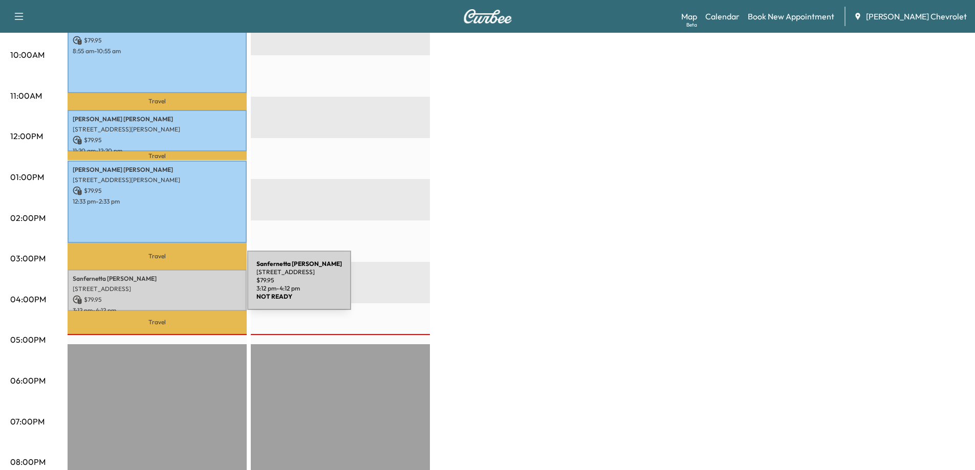
click at [170, 287] on p "[STREET_ADDRESS]" at bounding box center [157, 289] width 169 height 8
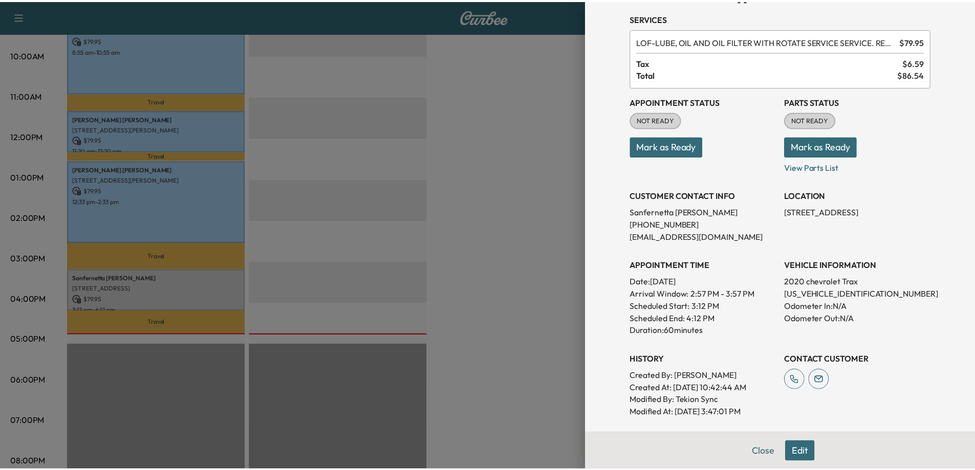
scroll to position [15, 0]
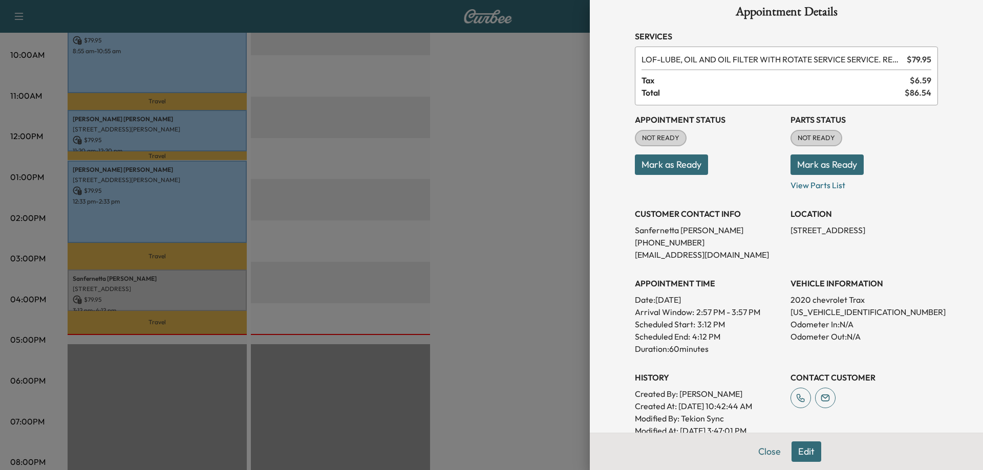
click at [510, 231] on div at bounding box center [491, 235] width 983 height 470
